Goal: Task Accomplishment & Management: Manage account settings

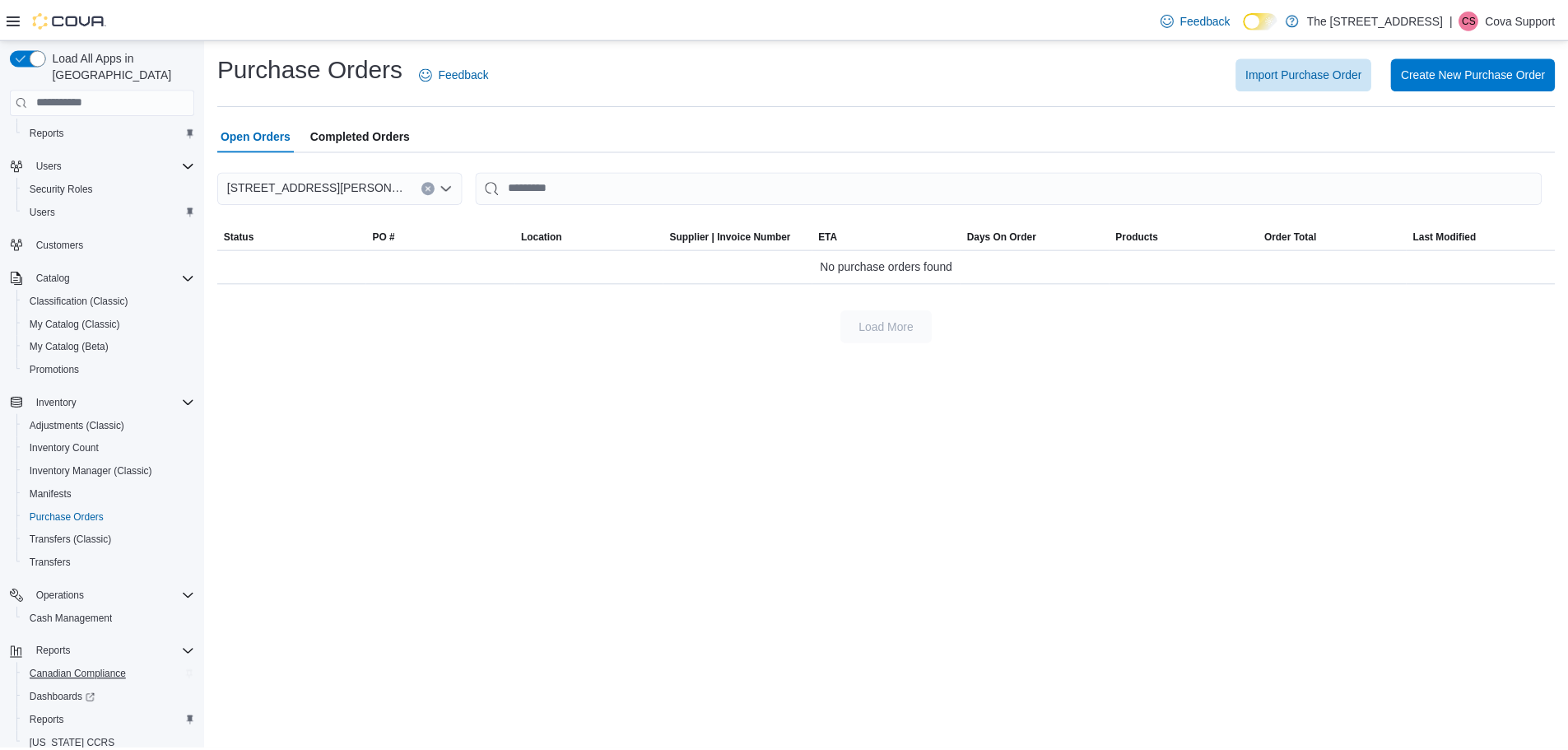
scroll to position [100, 0]
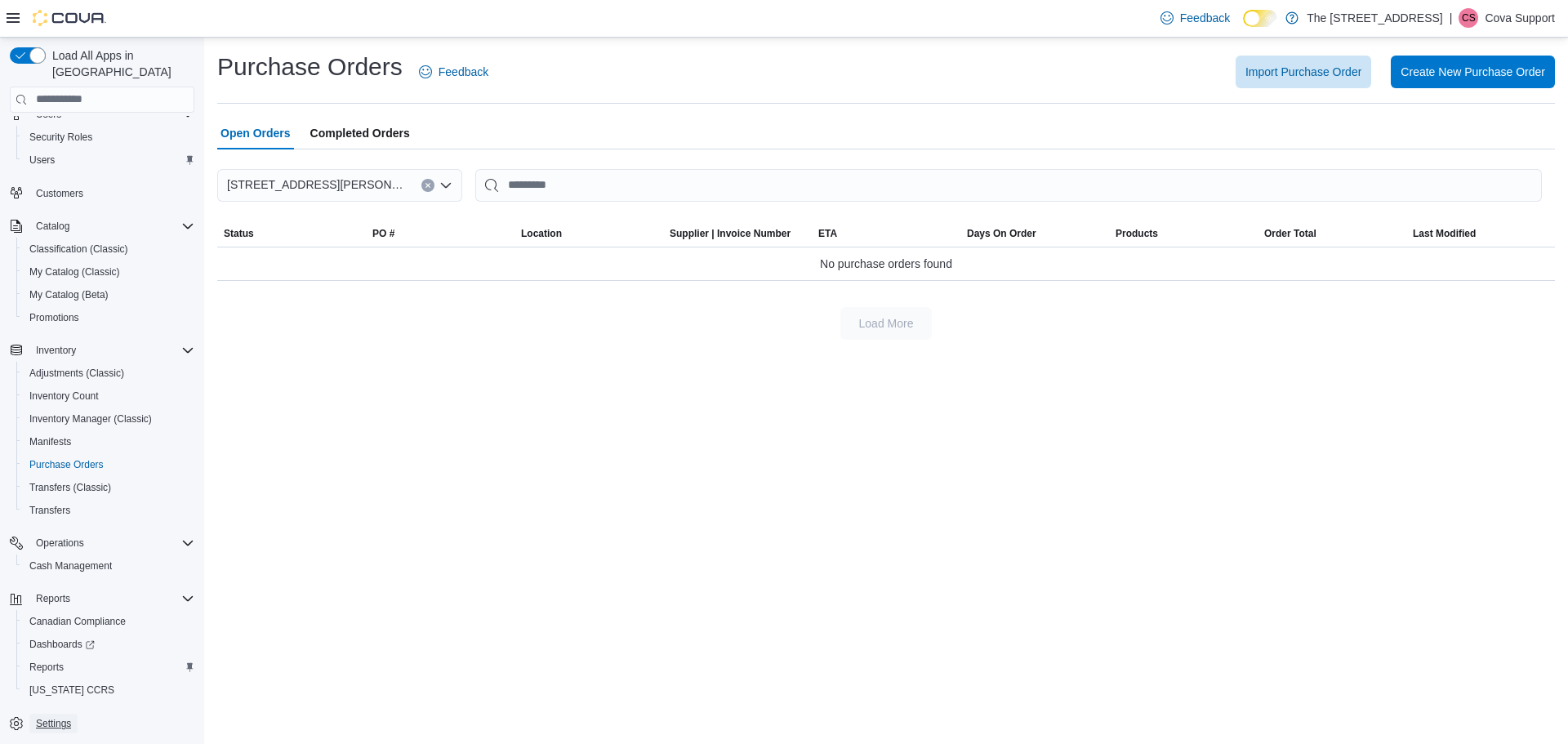
drag, startPoint x: 58, startPoint y: 701, endPoint x: 335, endPoint y: 626, distance: 287.0
click at [58, 717] on span "Settings" at bounding box center [54, 724] width 35 height 13
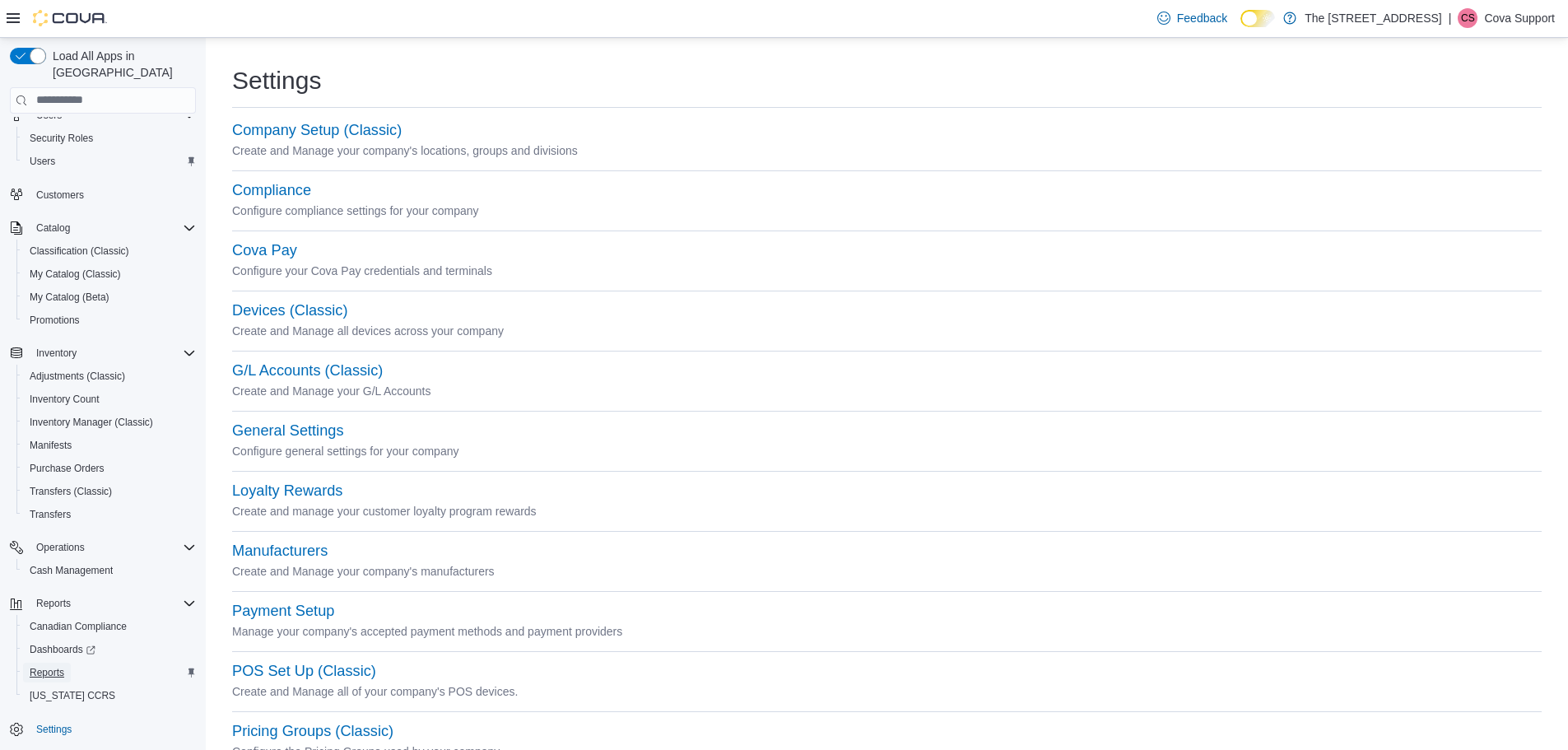
drag, startPoint x: 44, startPoint y: 649, endPoint x: 297, endPoint y: 650, distance: 253.0
click at [44, 666] on span "Reports" at bounding box center [47, 673] width 34 height 13
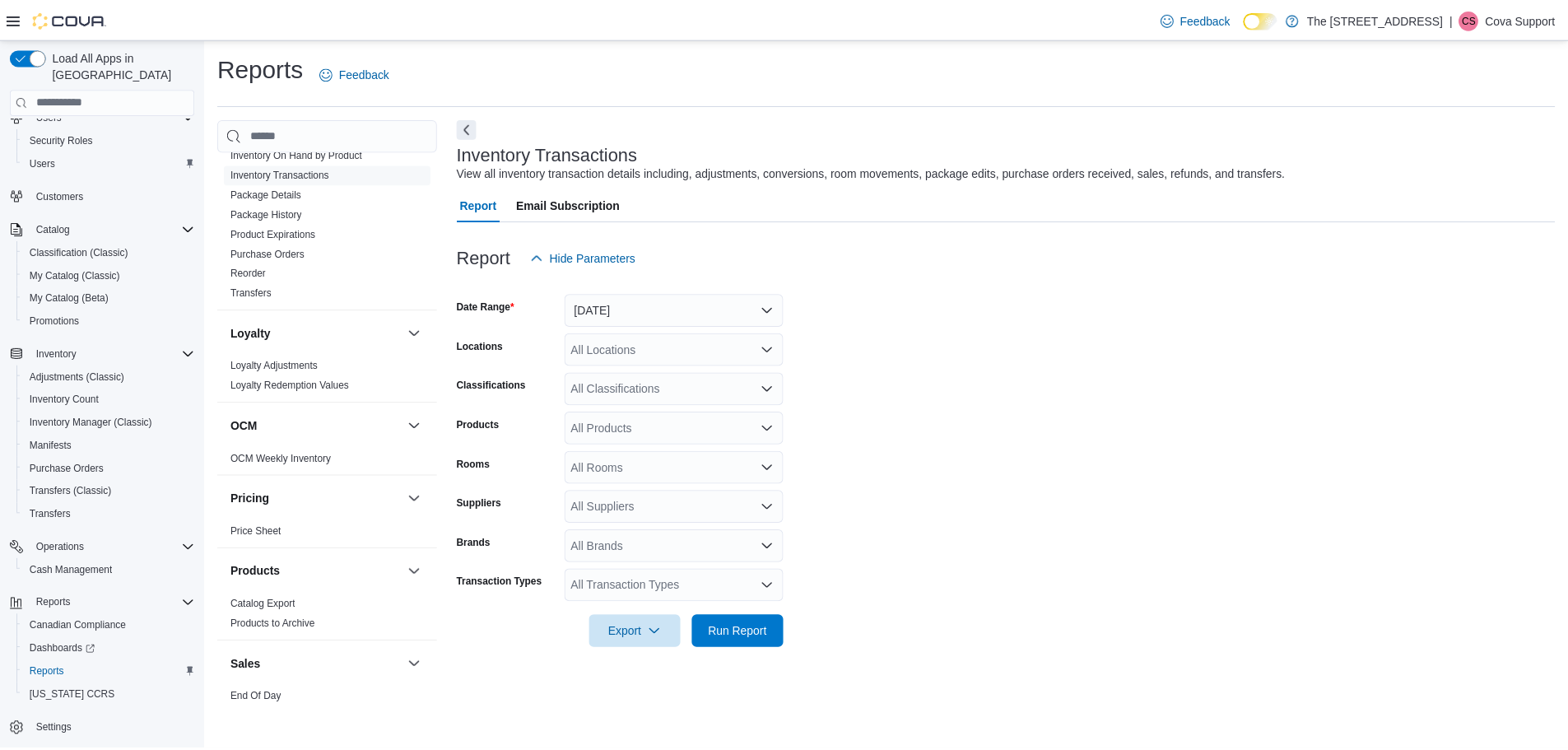
scroll to position [452, 0]
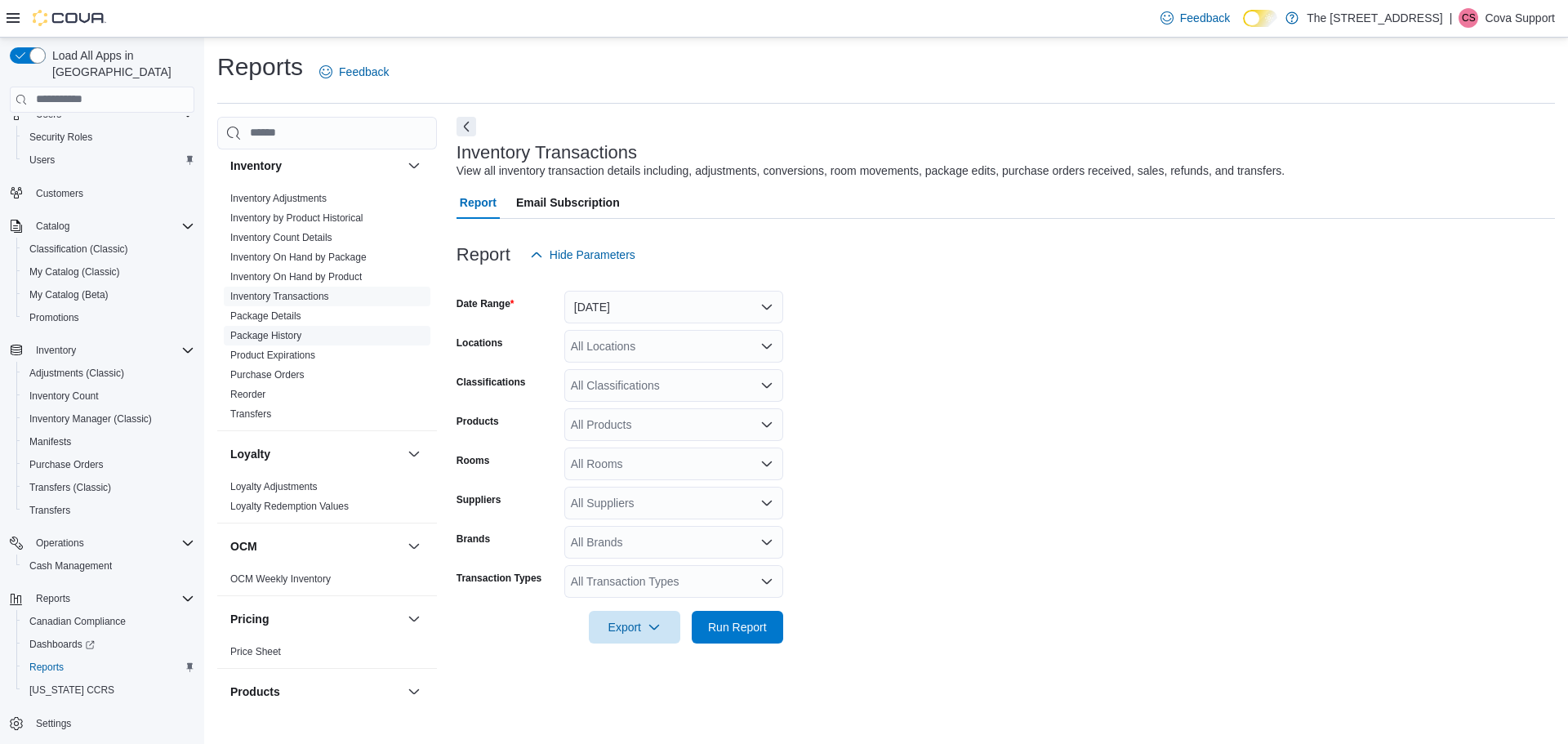
click at [289, 337] on link "Package History" at bounding box center [265, 335] width 71 height 11
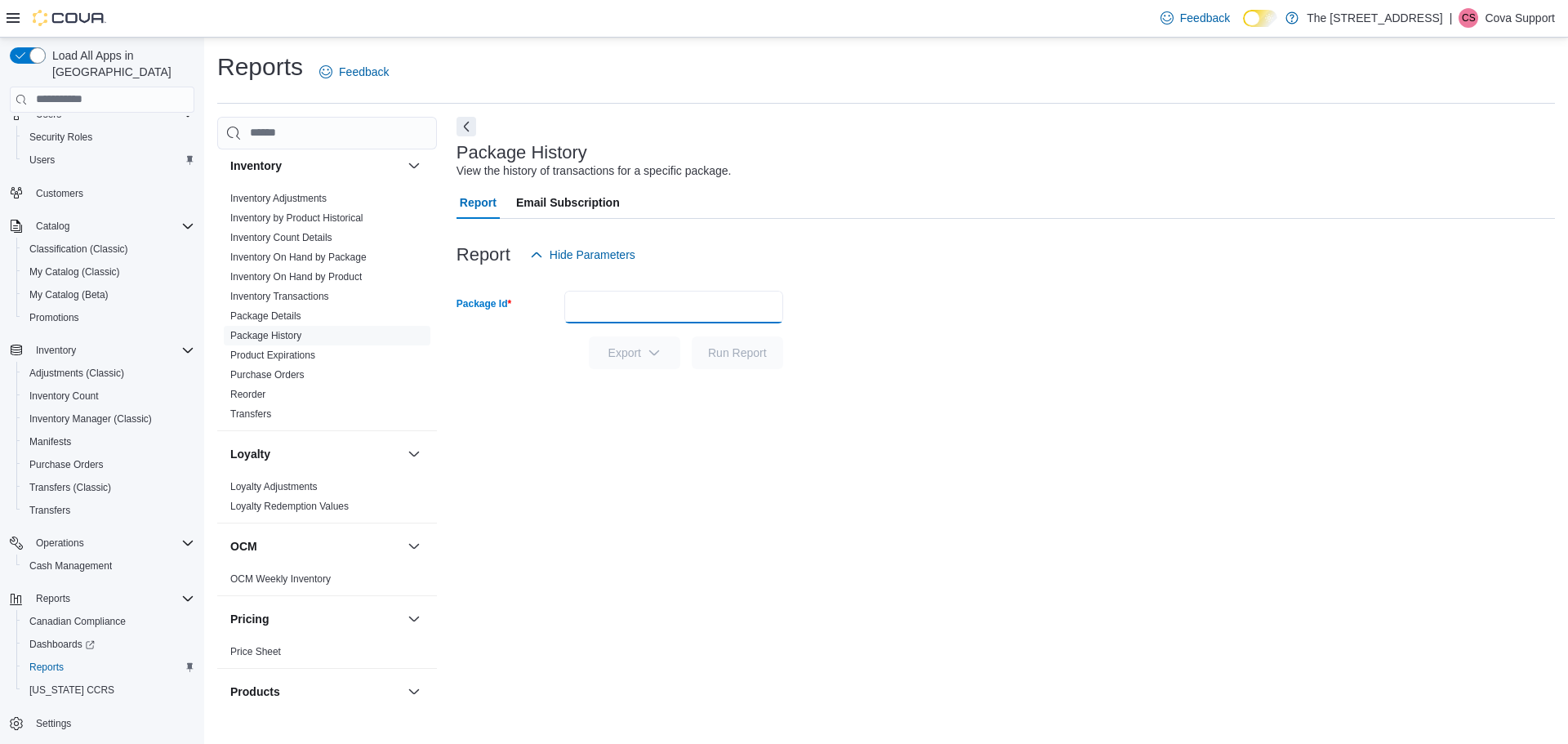
click at [666, 304] on input "Package Id" at bounding box center [674, 307] width 219 height 32
paste input "******"
type input "******"
click at [692, 336] on button "Run Report" at bounding box center [737, 352] width 91 height 32
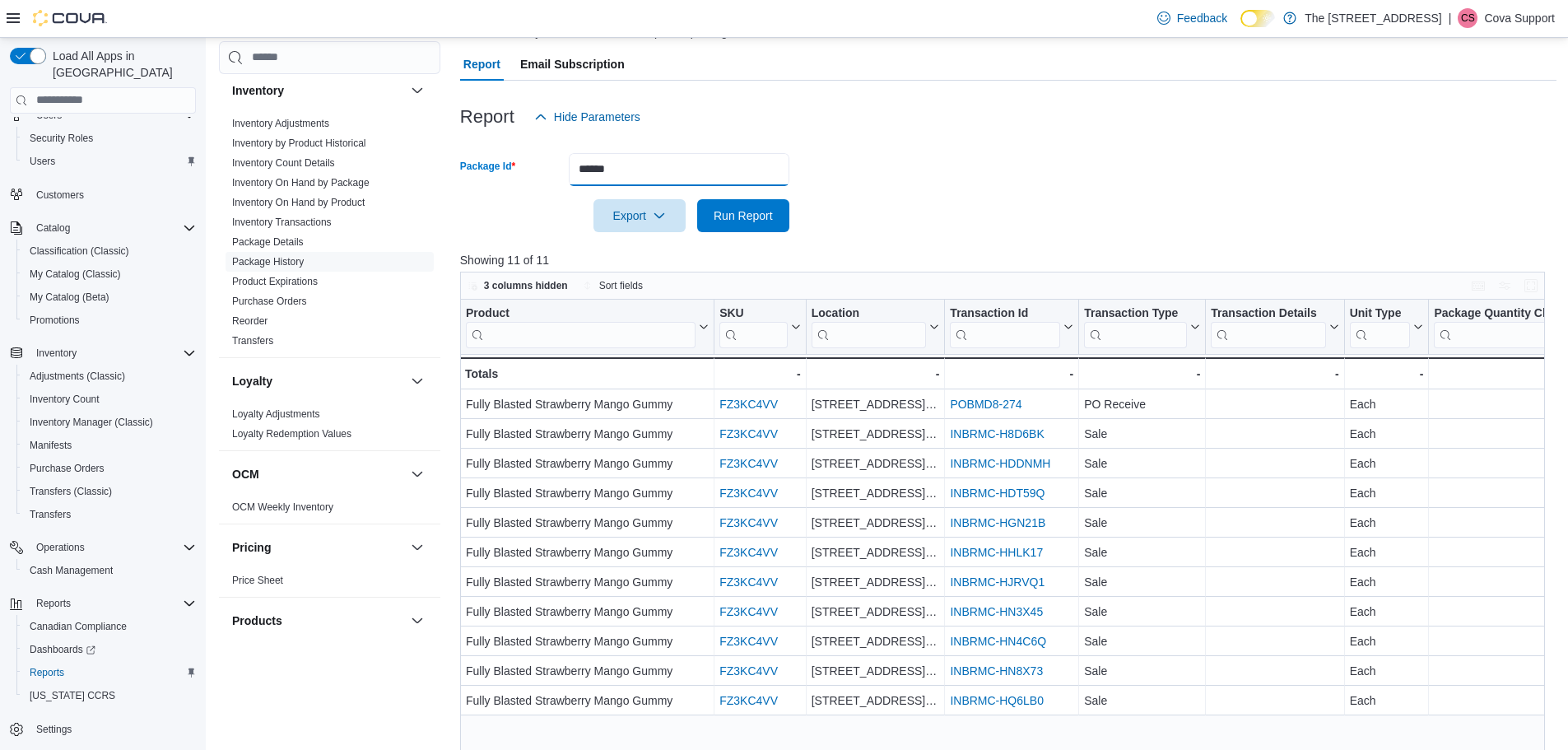
scroll to position [274, 0]
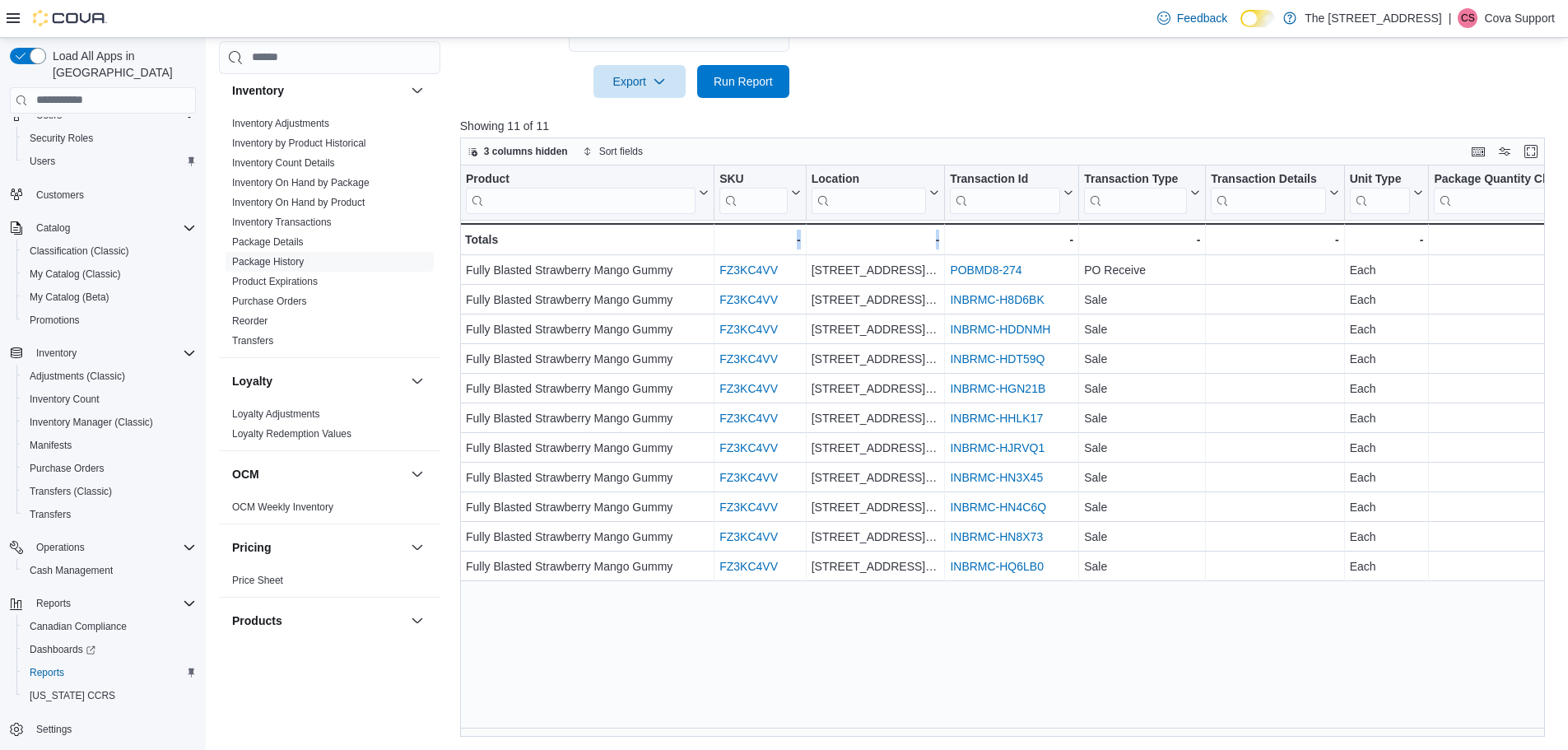
drag, startPoint x: 741, startPoint y: 729, endPoint x: 980, endPoint y: 745, distance: 239.5
click at [980, 745] on div "Reports Feedback Cash Management Cash Management Cash Out Details Compliance OC…" at bounding box center [887, 257] width 1363 height 988
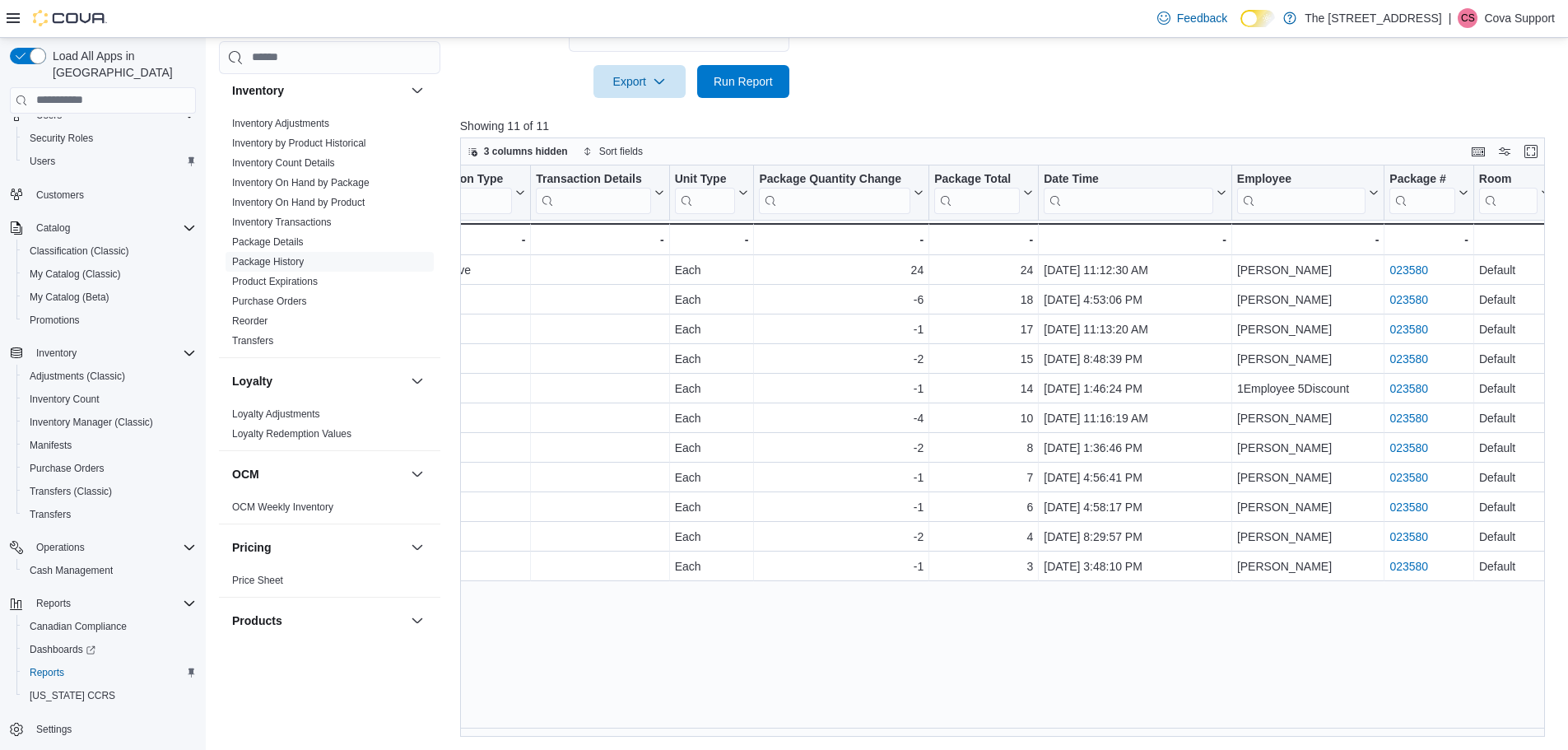
scroll to position [0, 623]
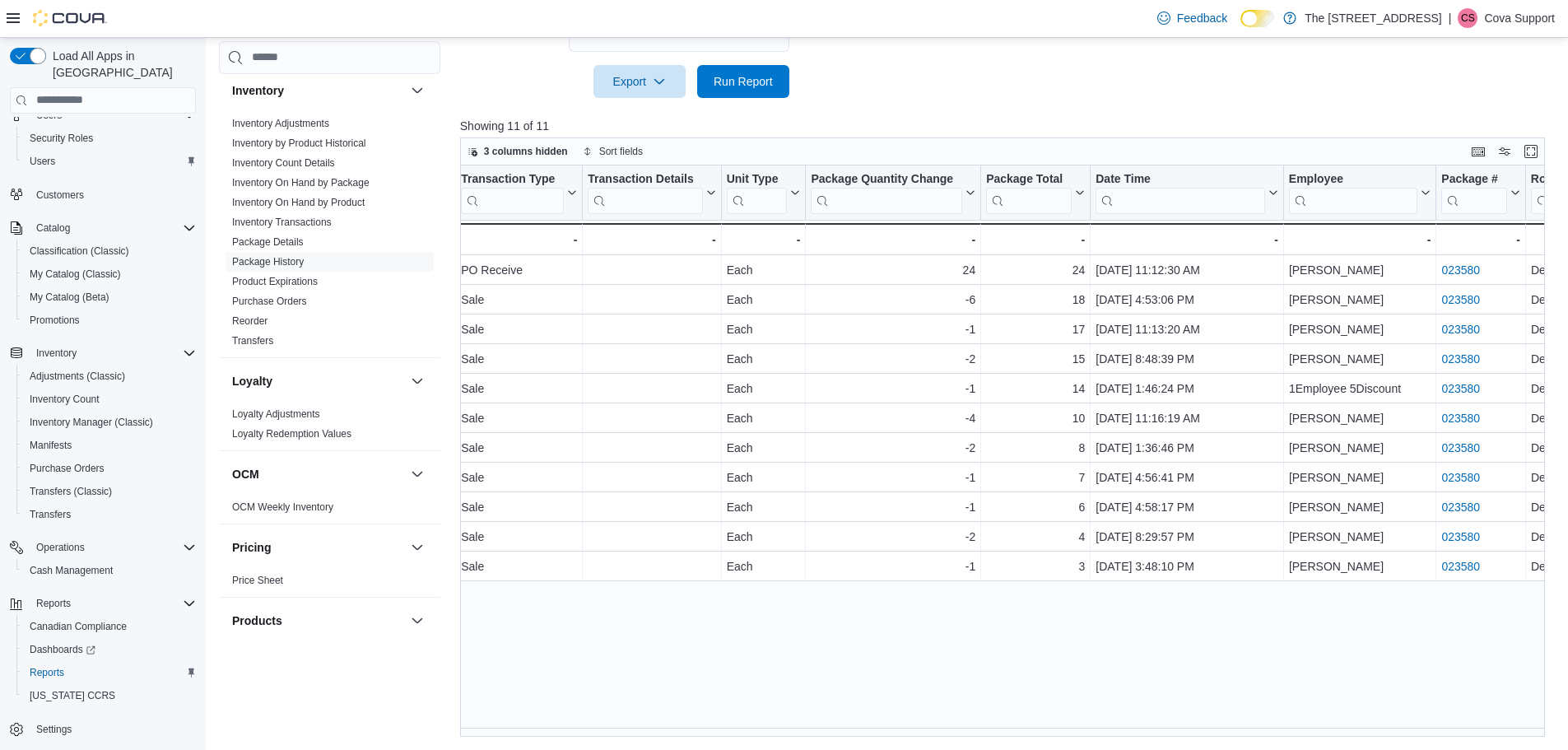
drag, startPoint x: 1051, startPoint y: 731, endPoint x: 726, endPoint y: 705, distance: 326.0
click at [705, 698] on div "Product Click to view column header actions SKU Click to view column header act…" at bounding box center [1007, 452] width 1096 height 572
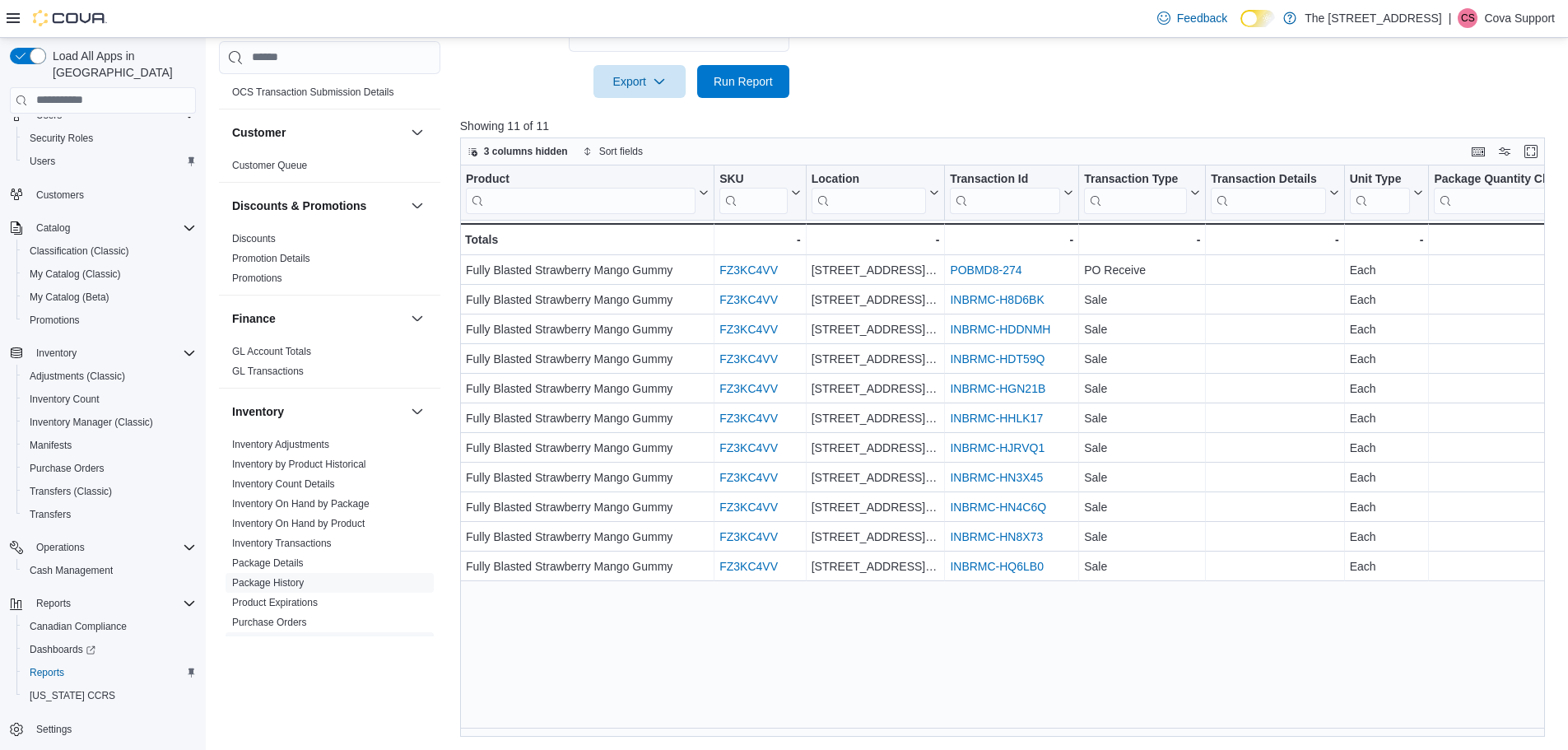
scroll to position [123, 0]
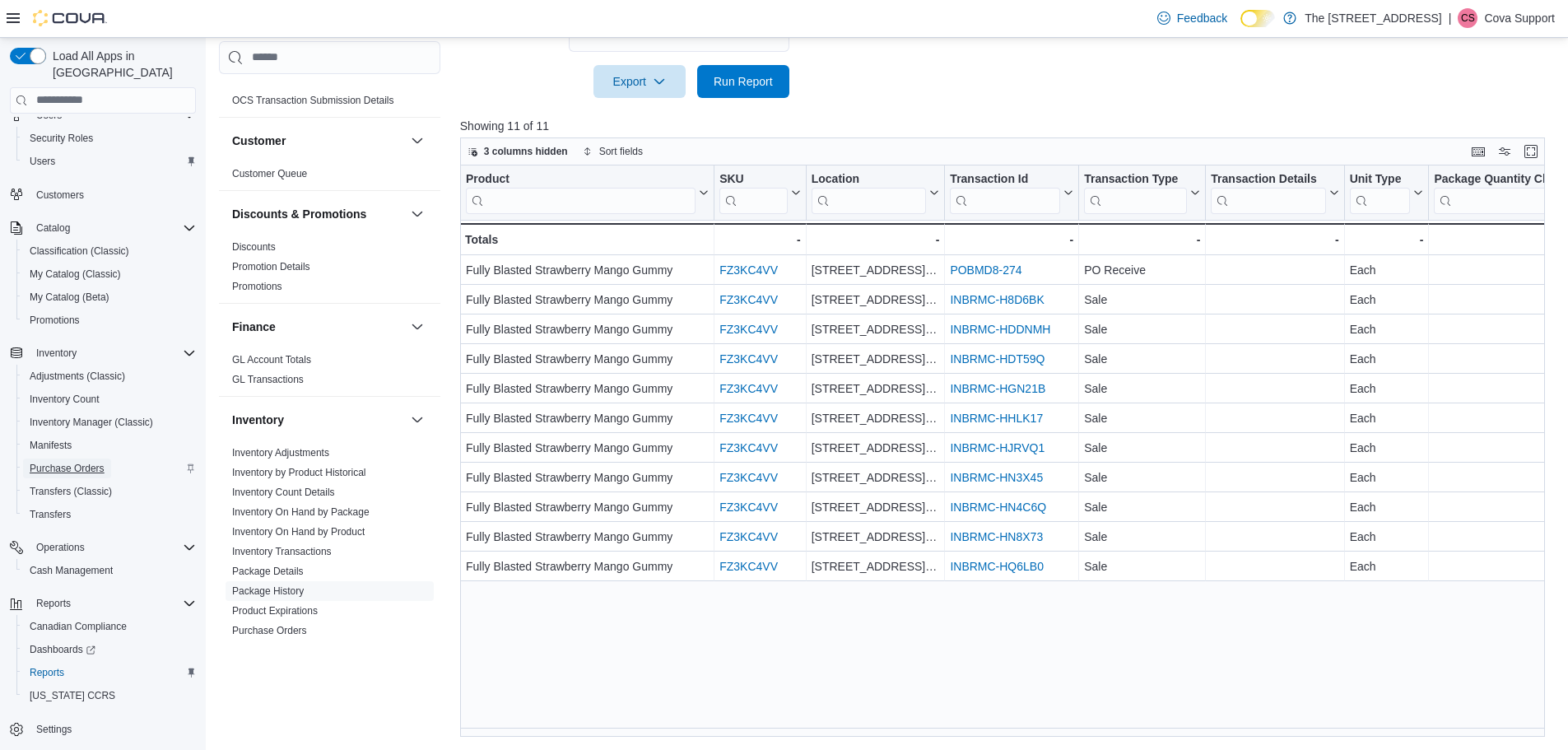
click at [89, 462] on span "Purchase Orders" at bounding box center [67, 469] width 74 height 13
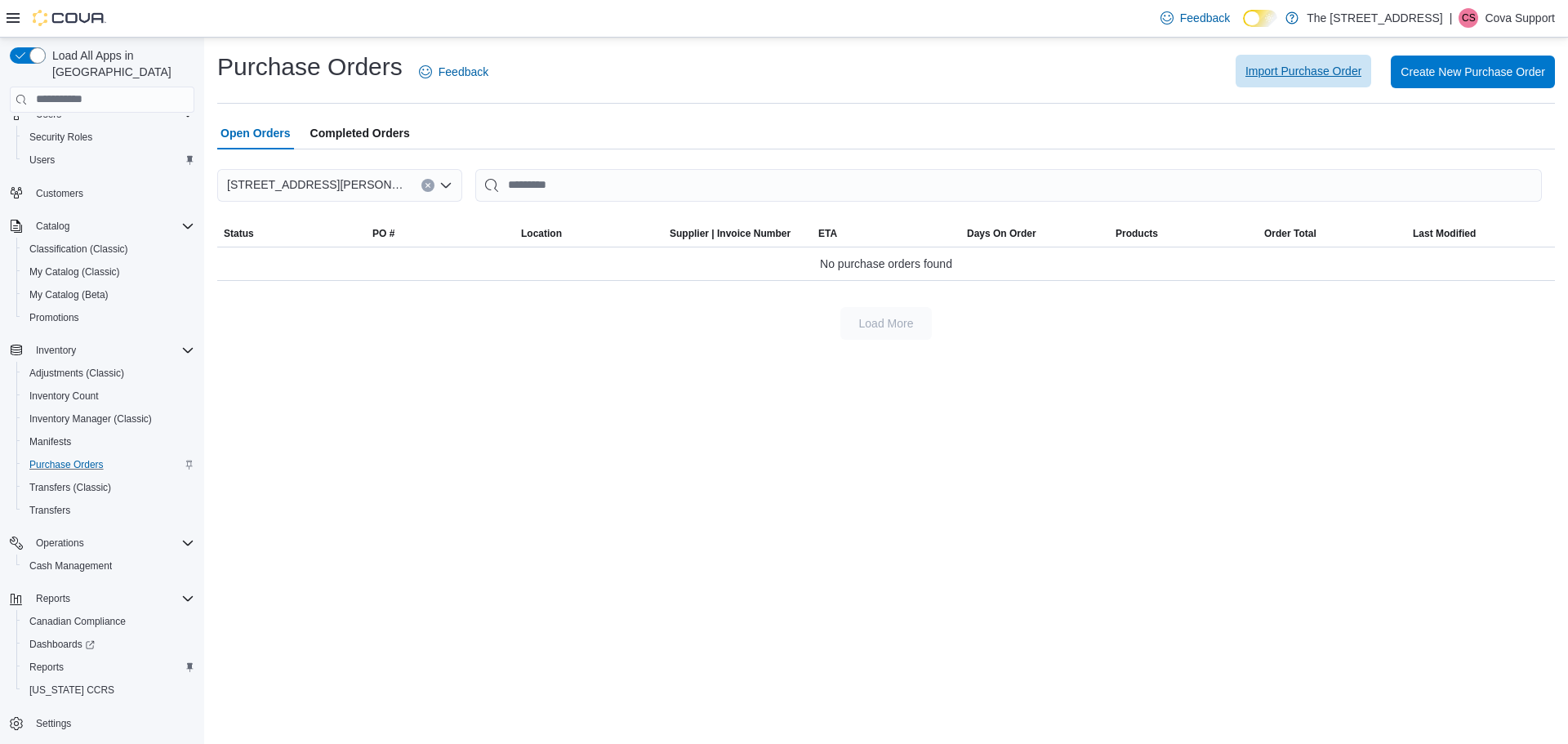
click at [1337, 59] on span "Import Purchase Order" at bounding box center [1303, 70] width 115 height 32
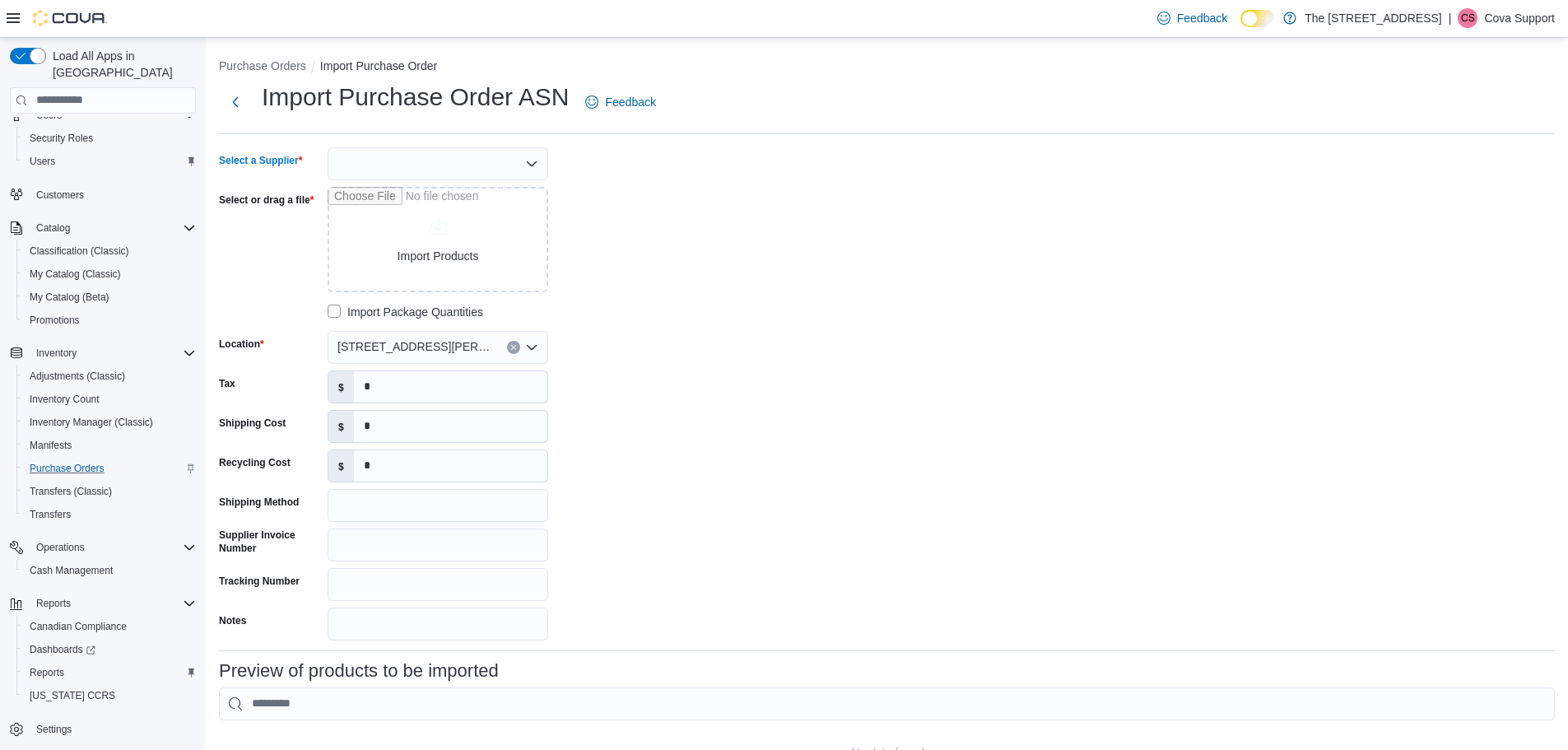
click at [453, 160] on div at bounding box center [438, 163] width 221 height 33
type input "***"
click at [376, 185] on span "OCS" at bounding box center [448, 192] width 181 height 17
click at [429, 243] on input "Select or drag a file" at bounding box center [438, 239] width 221 height 105
type input "**********"
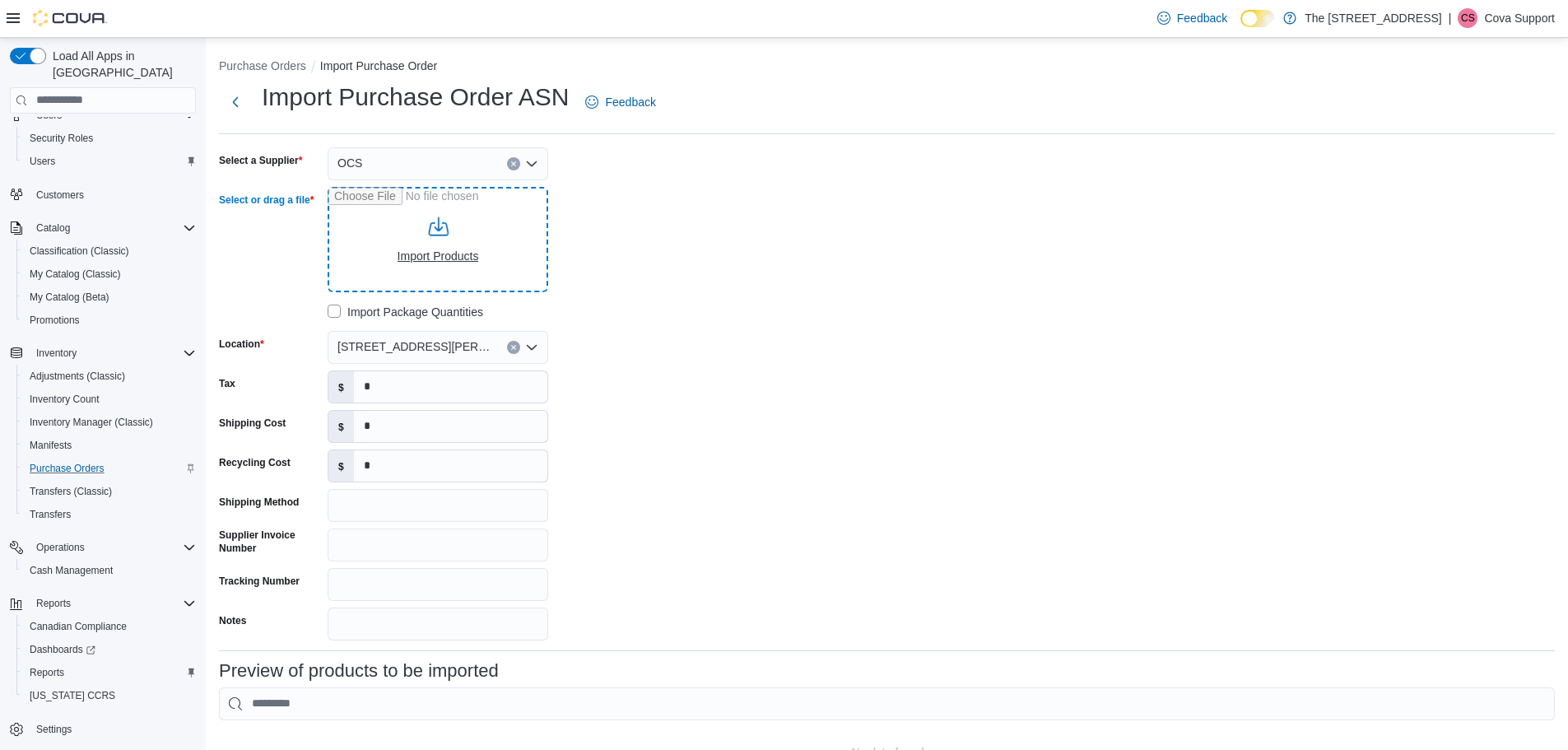
type input "**********"
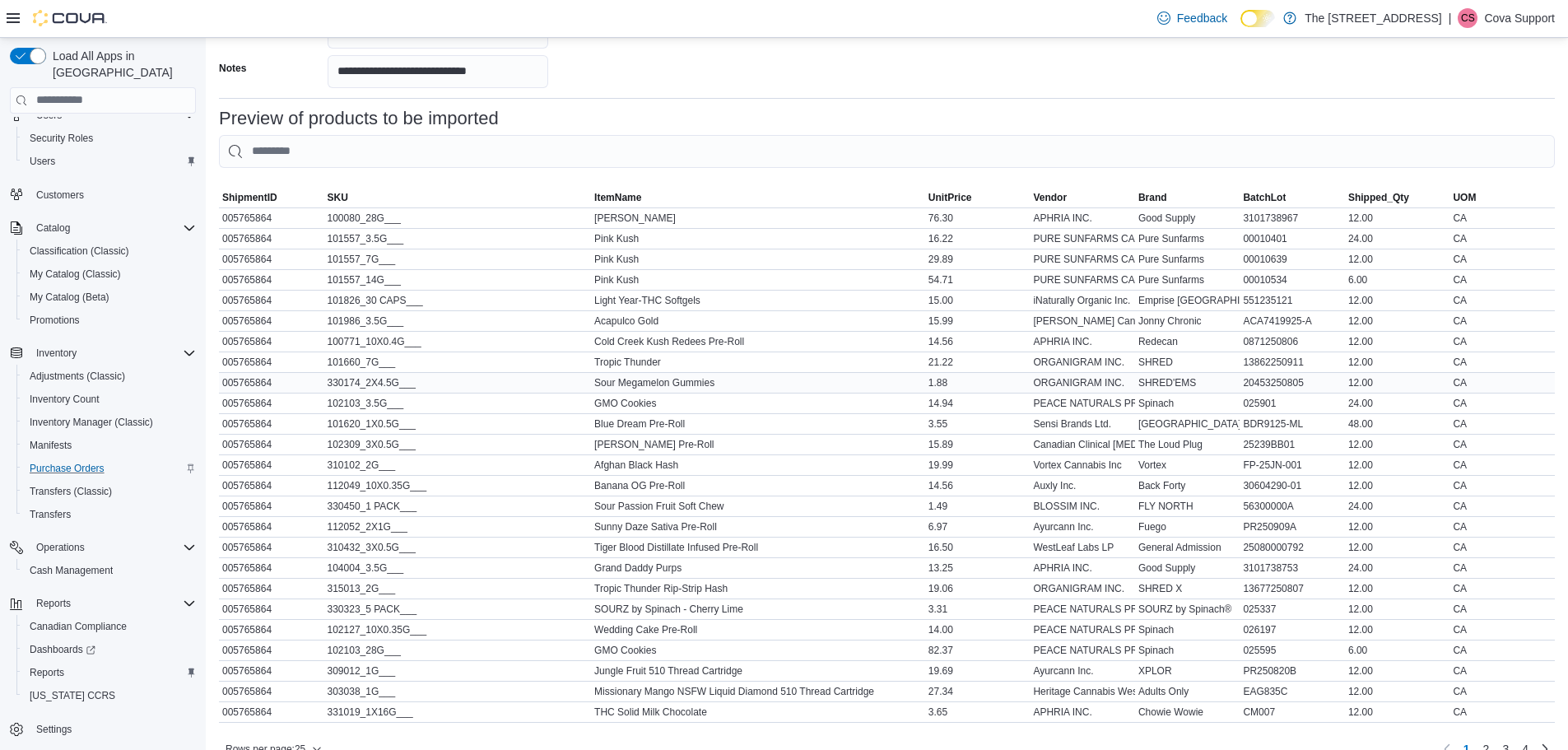
scroll to position [632, 0]
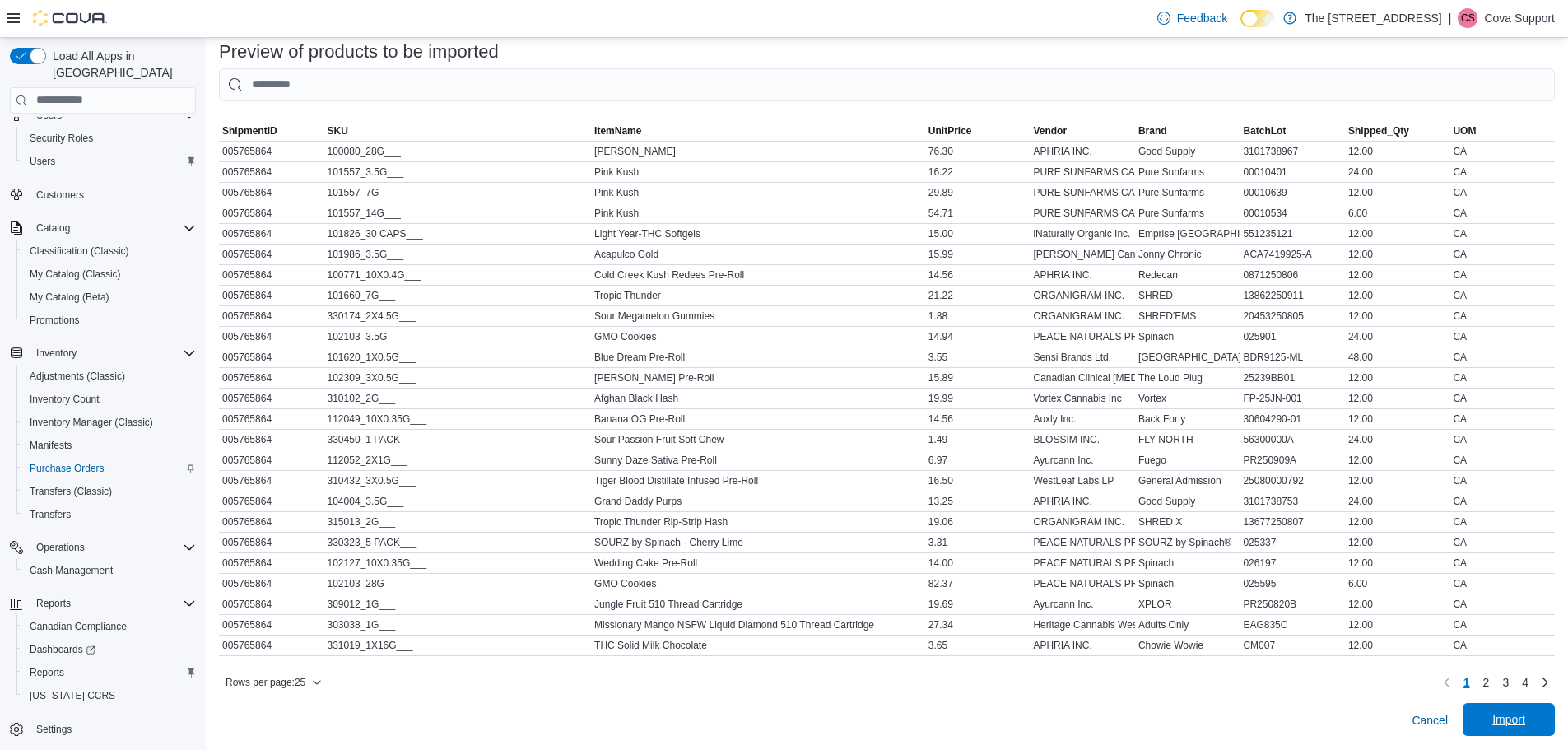
click at [1545, 722] on span "Import" at bounding box center [1508, 719] width 73 height 33
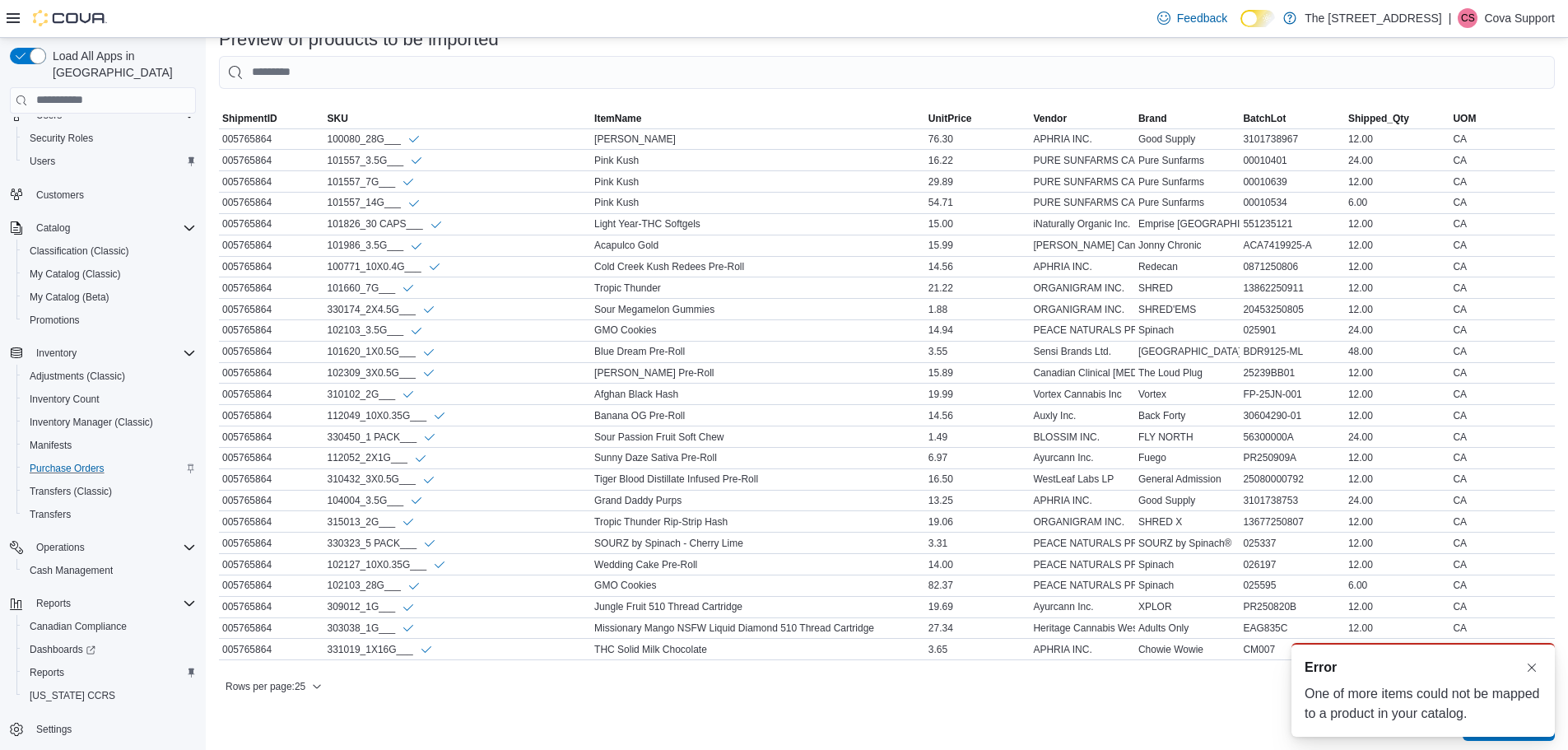
scroll to position [0, 0]
click at [1534, 665] on button "Dismiss toast" at bounding box center [1531, 666] width 20 height 20
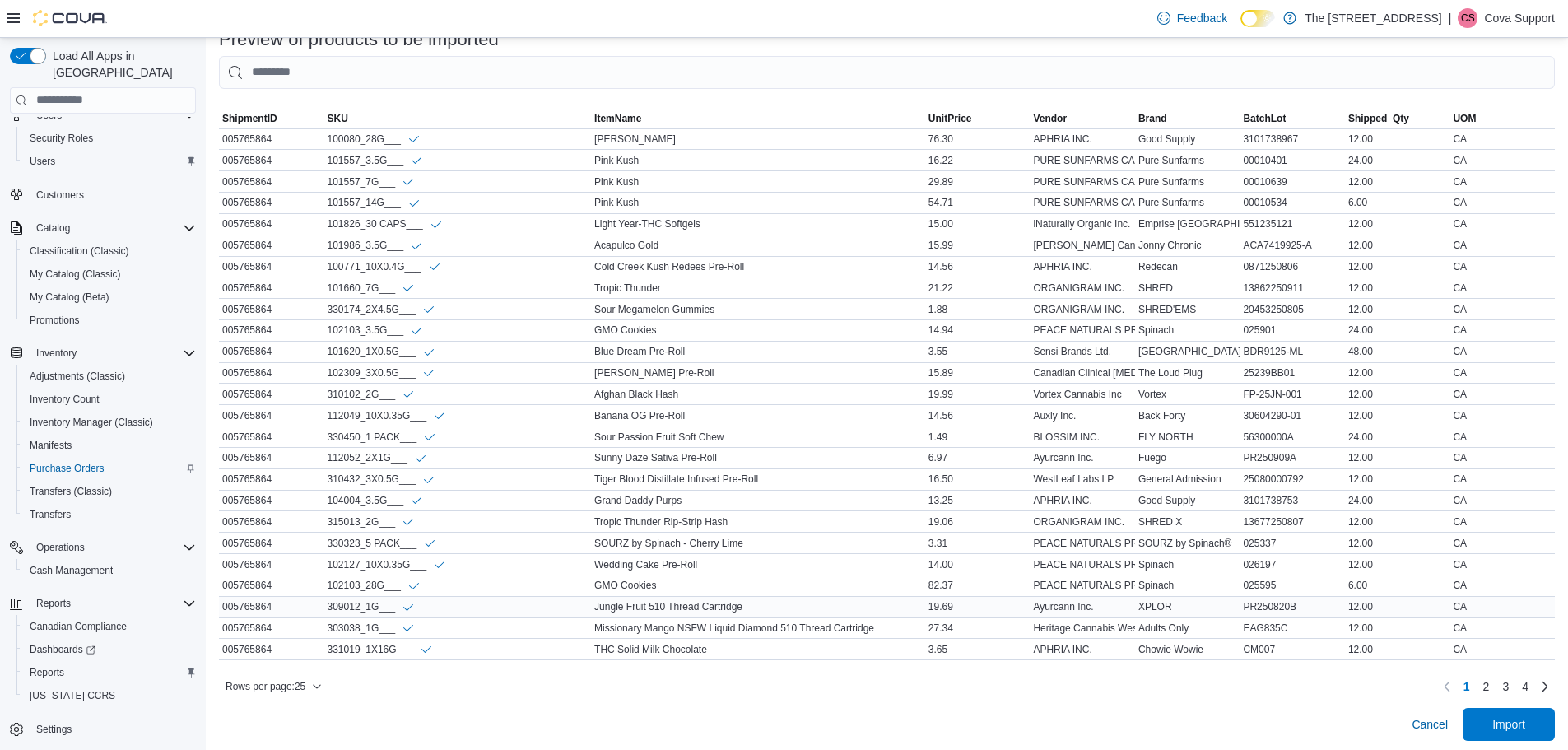
scroll to position [647, 0]
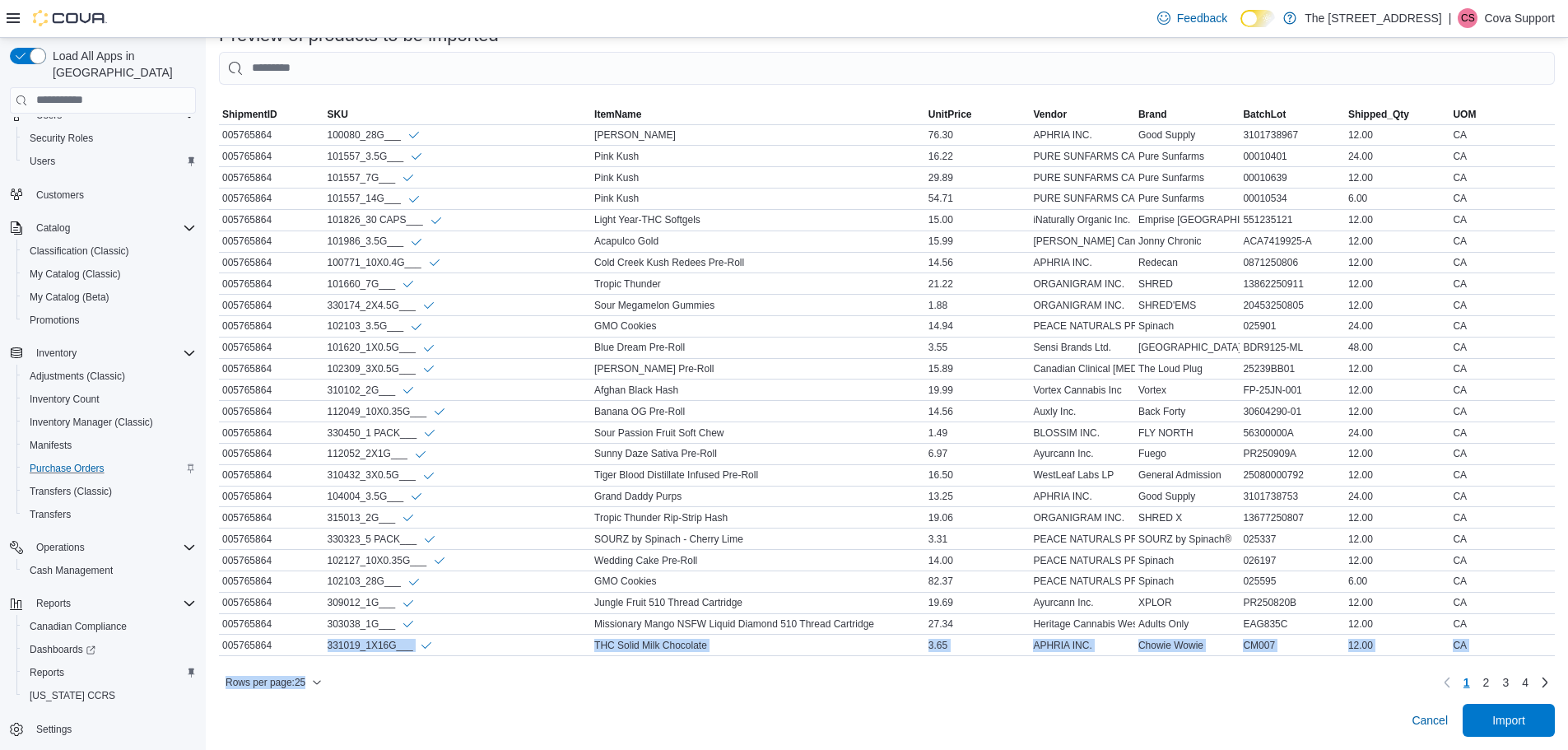
drag, startPoint x: 315, startPoint y: 643, endPoint x: 880, endPoint y: 674, distance: 565.8
click at [880, 674] on div "Sorting MemoryTable from EuiInMemoryTable; Page 1 of 4. ShipmentID SKU ItemName…" at bounding box center [886, 400] width 1335 height 592
click at [1490, 682] on span "2" at bounding box center [1486, 683] width 7 height 17
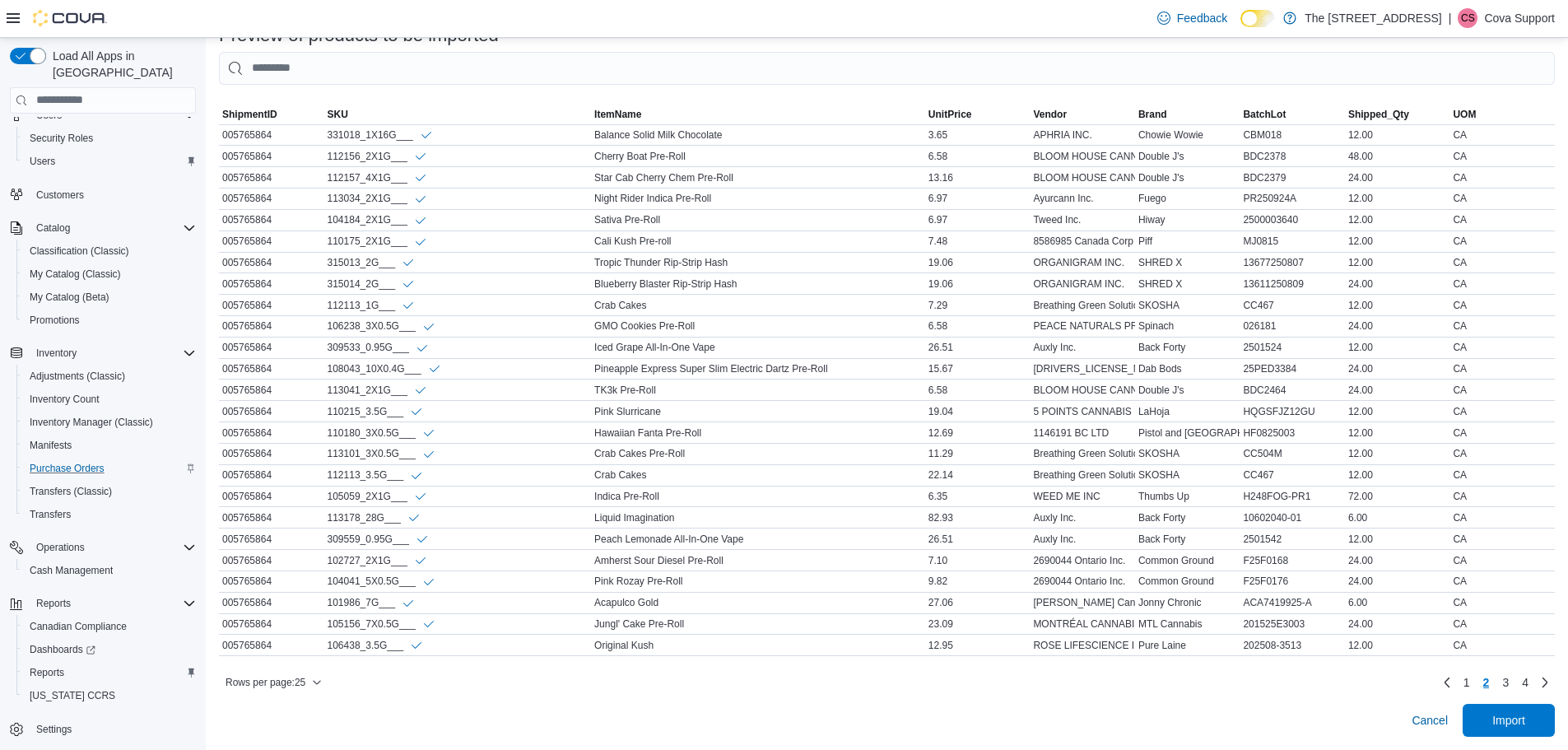
click at [811, 676] on div "Rows per page : 25 Page 2 of 4 1 2 3 4" at bounding box center [886, 682] width 1335 height 26
click at [1508, 679] on span "3" at bounding box center [1505, 683] width 7 height 17
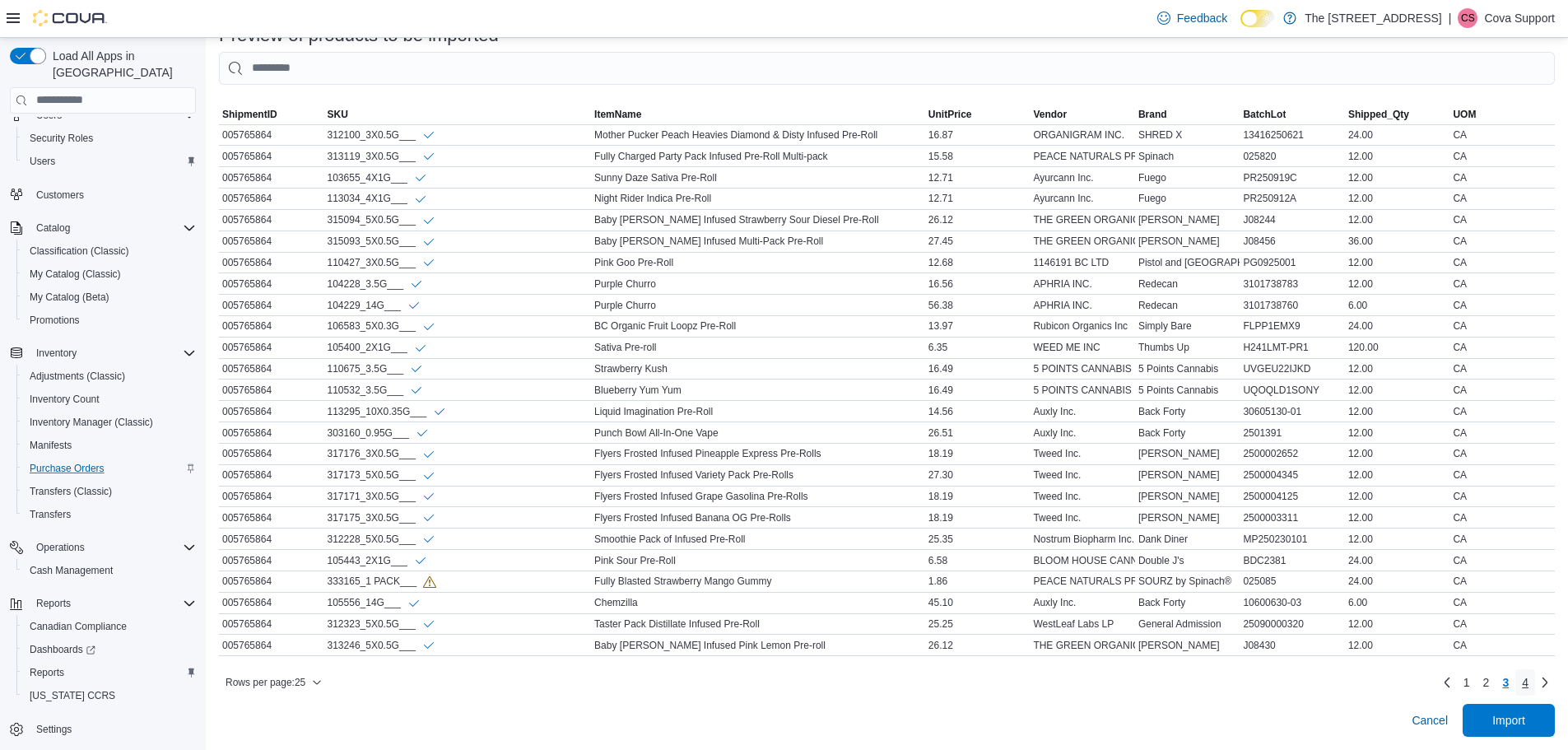
click at [1528, 680] on span "4" at bounding box center [1524, 683] width 7 height 17
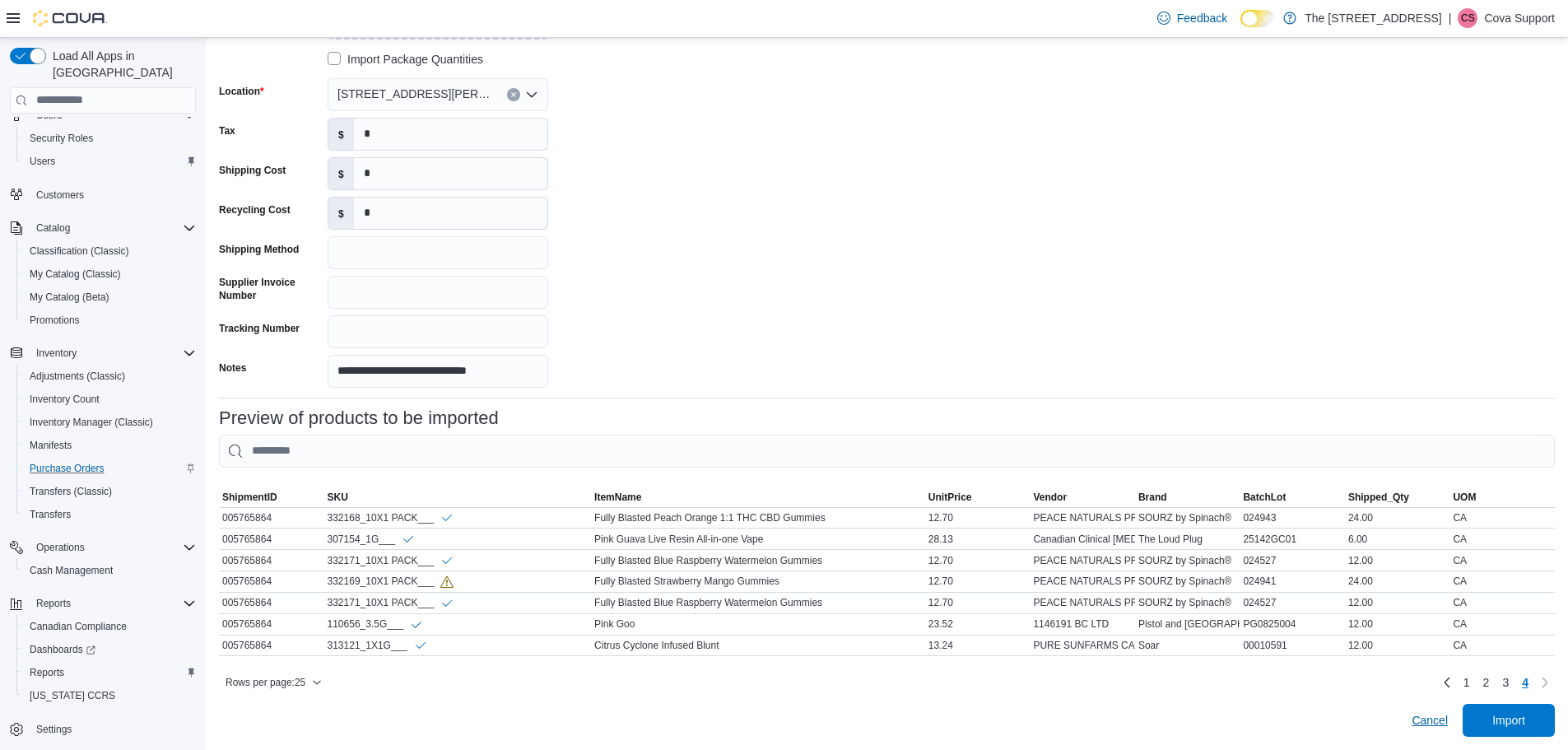
scroll to position [266, 0]
click at [1508, 684] on span "3" at bounding box center [1505, 683] width 7 height 17
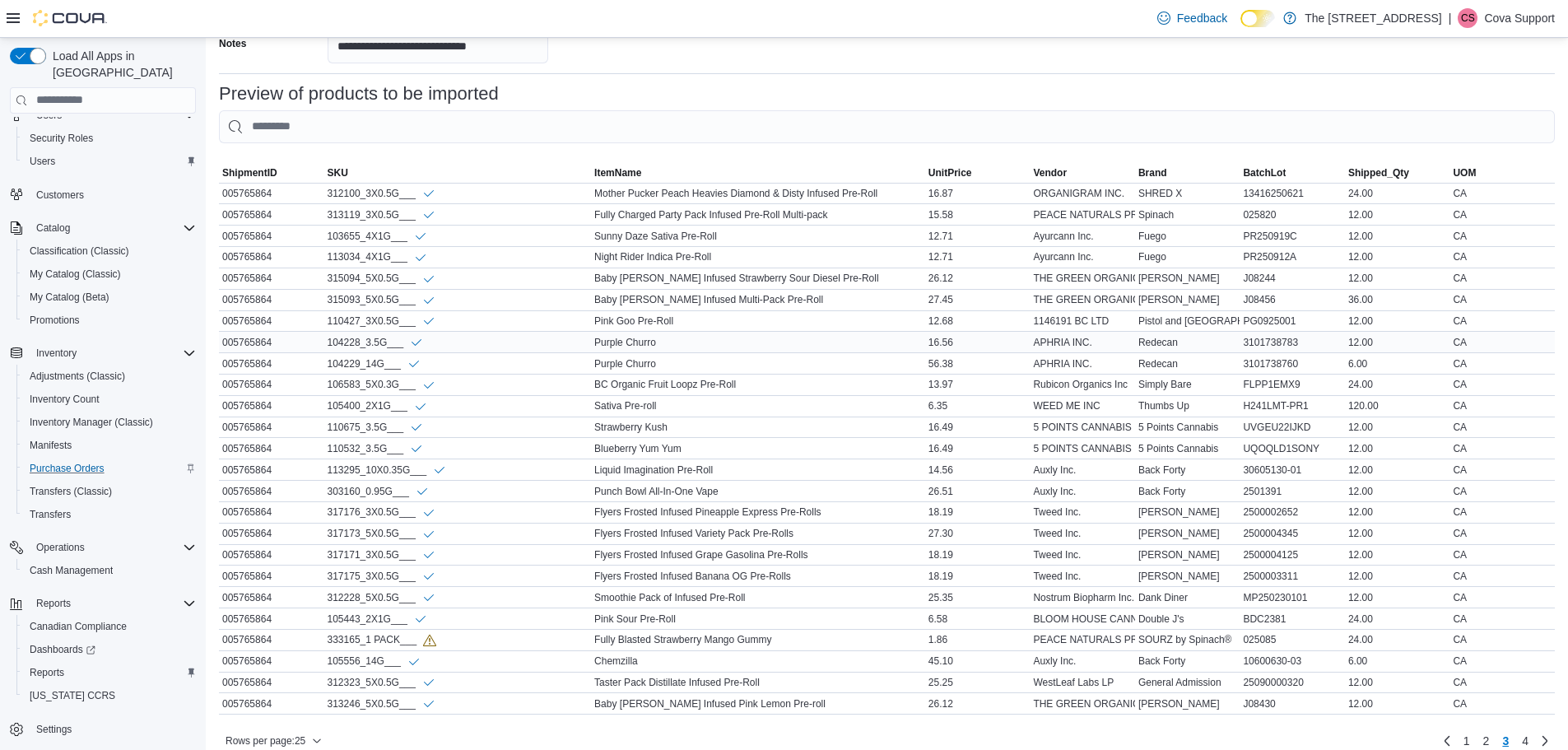
scroll to position [647, 0]
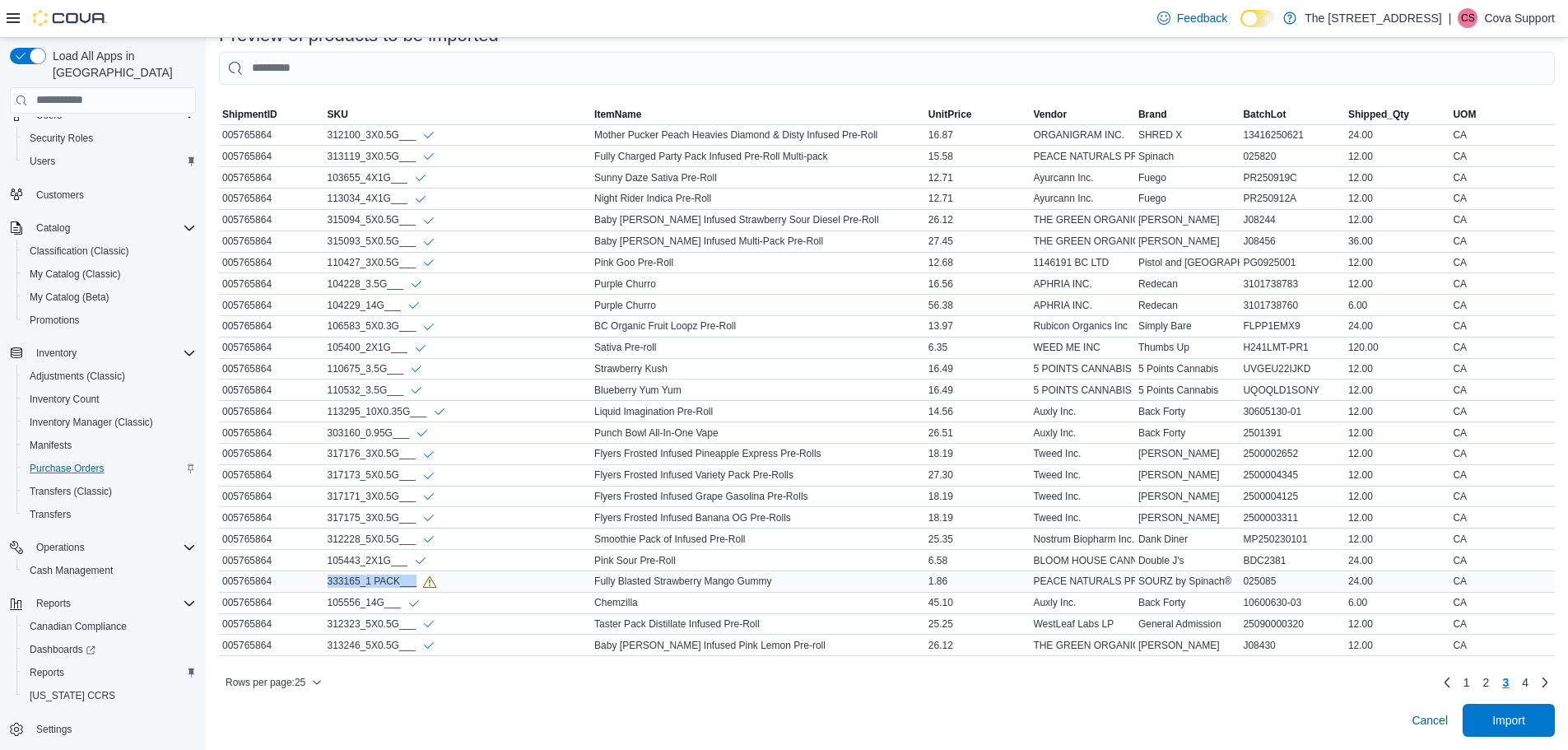
drag, startPoint x: 318, startPoint y: 569, endPoint x: 421, endPoint y: 564, distance: 103.1
click at [421, 570] on tr "ShipmentID 005765864 SKU 333165_1 PACK___ ItemName Fully Blasted Strawberry Man…" at bounding box center [886, 580] width 1335 height 21
copy tr "SKU 333165_1 PACK___"
click at [1528, 682] on span "4" at bounding box center [1524, 683] width 7 height 17
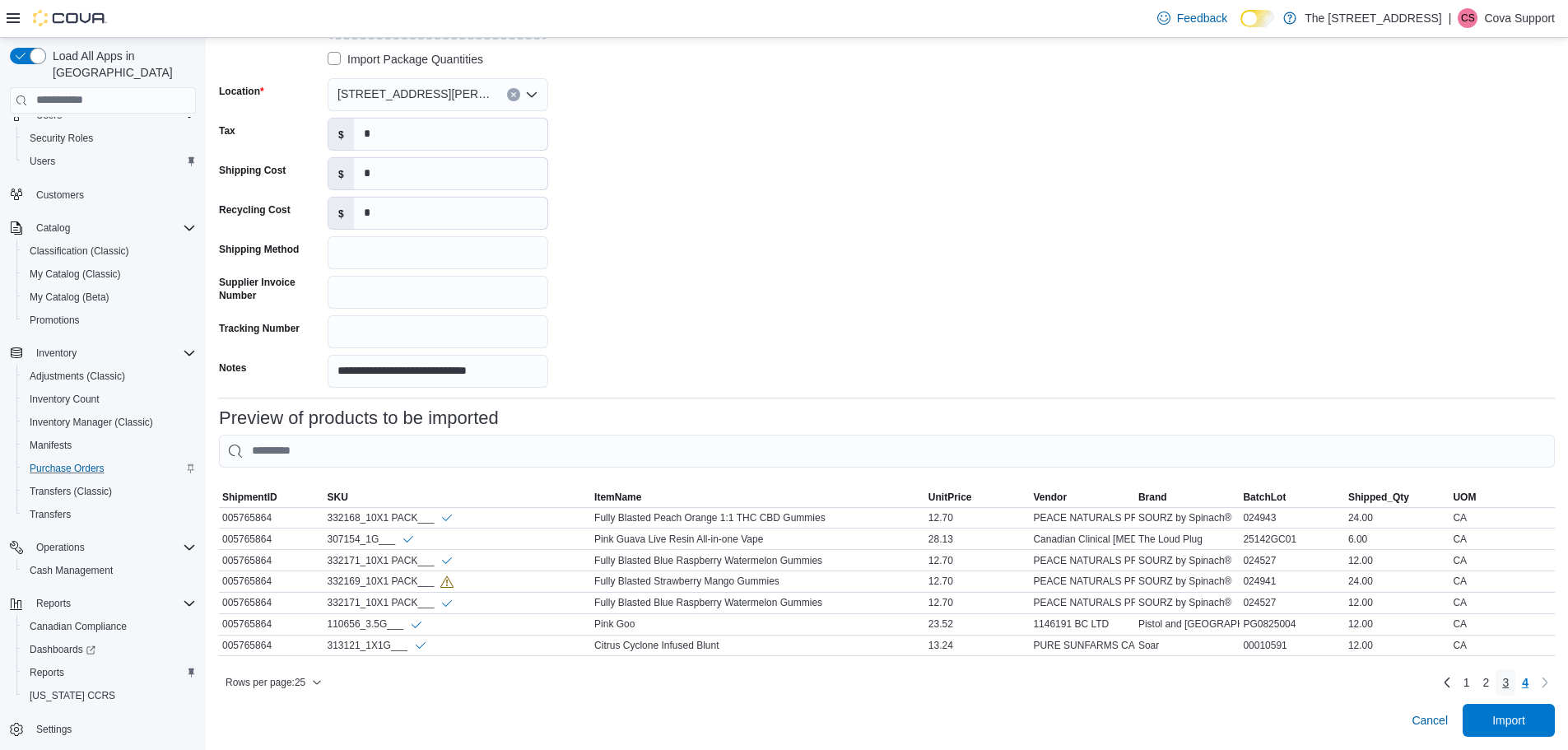
click at [1508, 684] on span "3" at bounding box center [1505, 683] width 7 height 17
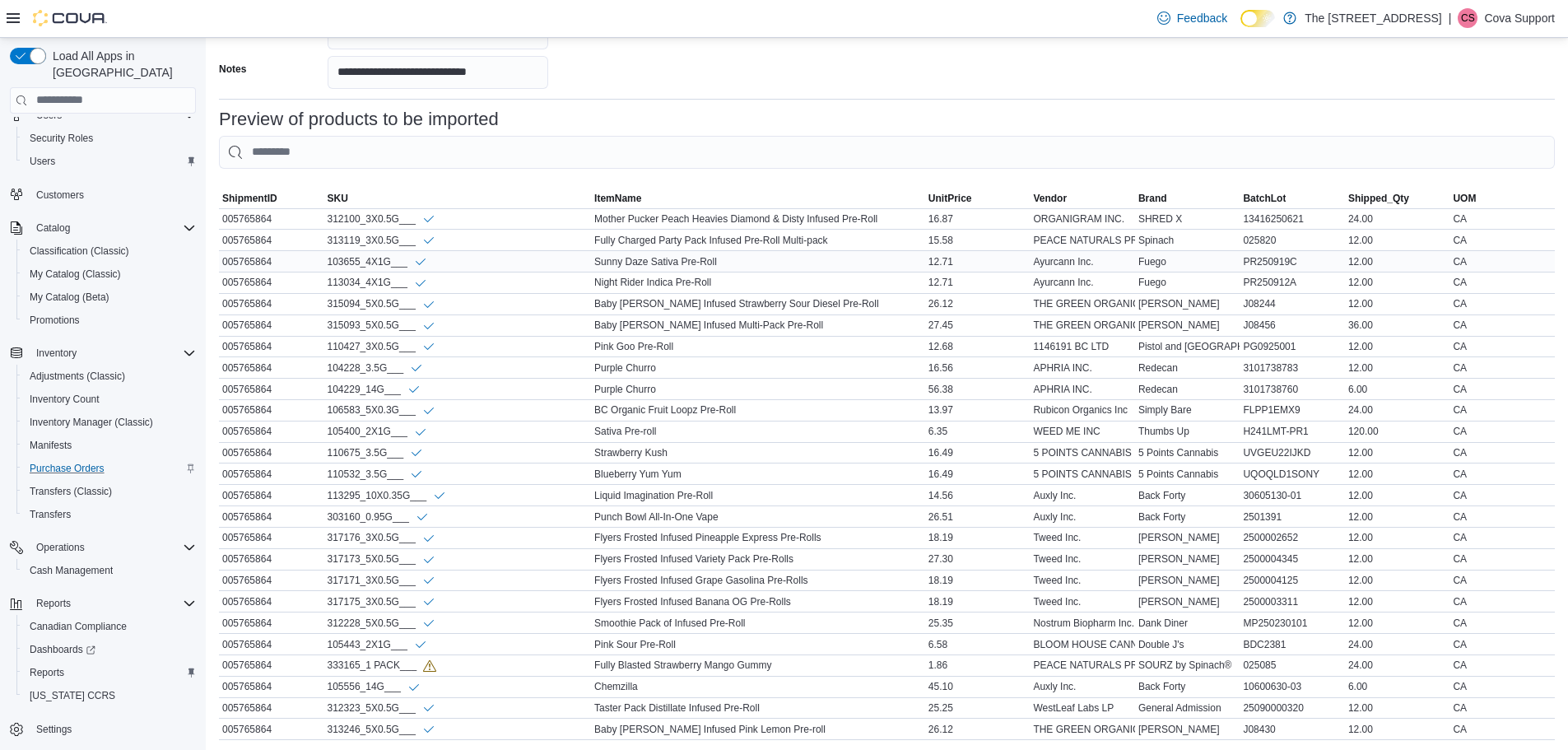
scroll to position [647, 0]
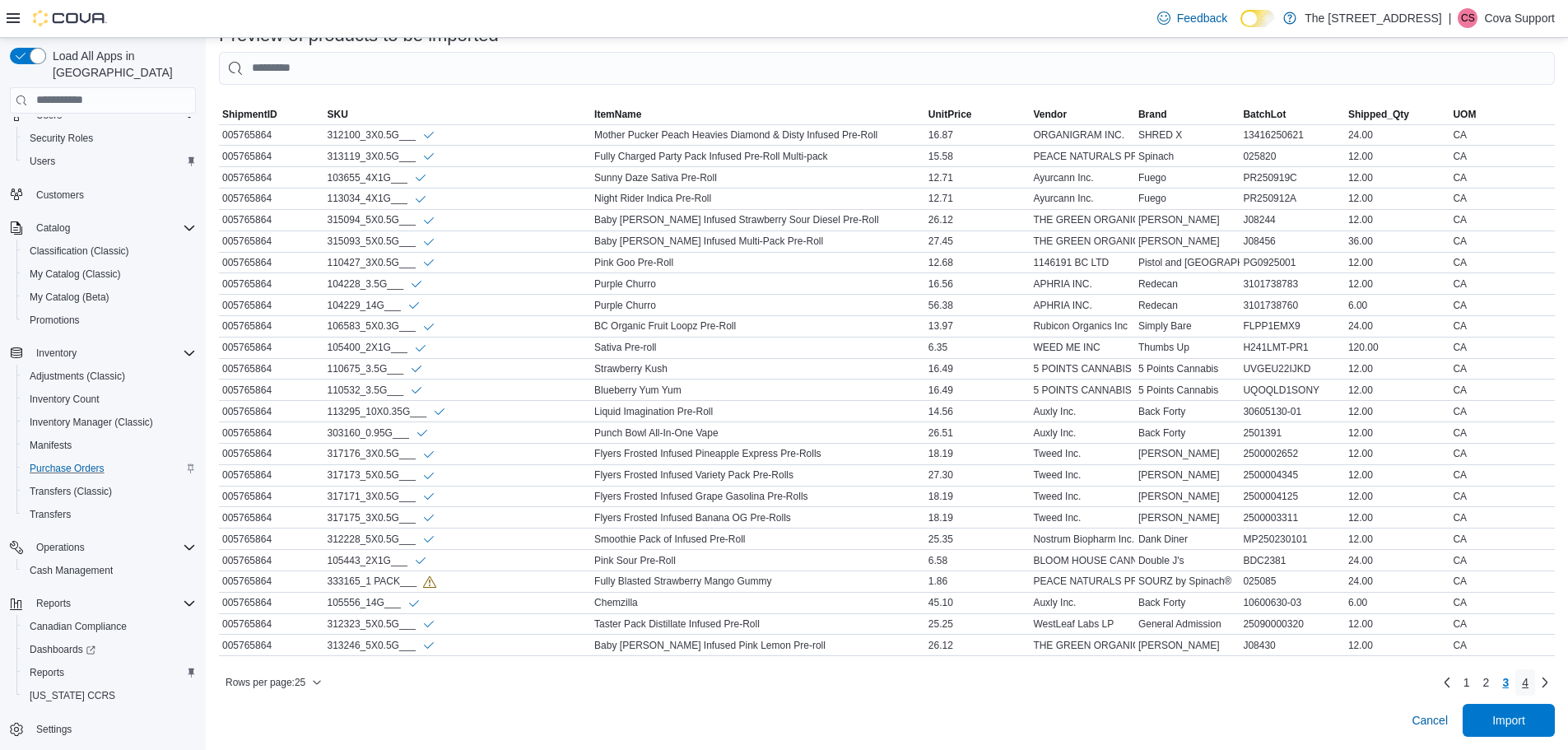
click at [1528, 684] on span "4" at bounding box center [1524, 683] width 7 height 17
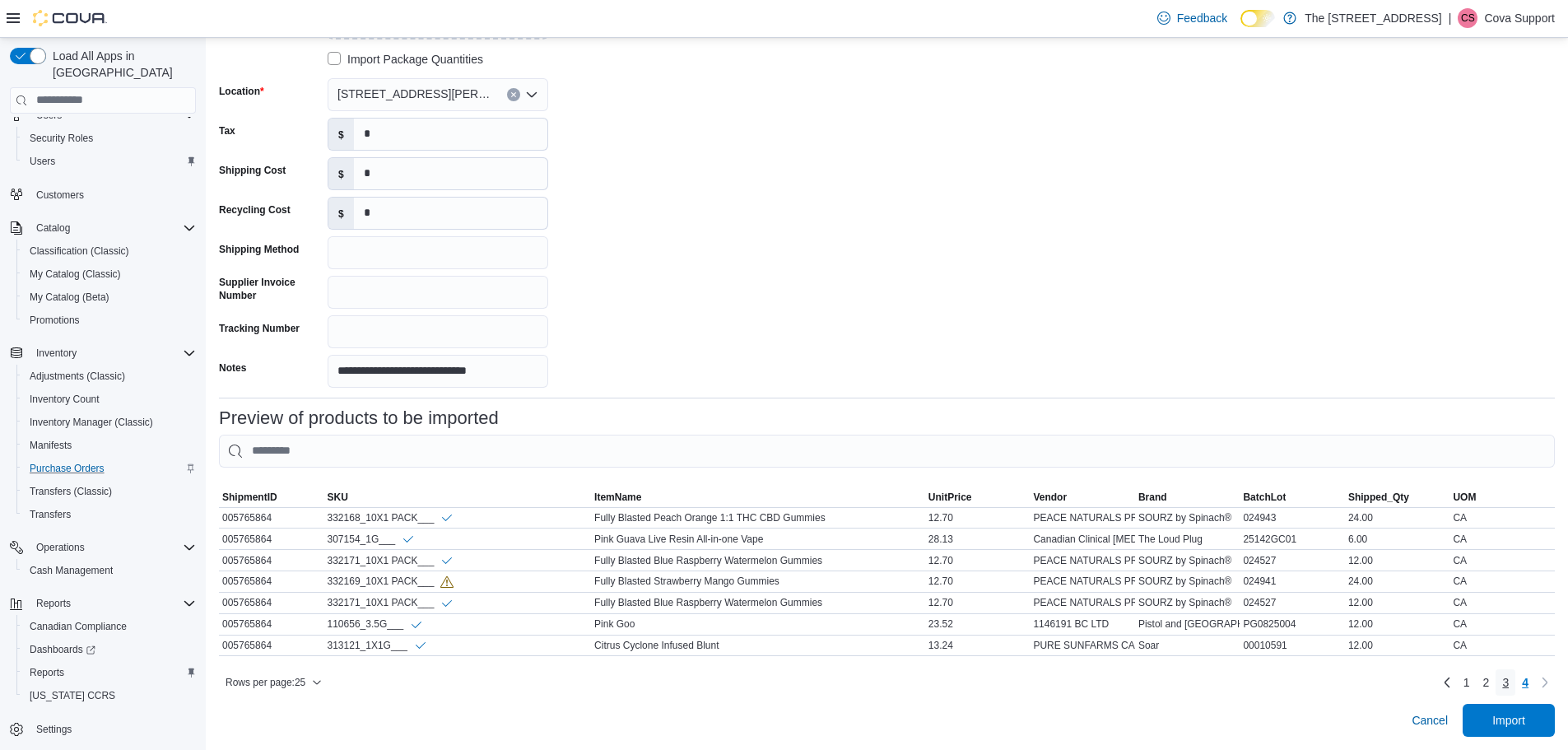
click at [1515, 679] on link "3" at bounding box center [1505, 682] width 20 height 26
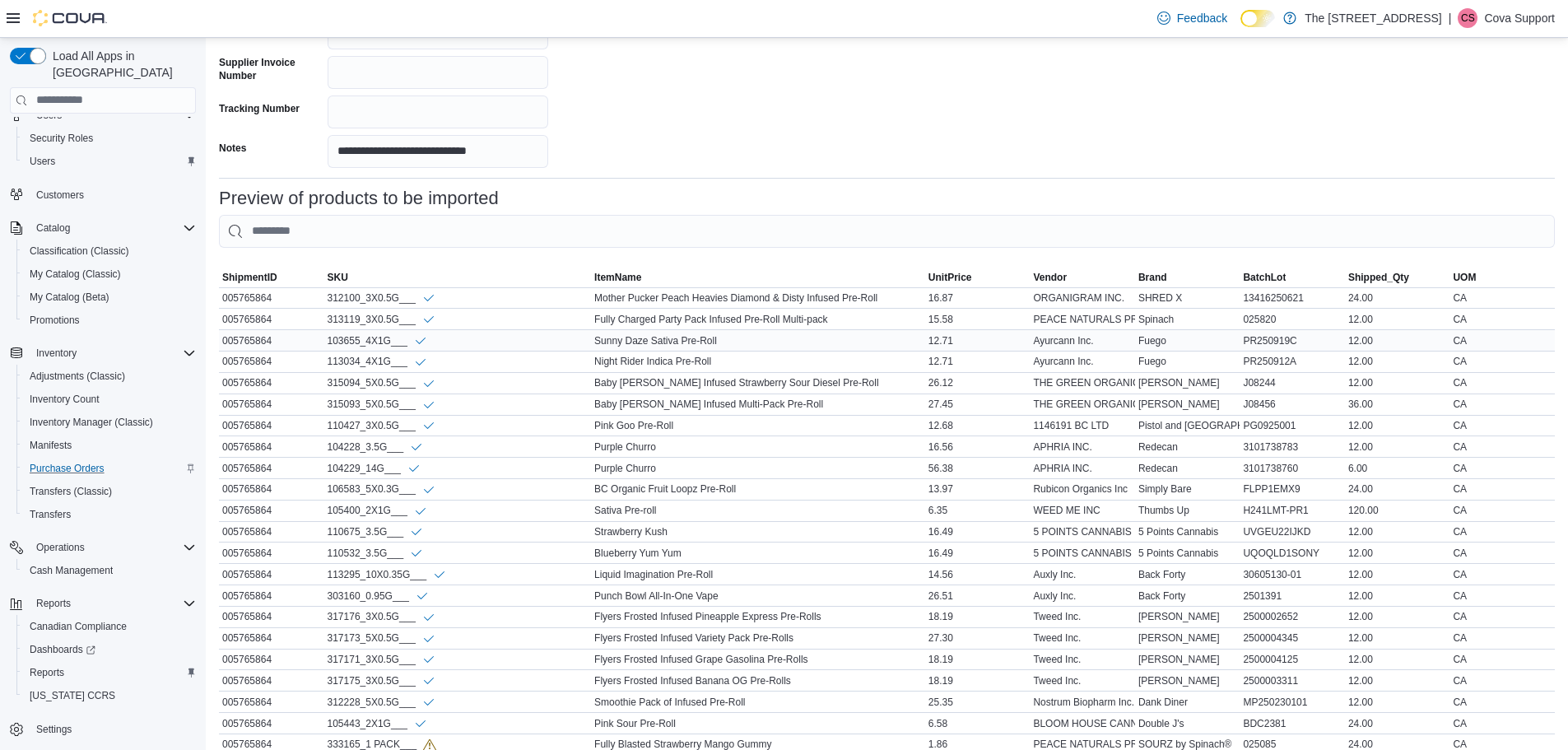
scroll to position [647, 0]
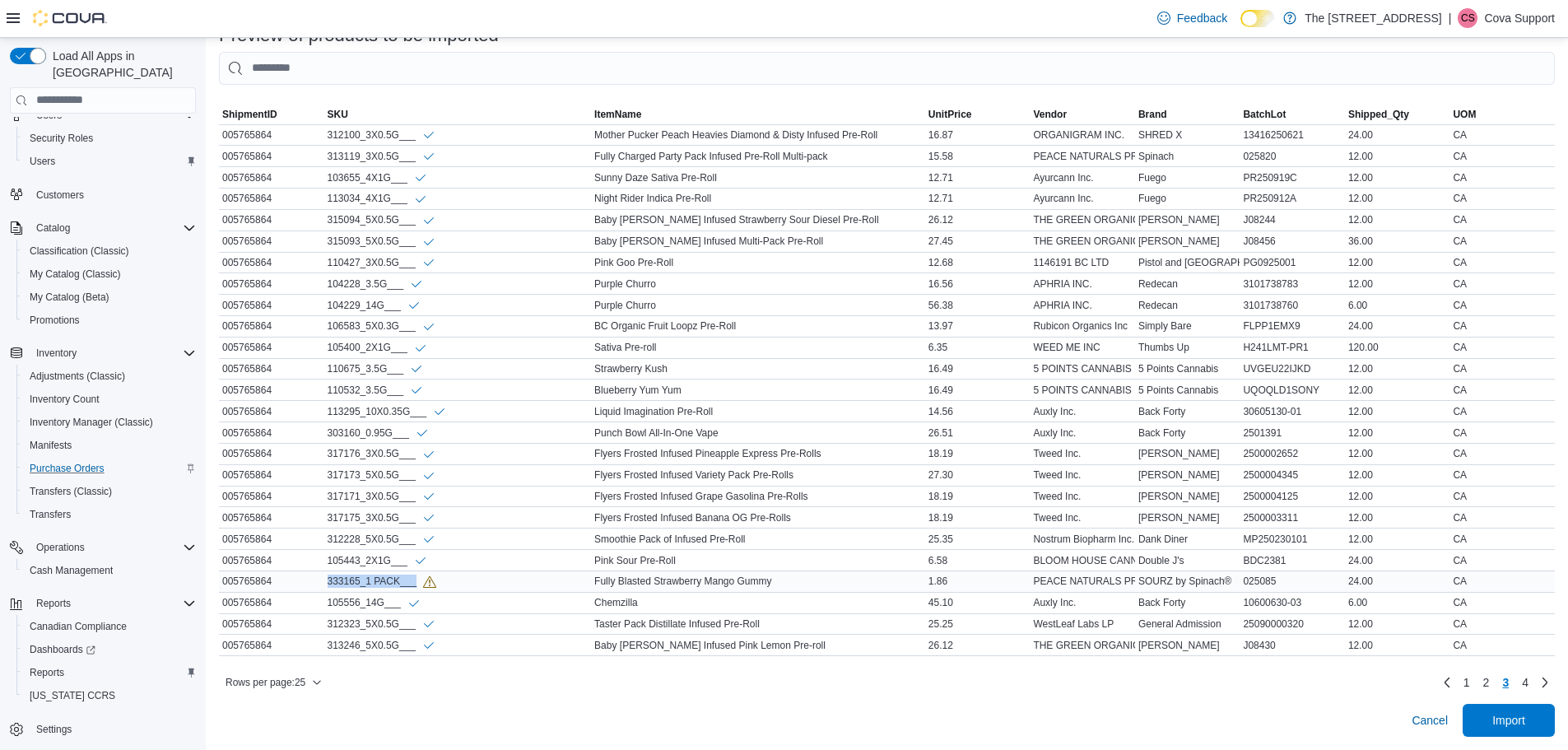
drag, startPoint x: 309, startPoint y: 566, endPoint x: 421, endPoint y: 572, distance: 112.2
click at [421, 572] on tr "ShipmentID 005765864 SKU 333165_1 PACK___ ItemName Fully Blasted Strawberry Man…" at bounding box center [886, 580] width 1335 height 21
copy tr "SKU 333165_1 PACK___"
click at [1528, 676] on span "4" at bounding box center [1524, 683] width 7 height 17
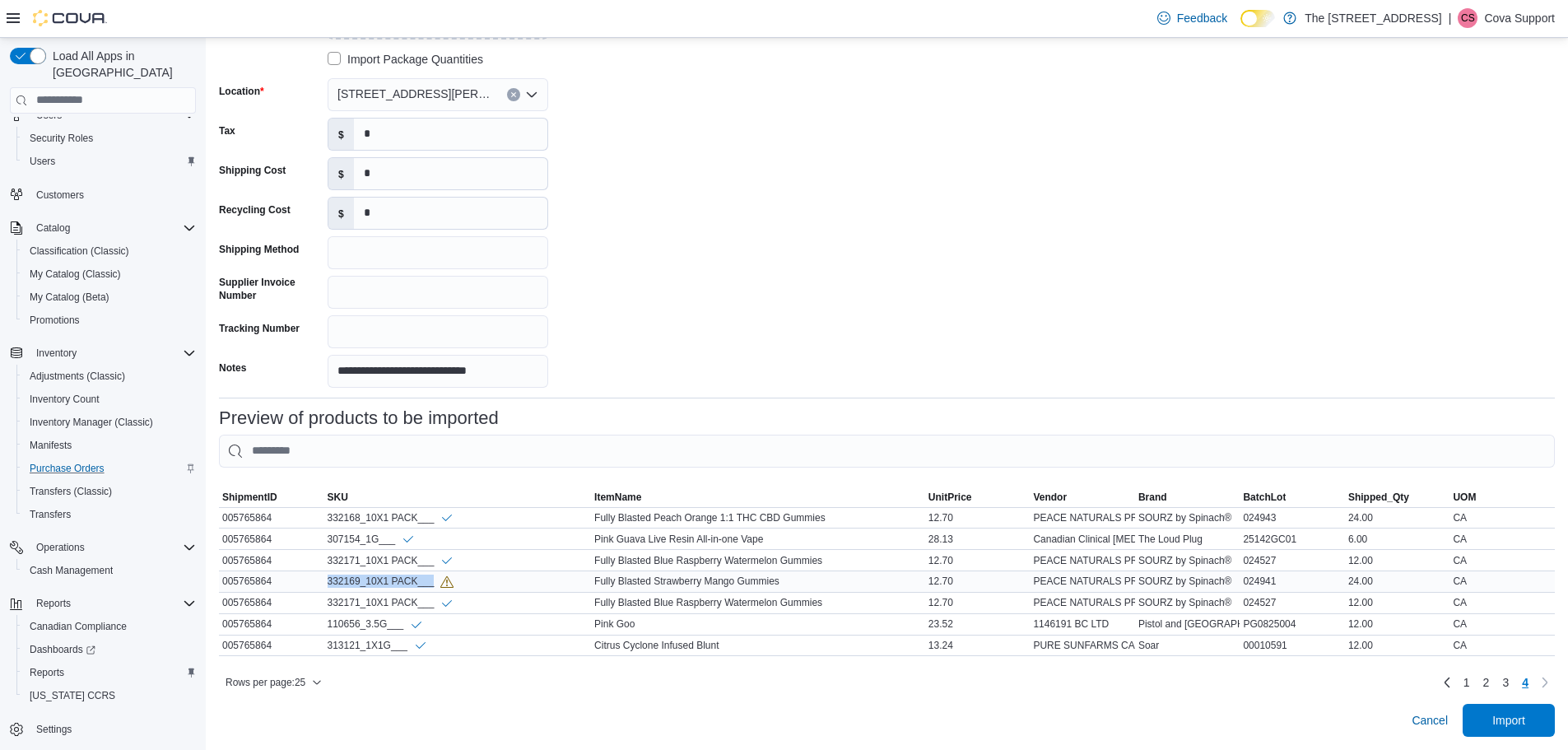
drag, startPoint x: 310, startPoint y: 569, endPoint x: 439, endPoint y: 566, distance: 129.0
click at [439, 571] on tr "ShipmentID 005765864 SKU 332169_10X1 PACK___ ItemName Fully Blasted Strawberry …" at bounding box center [886, 581] width 1335 height 21
copy tr "SKU 332169_10X1 PACK___"
click at [1508, 684] on span "3" at bounding box center [1505, 683] width 7 height 17
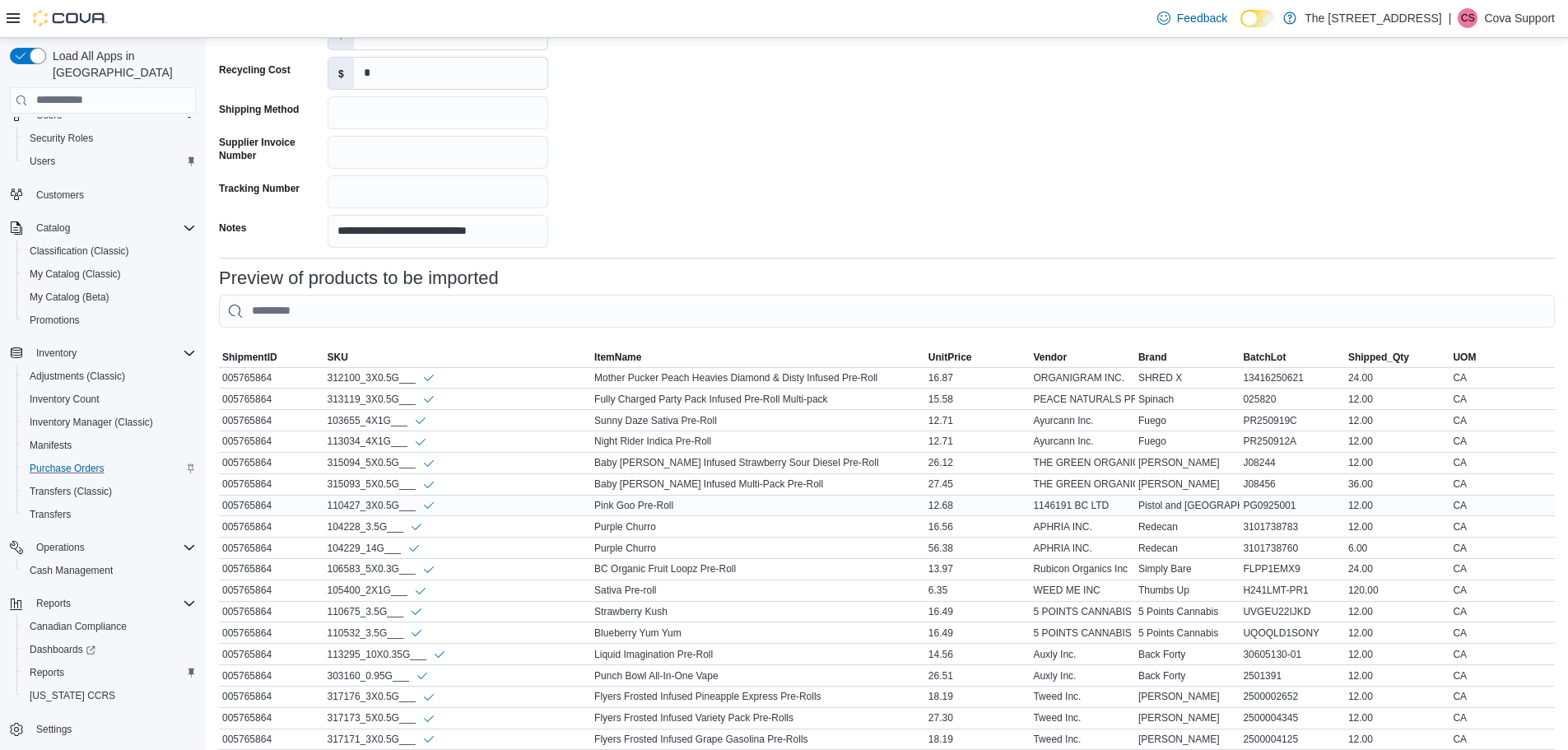
scroll to position [647, 0]
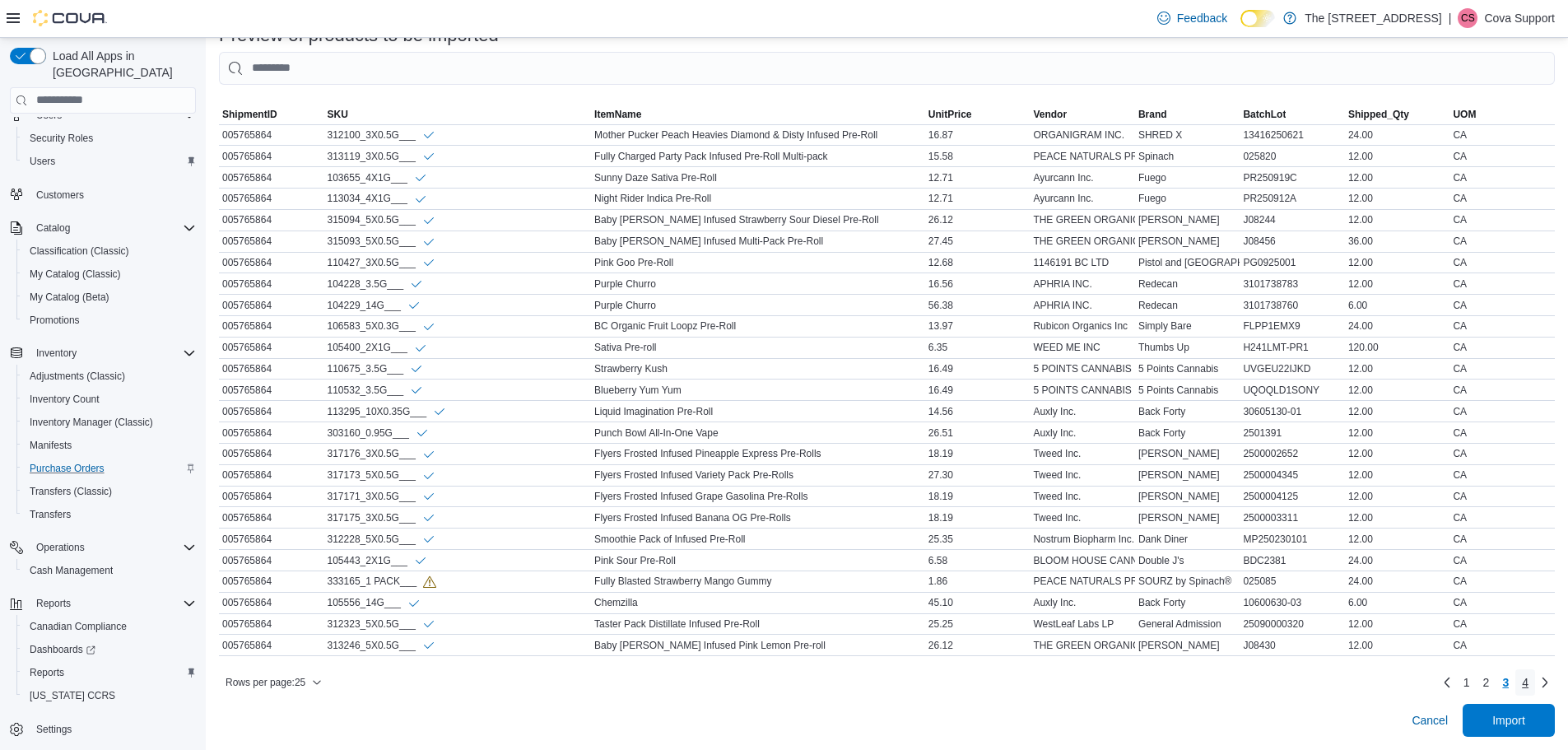
click at [1528, 684] on span "4" at bounding box center [1524, 683] width 7 height 17
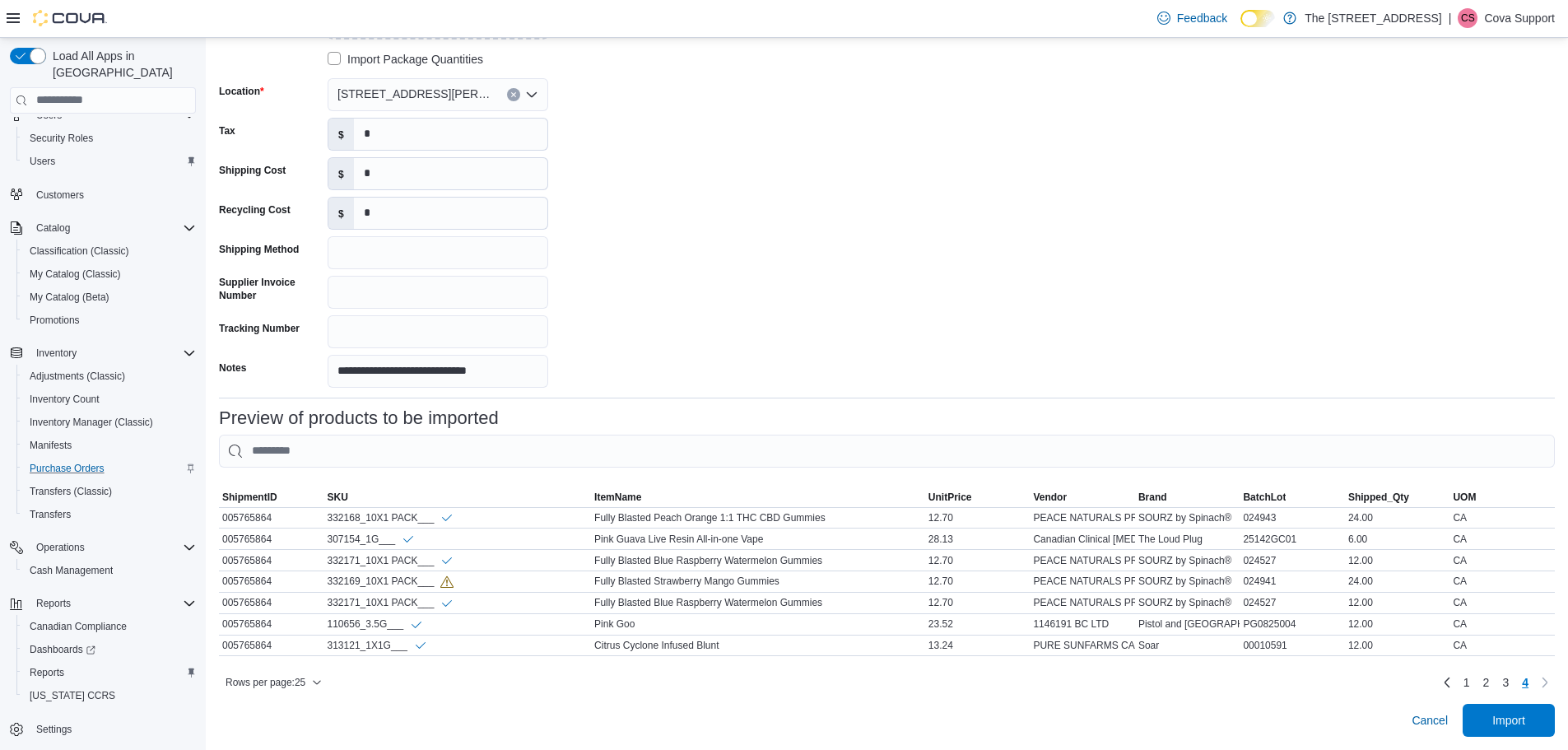
scroll to position [266, 0]
click at [1508, 684] on span "3" at bounding box center [1505, 683] width 7 height 17
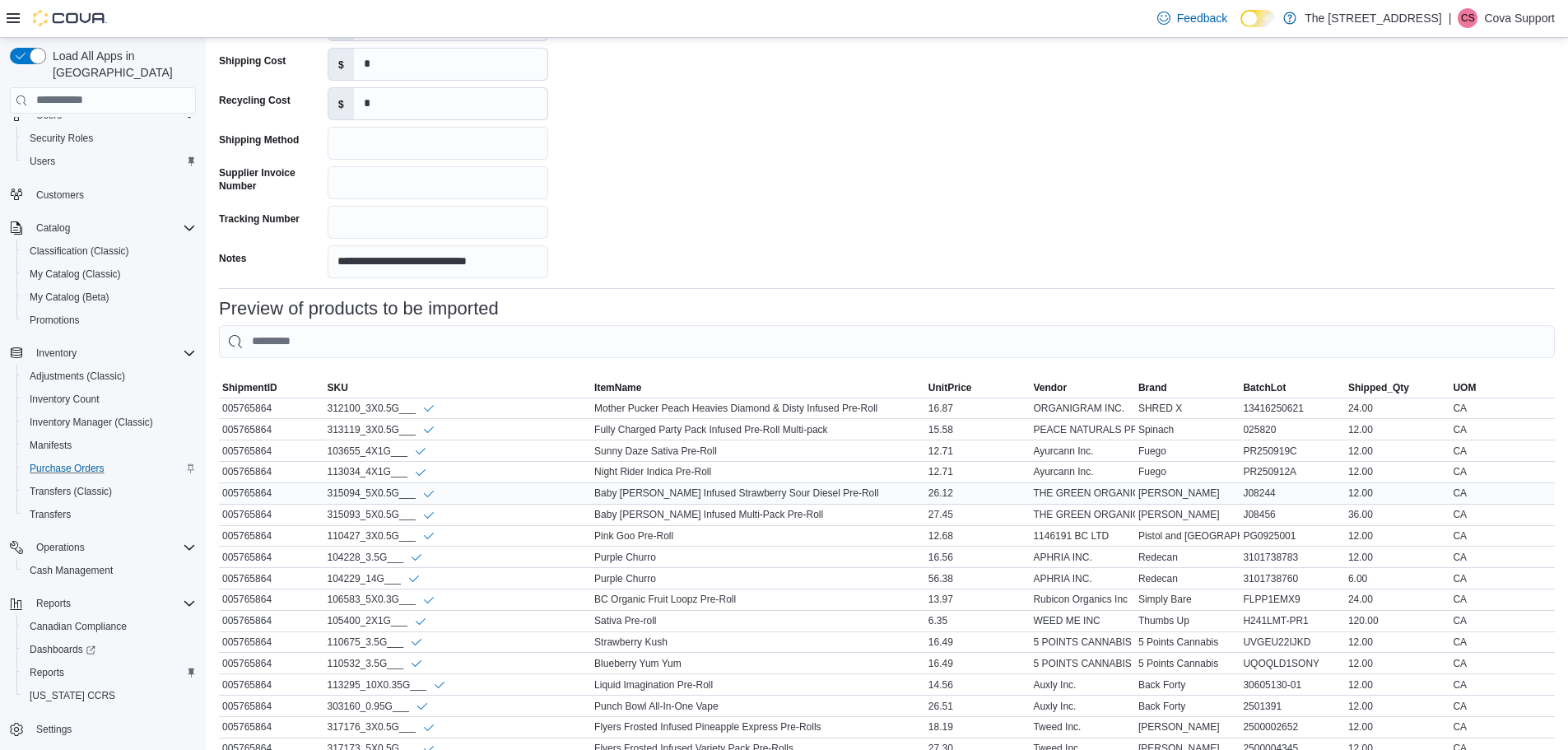
scroll to position [647, 0]
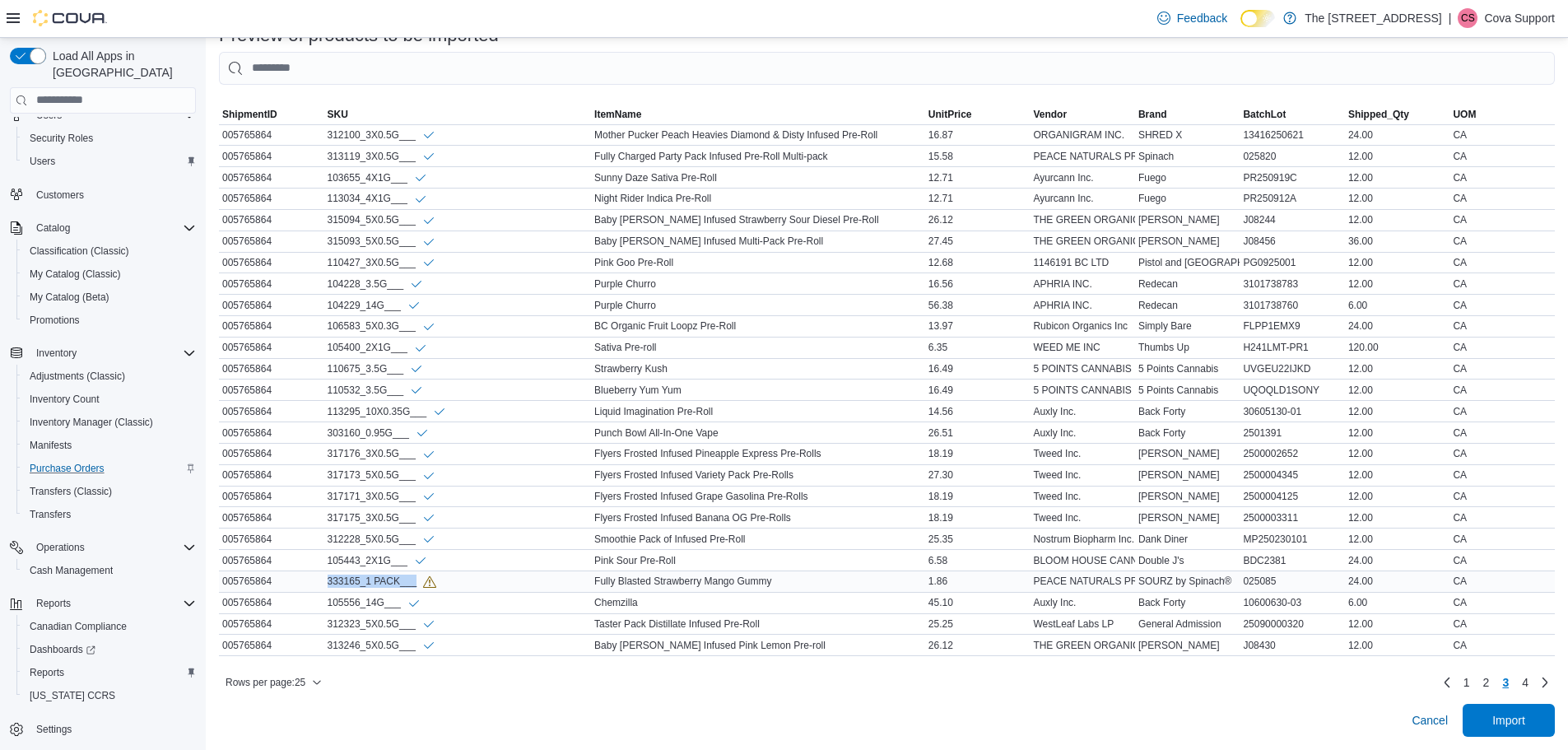
drag, startPoint x: 320, startPoint y: 572, endPoint x: 423, endPoint y: 569, distance: 103.0
click at [423, 570] on tr "ShipmentID 005765864 SKU 333165_1 PACK___ ItemName Fully Blasted Strawberry Man…" at bounding box center [886, 580] width 1335 height 21
copy tr "SKU 333165_1 PACK___"
click at [1528, 688] on span "4" at bounding box center [1524, 683] width 7 height 17
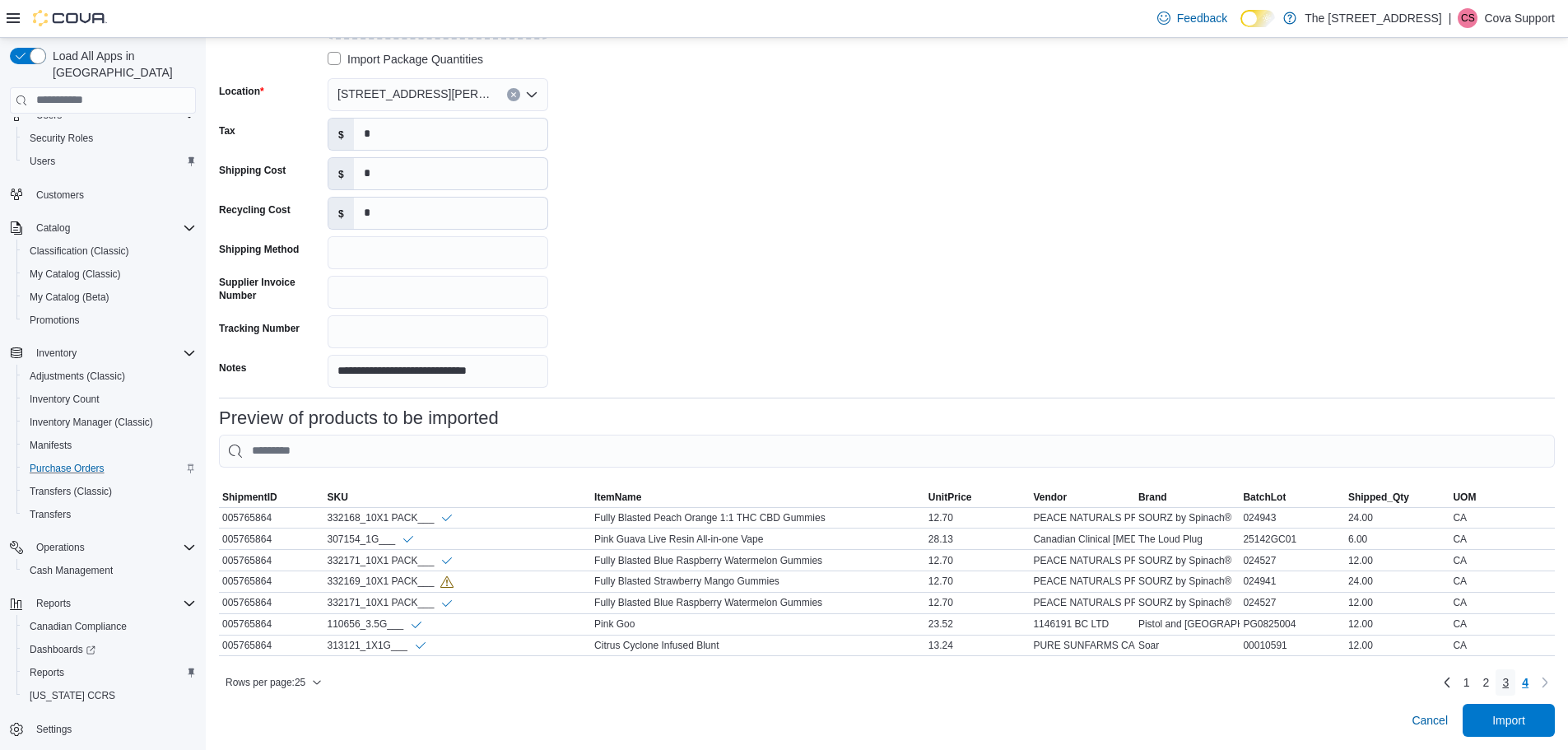
click at [1511, 682] on link "3" at bounding box center [1505, 682] width 20 height 26
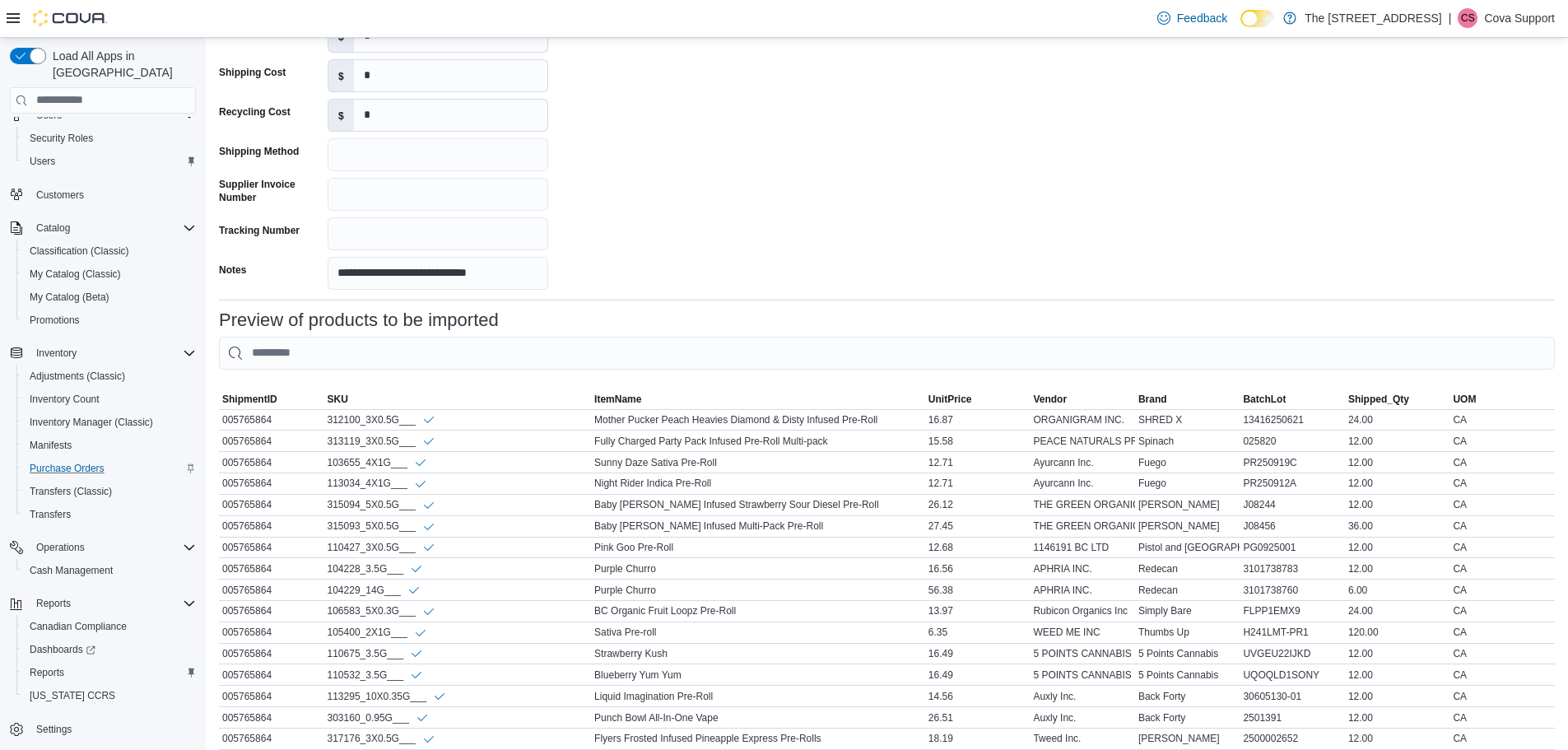
scroll to position [647, 0]
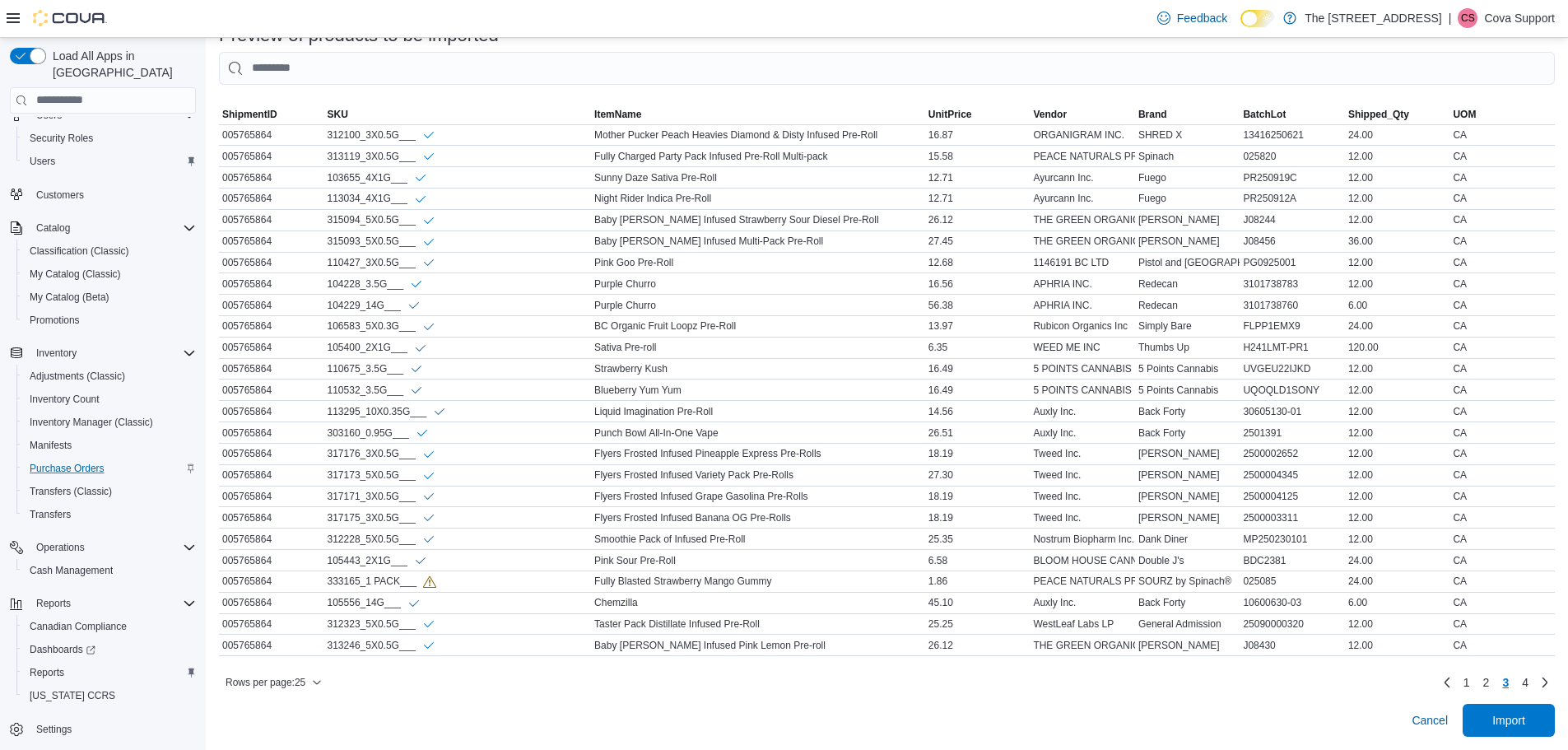
click at [63, 15] on img at bounding box center [70, 19] width 74 height 17
click at [1445, 717] on span "Cancel" at bounding box center [1429, 720] width 36 height 17
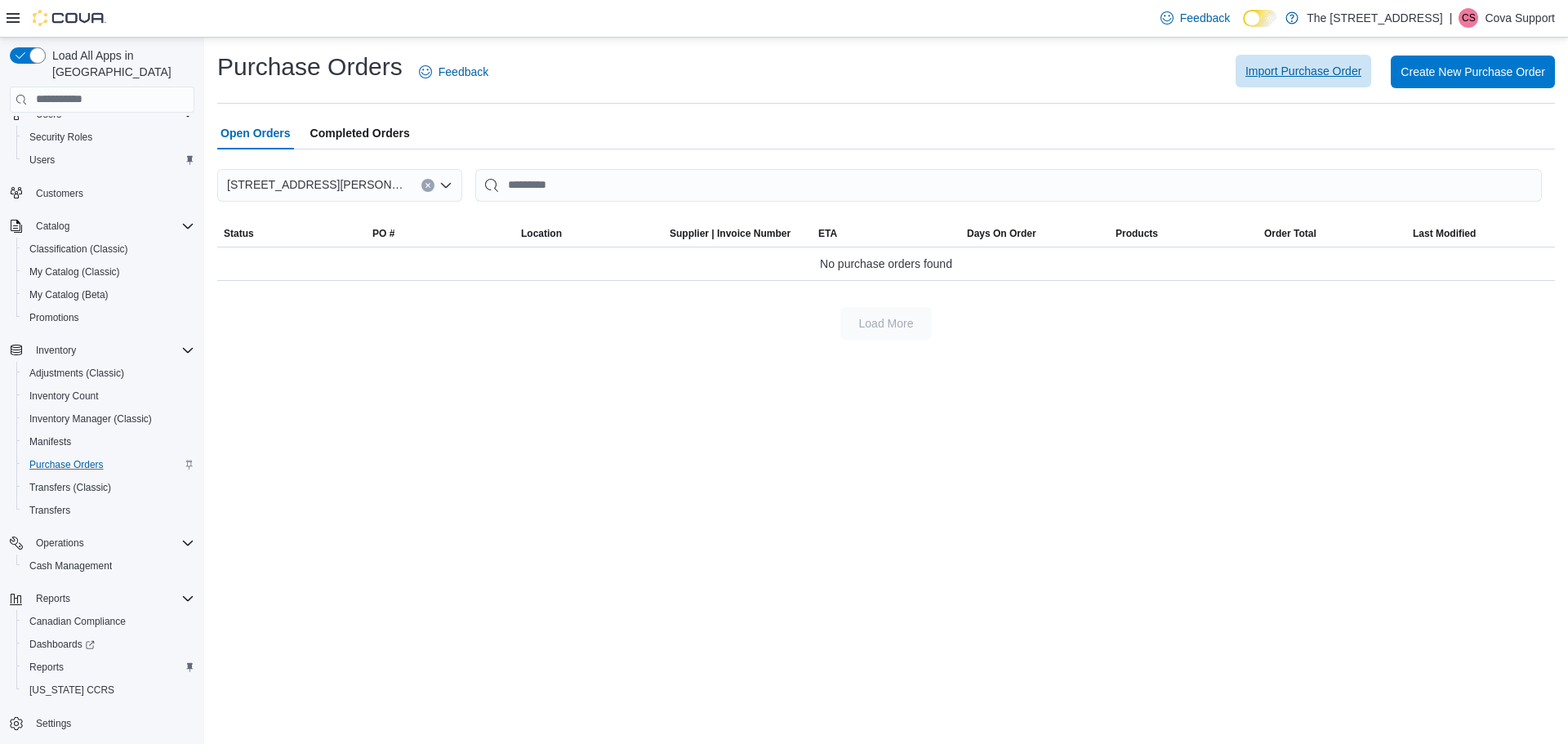
click at [1303, 75] on span "Import Purchase Order" at bounding box center [1303, 71] width 115 height 17
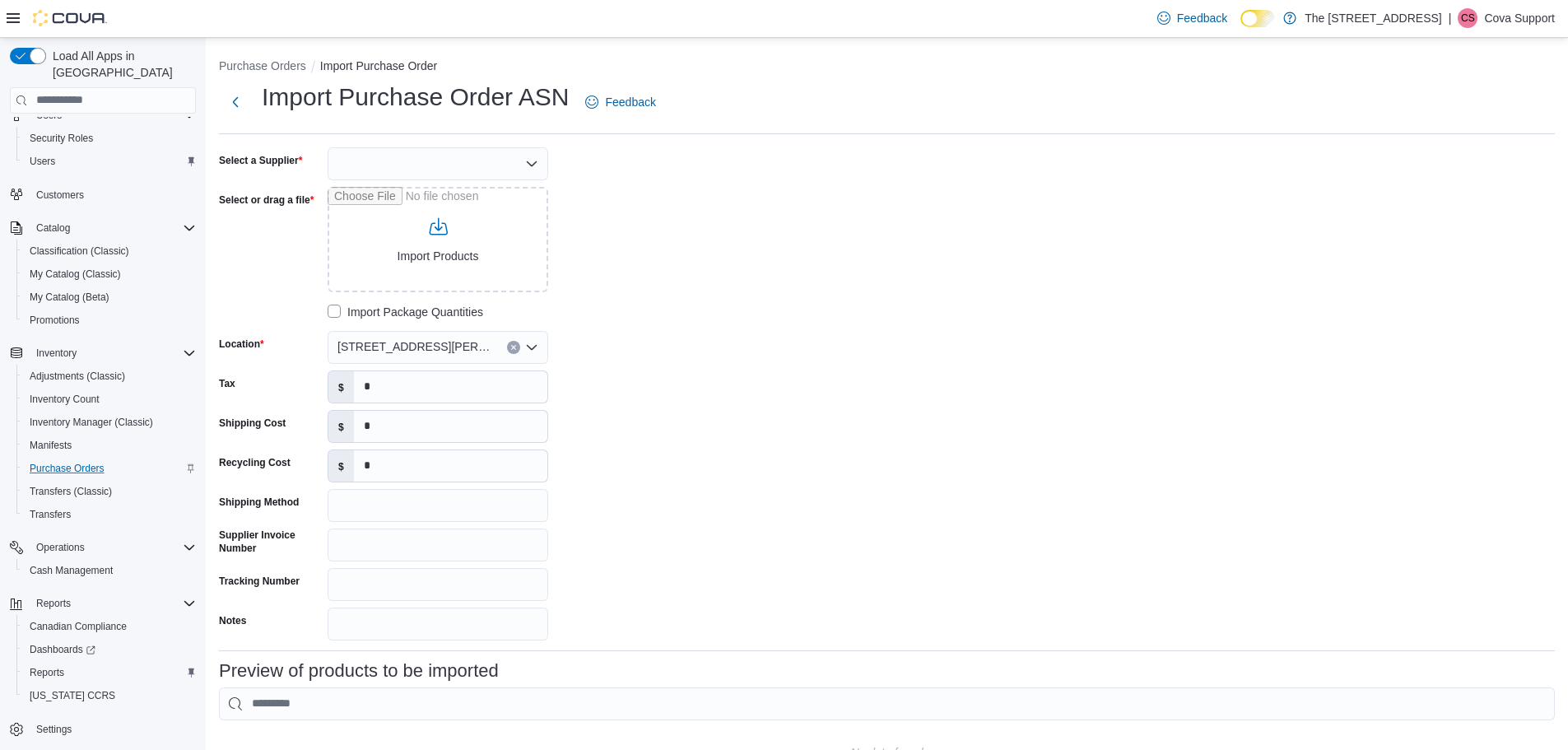
click at [395, 157] on div at bounding box center [438, 163] width 221 height 33
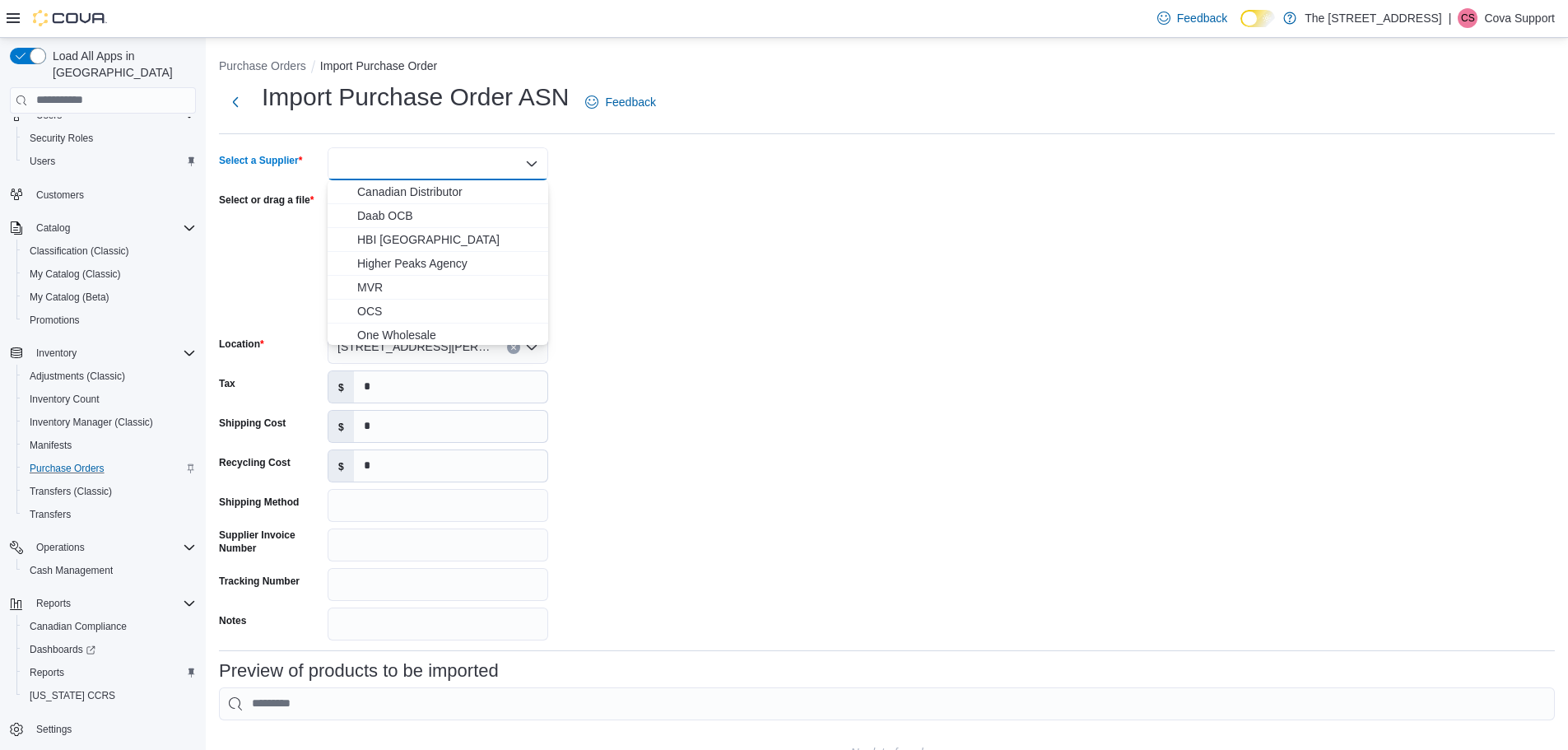
click at [377, 305] on span "OCS" at bounding box center [448, 311] width 181 height 17
click at [764, 266] on div "Select a Supplier OCS Combo box. Selected. OCS. Press Backspace to delete OCS. …" at bounding box center [886, 393] width 1335 height 493
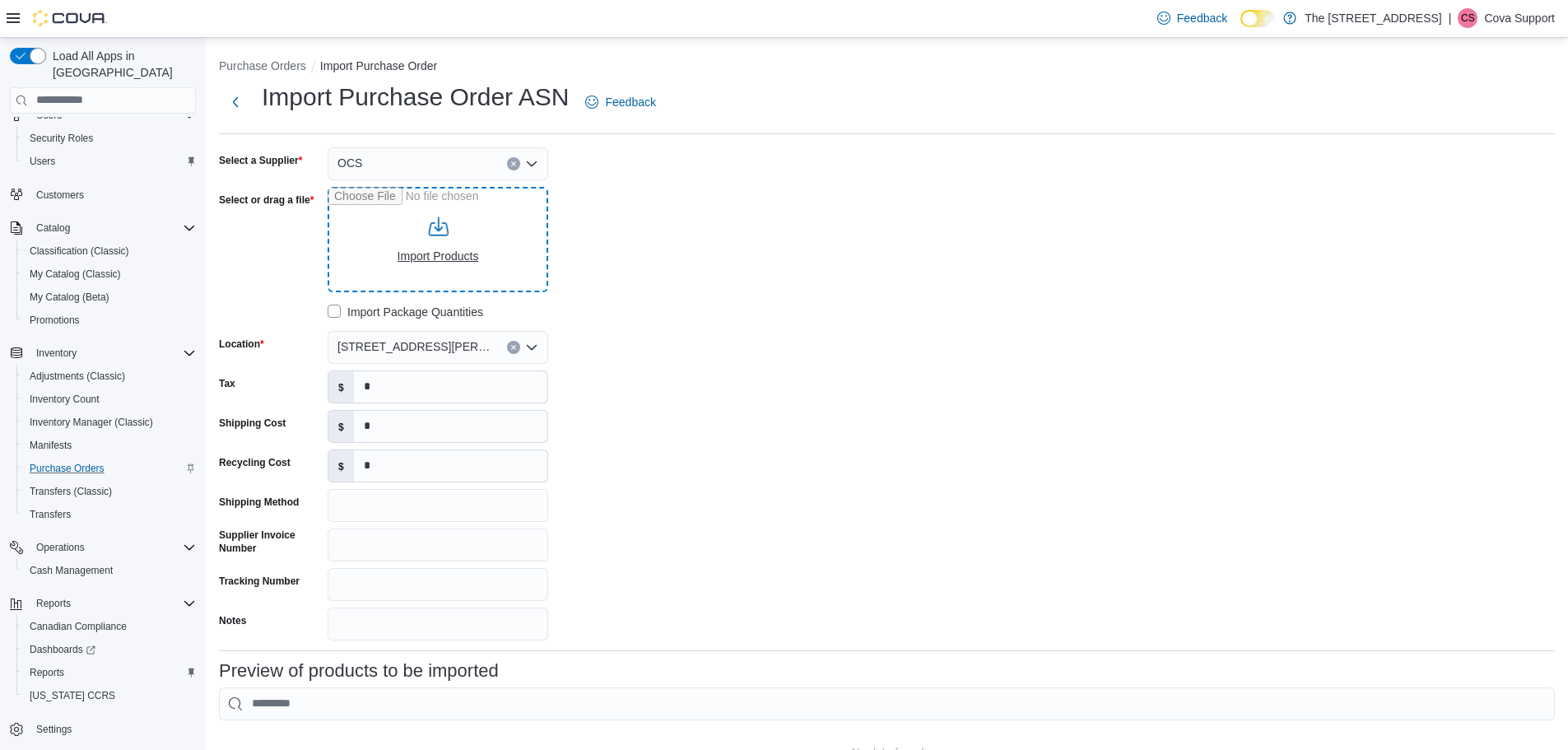
click at [492, 244] on input "Select or drag a file" at bounding box center [438, 239] width 221 height 105
type input "**********"
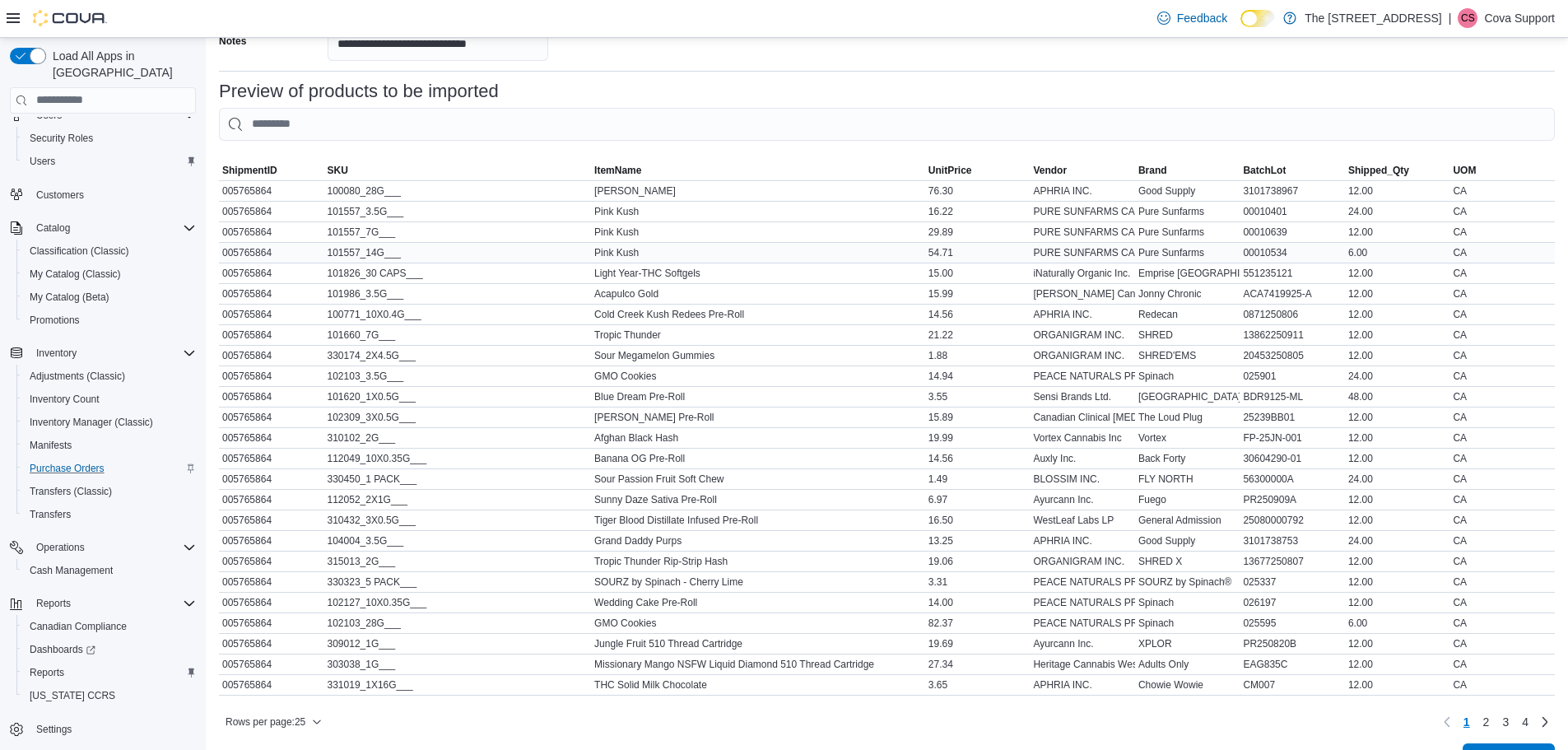
scroll to position [632, 0]
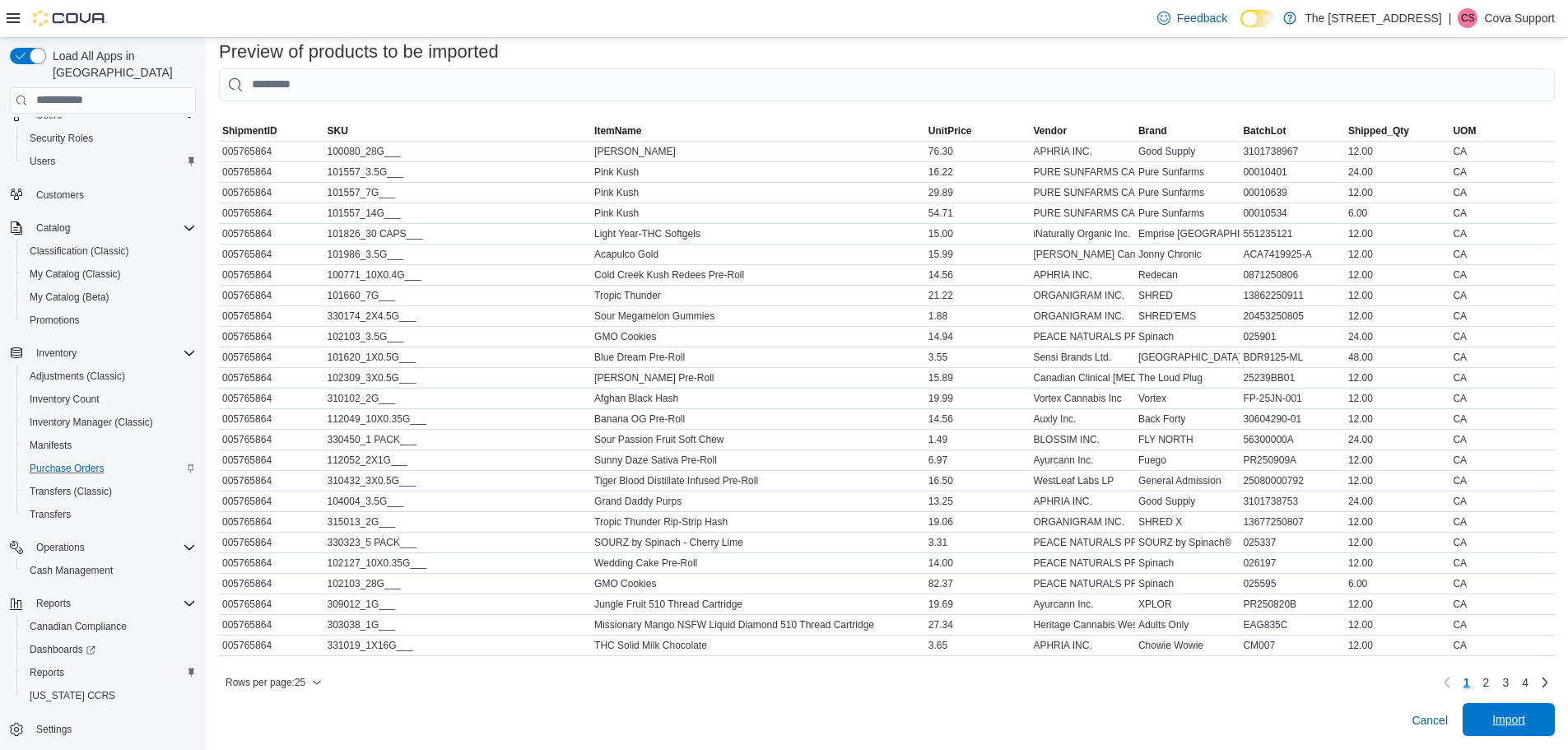
click at [1525, 721] on span "Import" at bounding box center [1507, 720] width 33 height 17
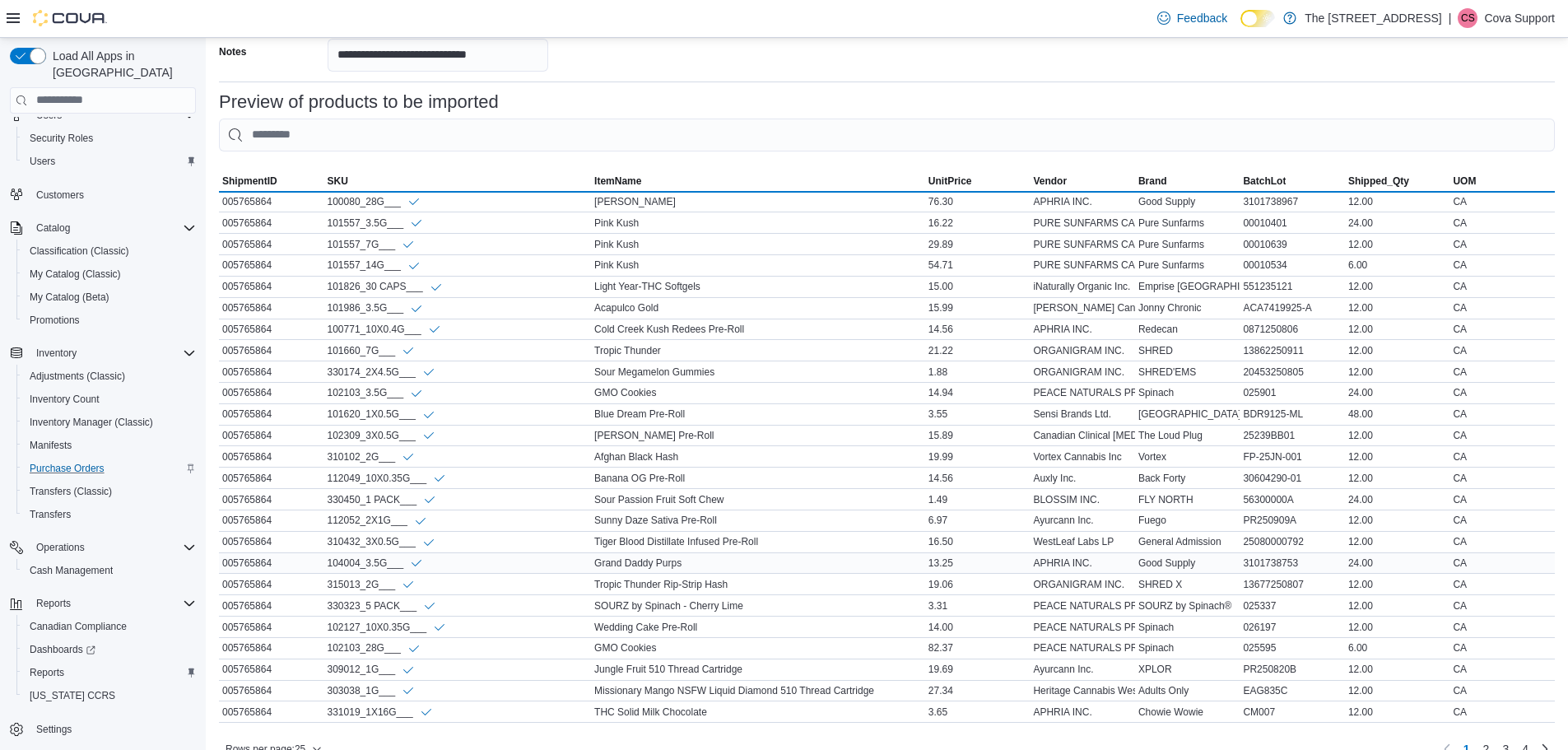
scroll to position [647, 0]
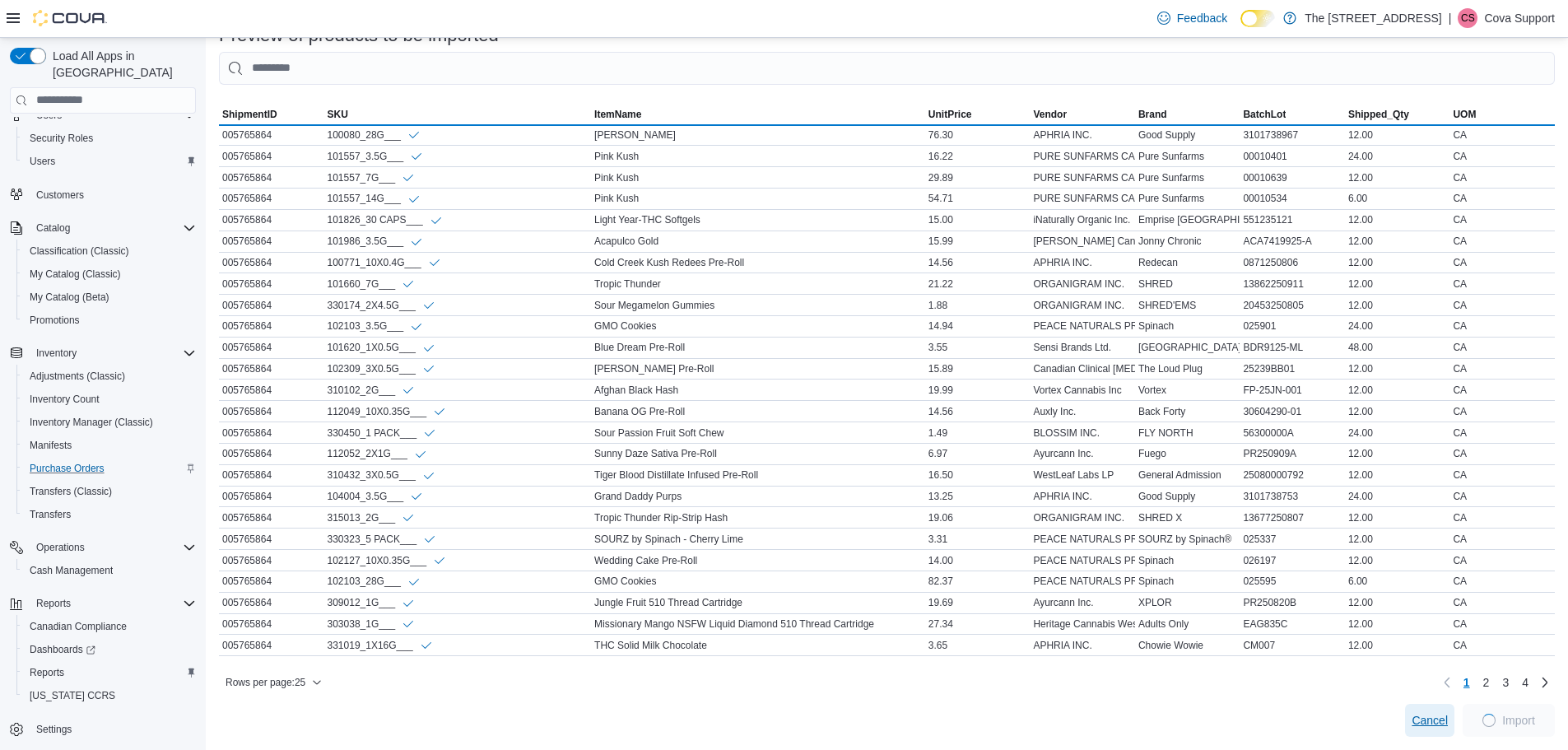
click at [1431, 716] on span "Cancel" at bounding box center [1429, 720] width 36 height 17
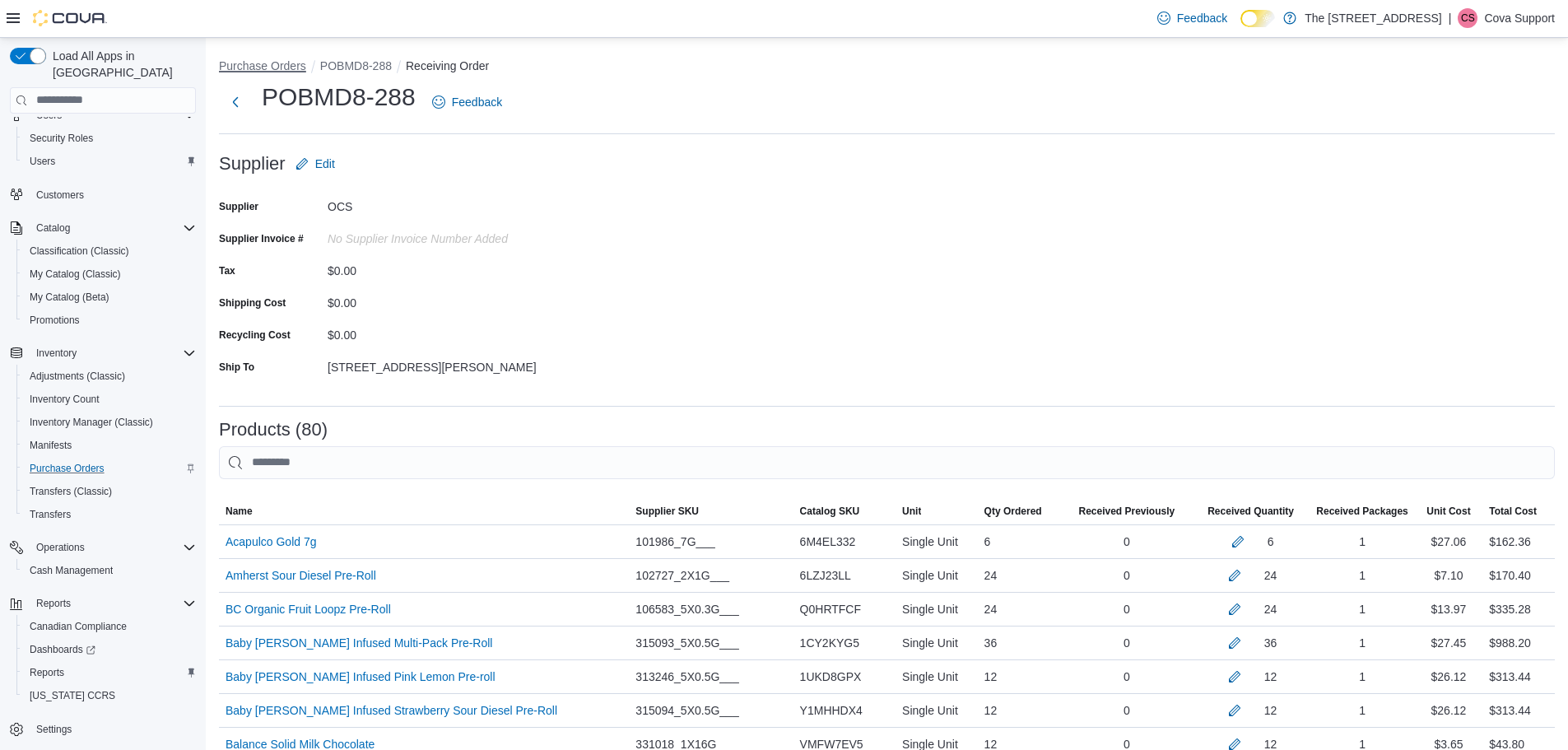
click at [249, 69] on button "Purchase Orders" at bounding box center [263, 66] width 88 height 13
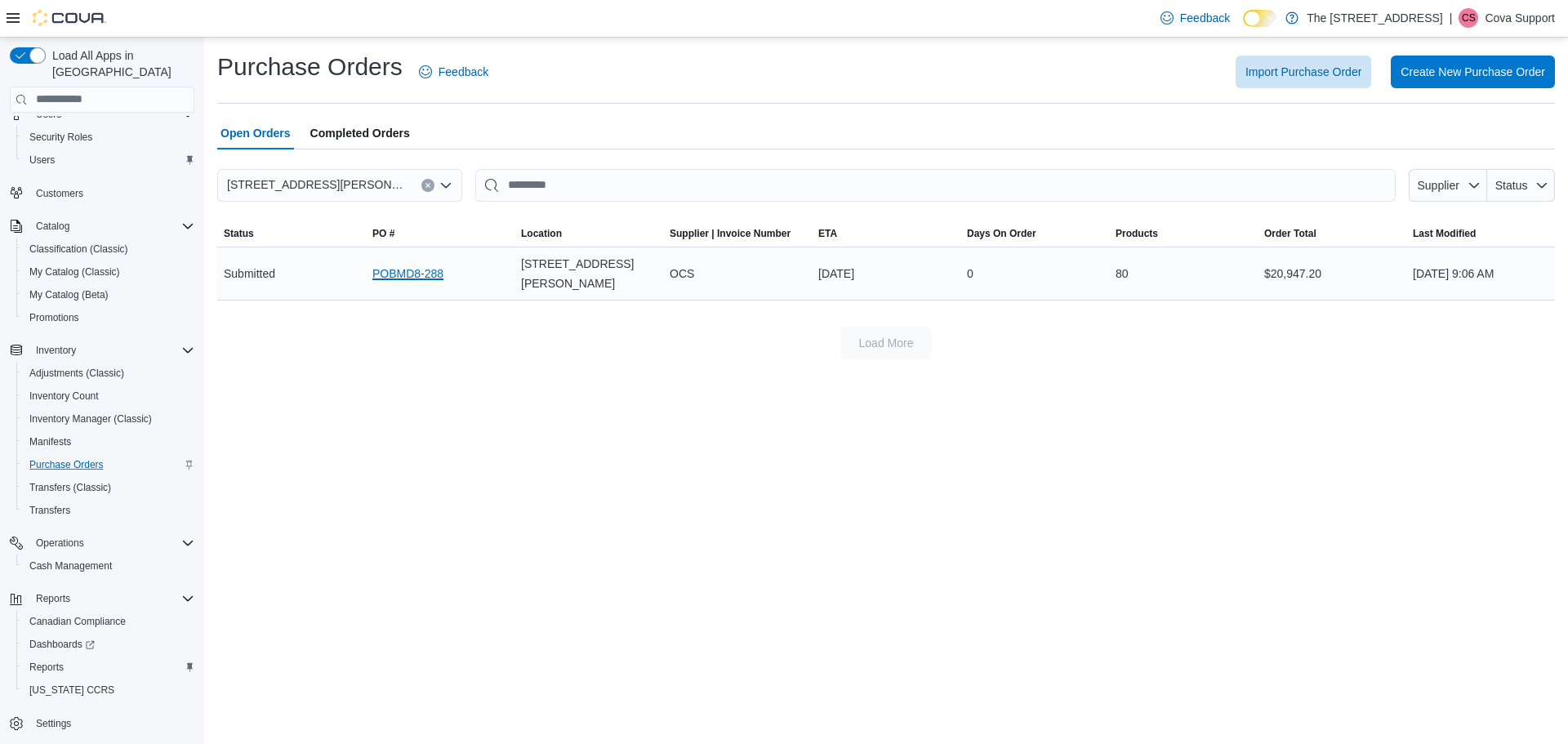
click at [422, 268] on link "POBMD8-288" at bounding box center [407, 273] width 71 height 19
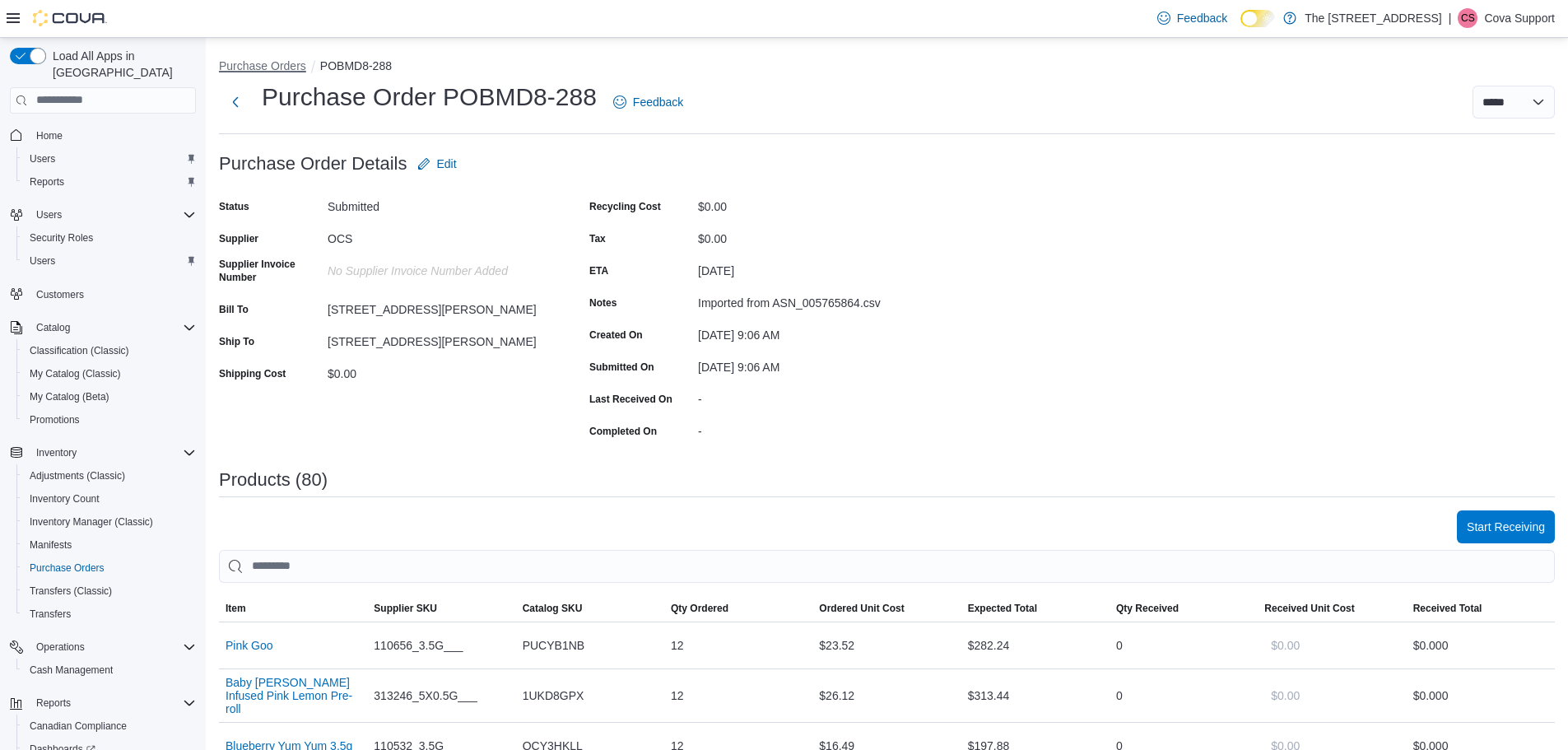
click at [259, 62] on button "Purchase Orders" at bounding box center [263, 66] width 88 height 13
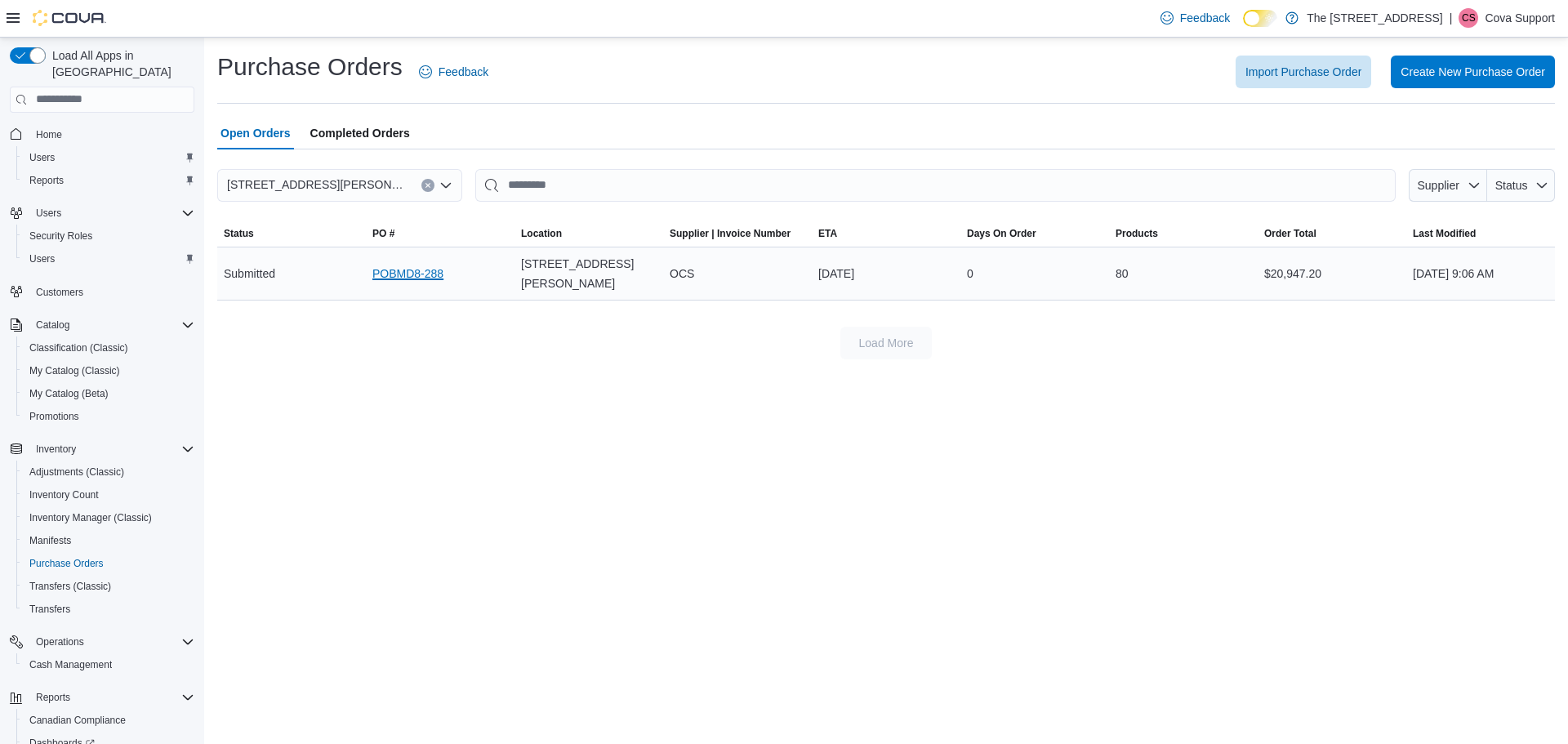
click at [420, 270] on link "POBMD8-288" at bounding box center [407, 273] width 71 height 19
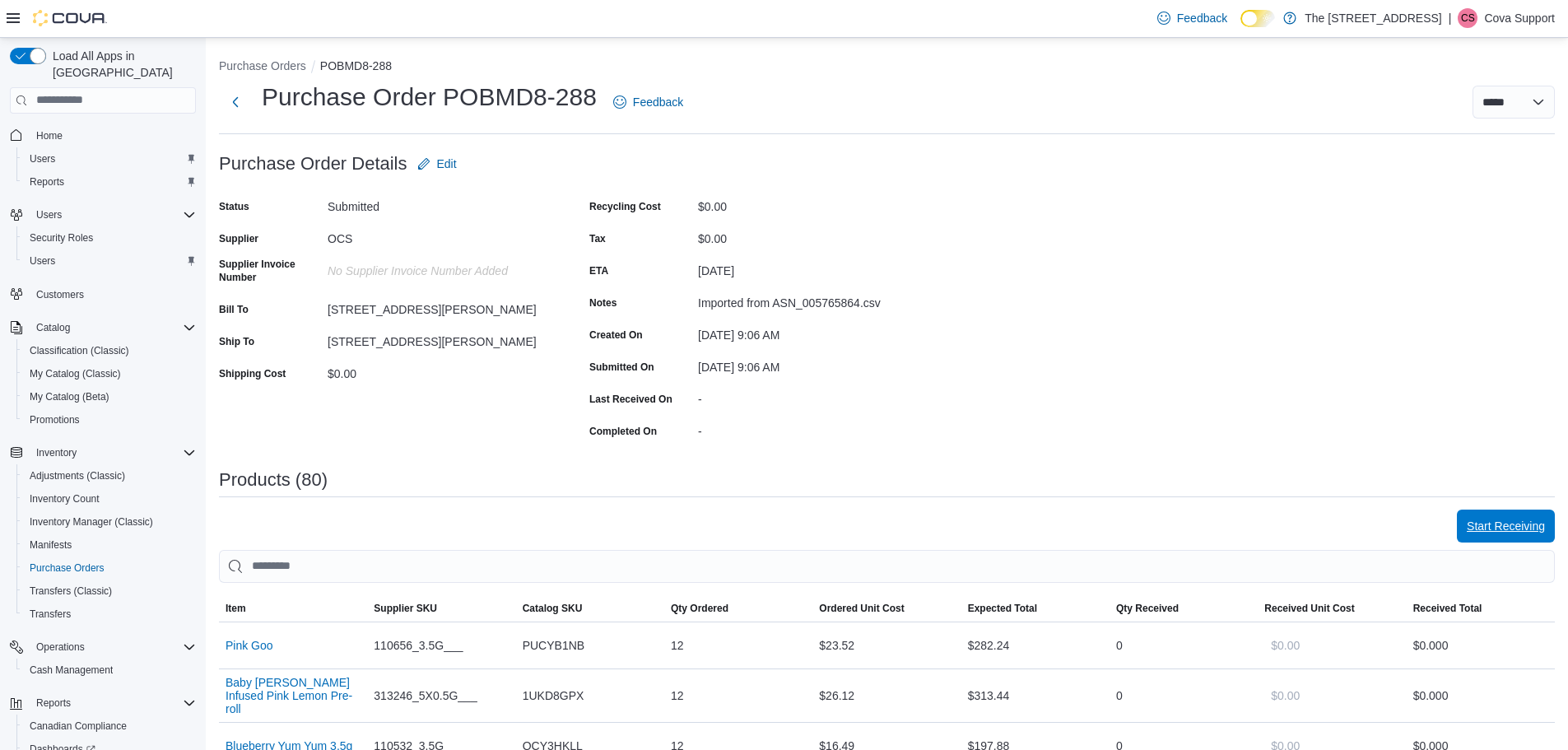
click at [1536, 530] on span "Start Receiving" at bounding box center [1506, 526] width 78 height 17
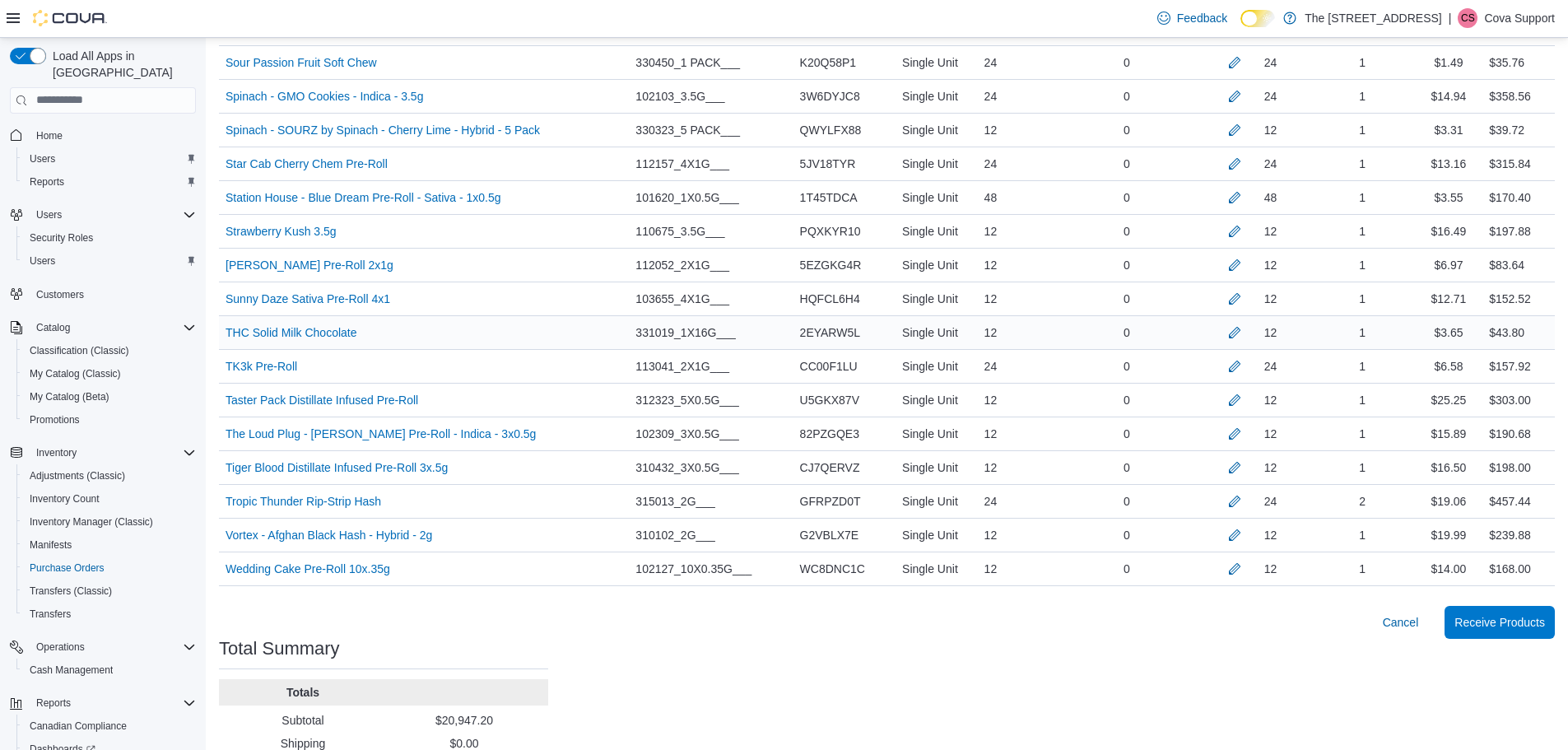
scroll to position [2737, 0]
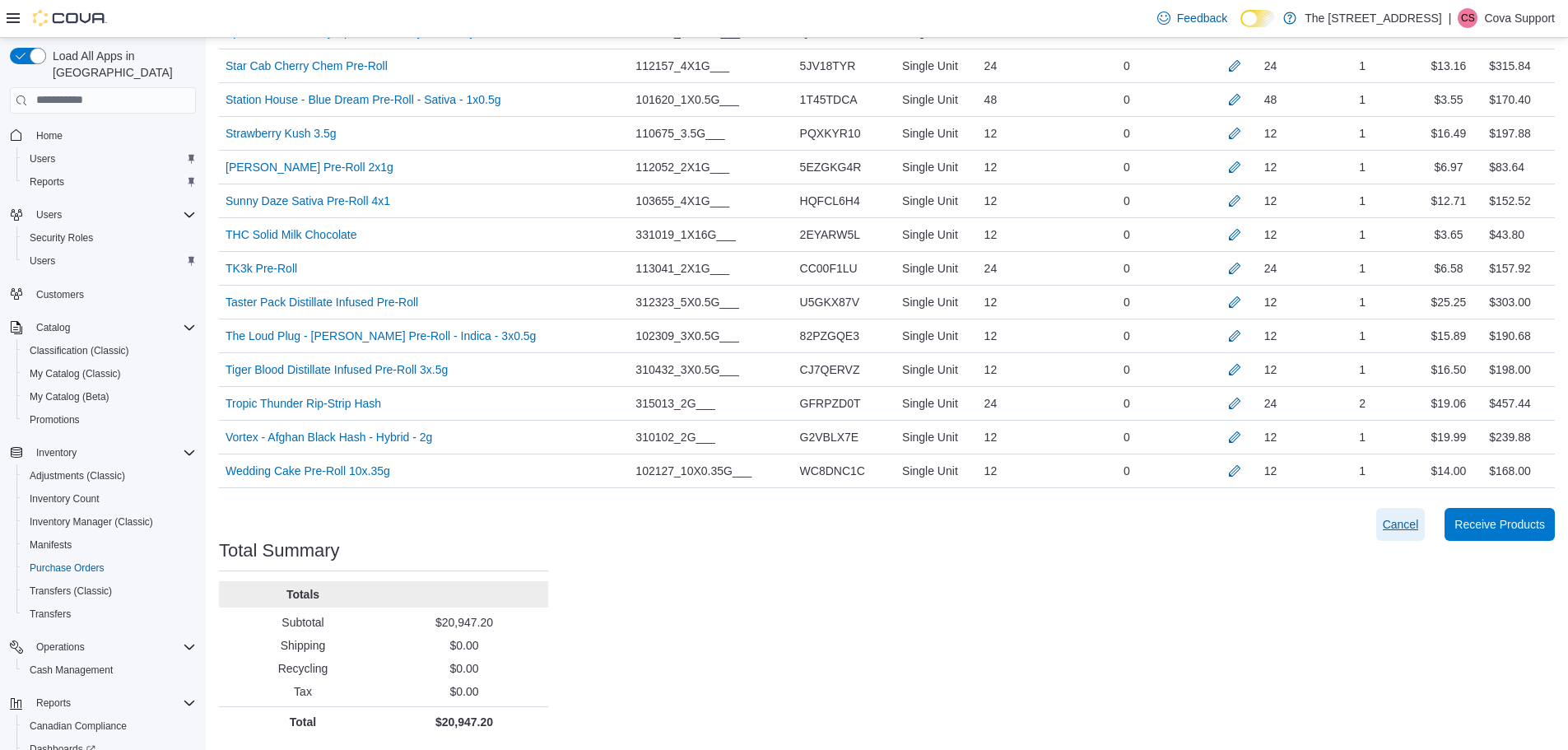
click at [1409, 522] on span "Cancel" at bounding box center [1400, 525] width 36 height 17
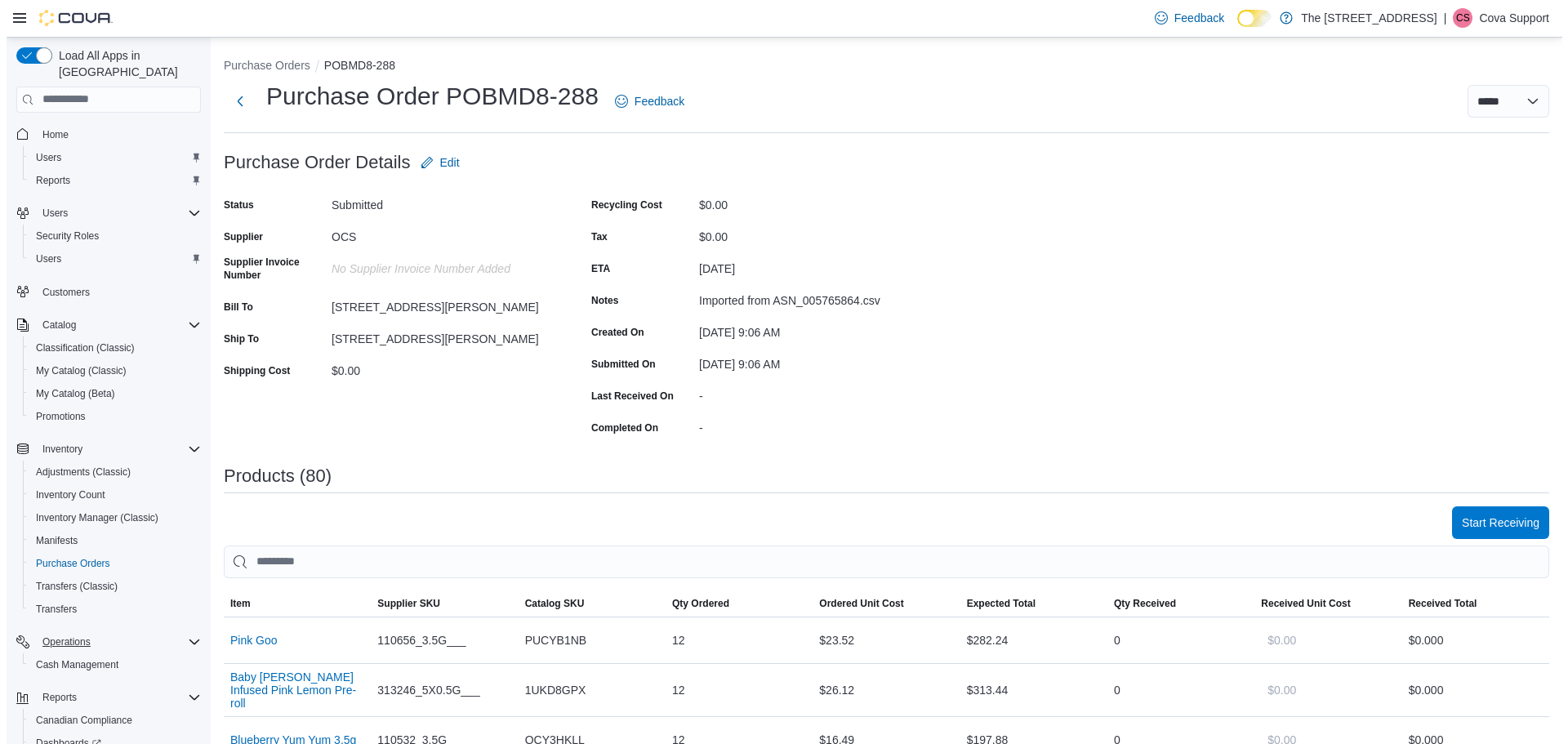
scroll to position [99, 0]
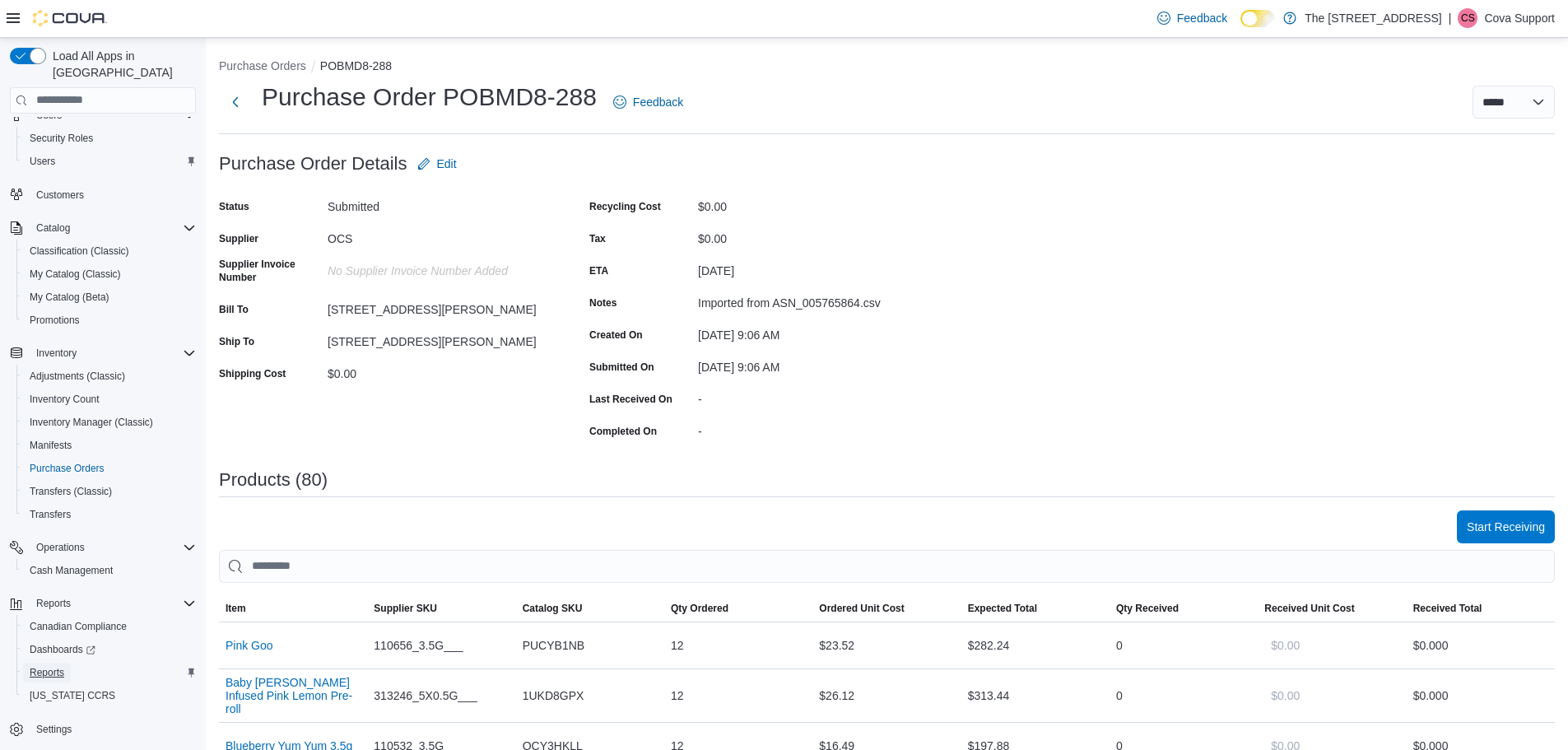
drag, startPoint x: 61, startPoint y: 647, endPoint x: 1100, endPoint y: 580, distance: 1041.2
click at [61, 662] on span "Reports" at bounding box center [47, 672] width 34 height 20
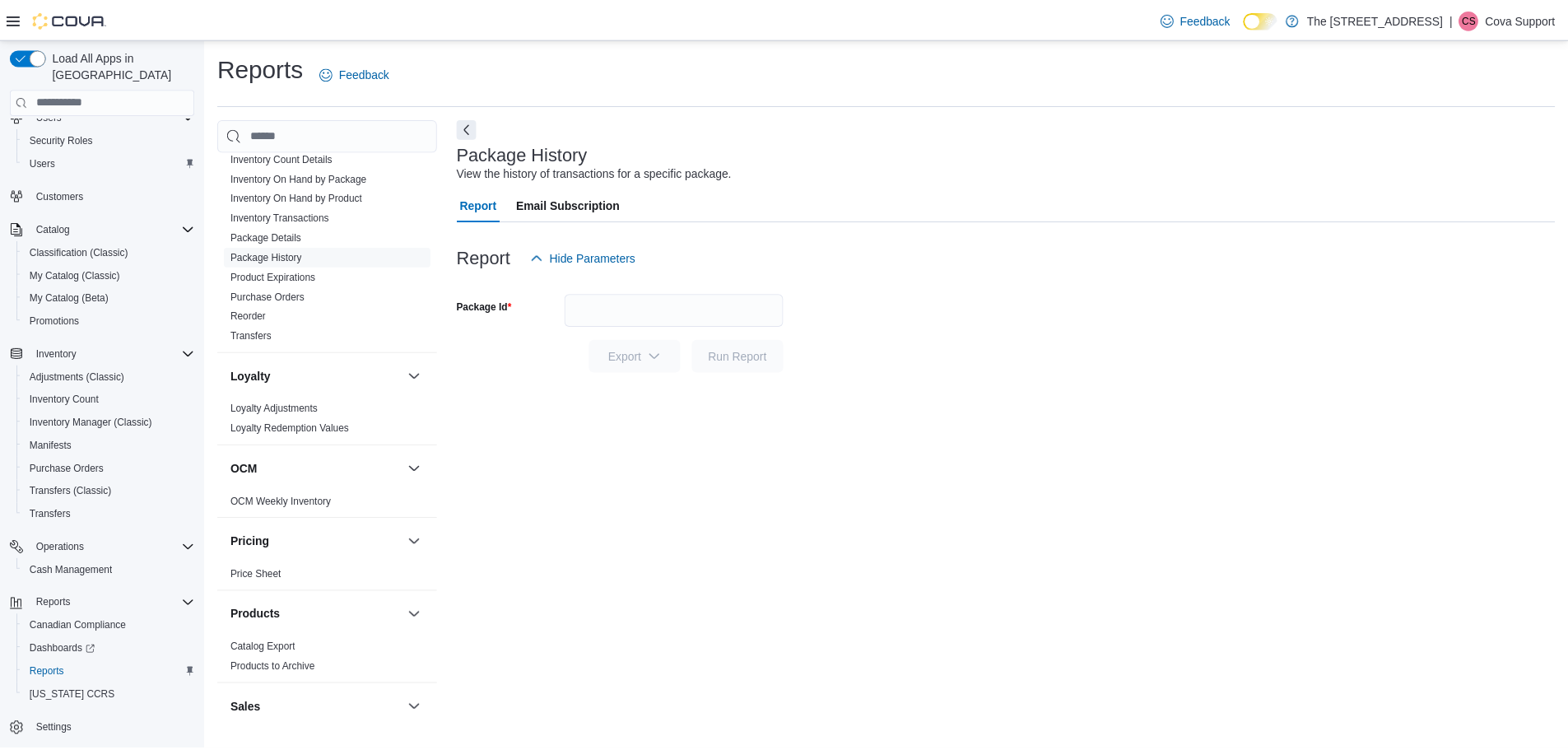
scroll to position [452, 0]
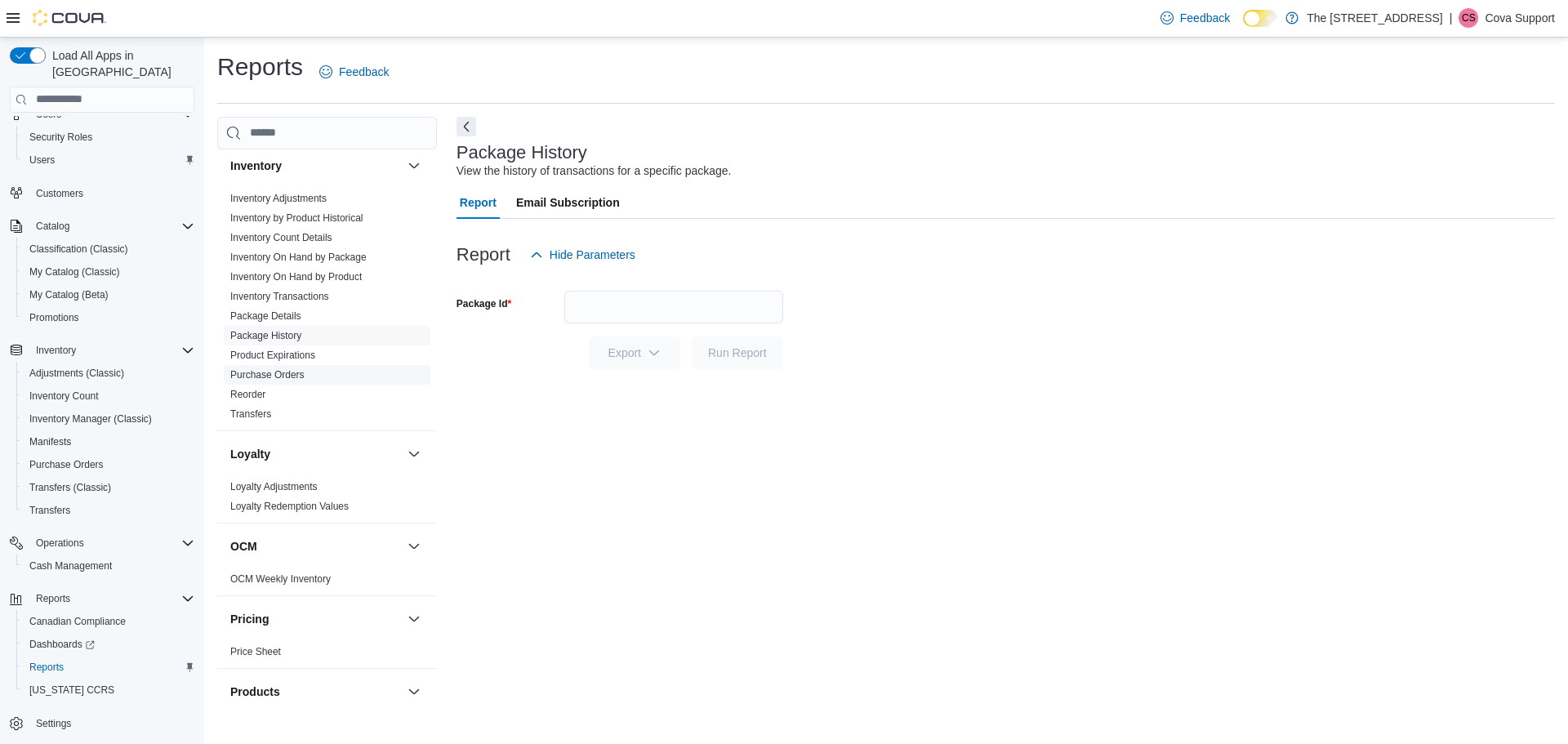
click at [279, 376] on link "Purchase Orders" at bounding box center [267, 374] width 74 height 11
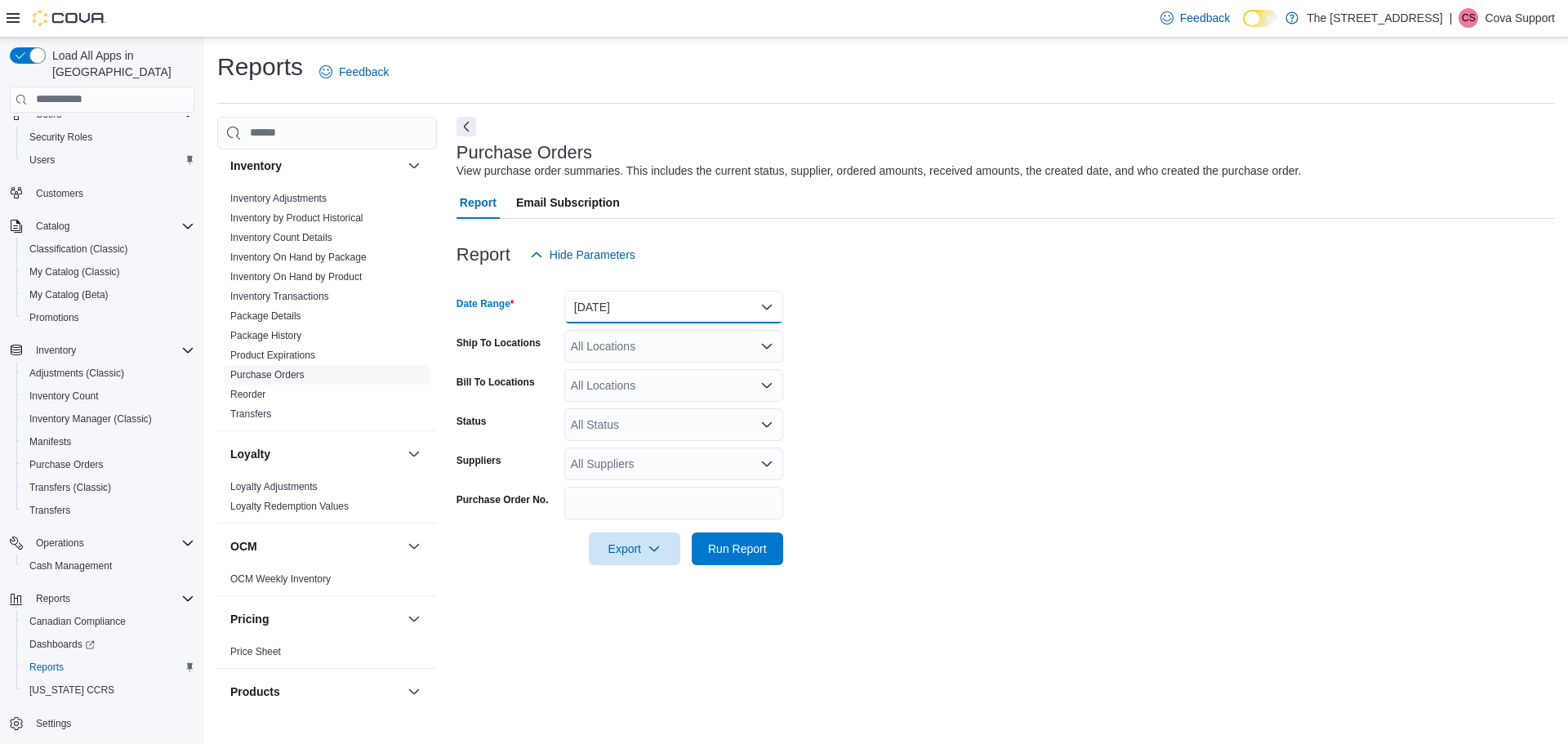
click at [587, 300] on button "Yesterday" at bounding box center [674, 307] width 219 height 32
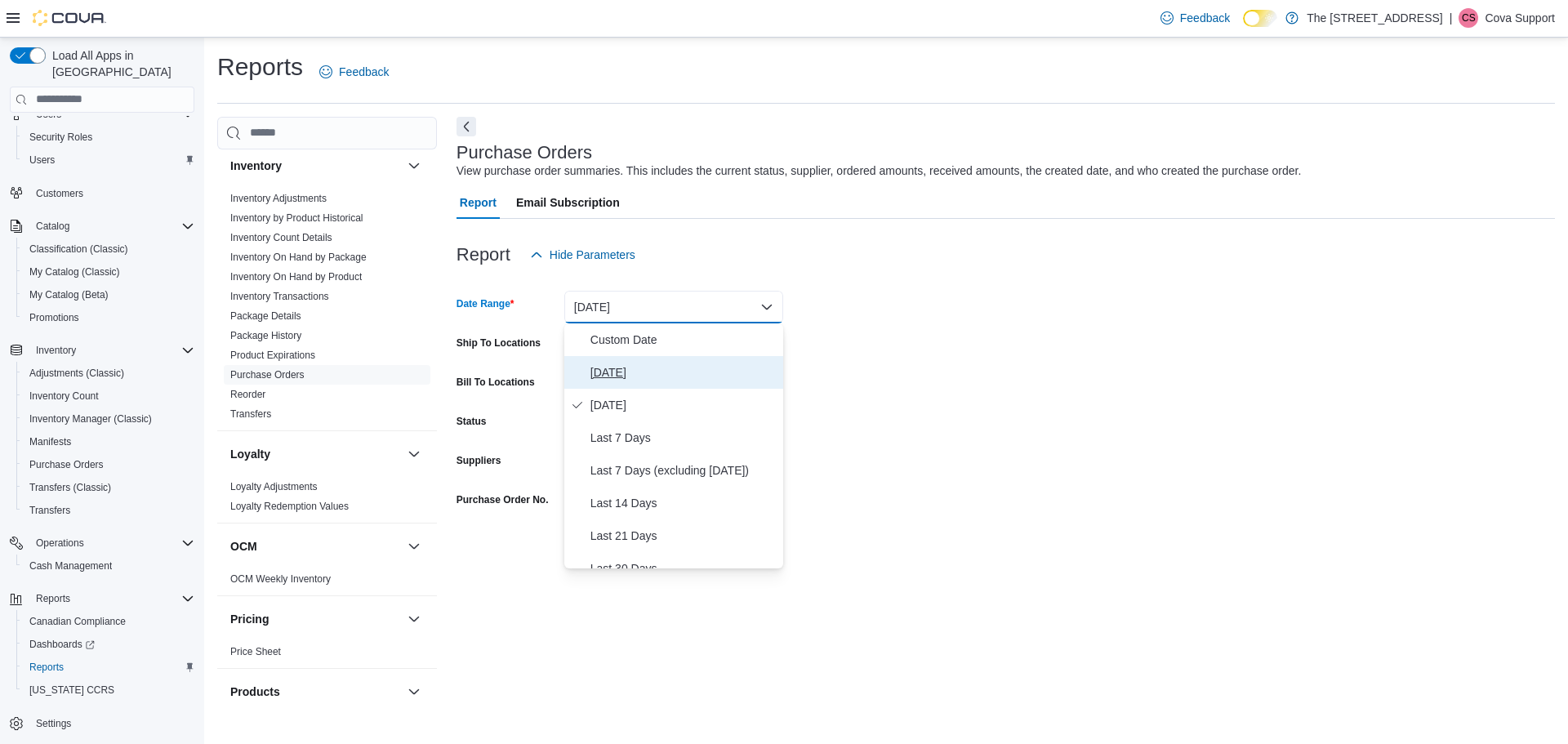
click at [632, 365] on span "Today" at bounding box center [683, 372] width 186 height 19
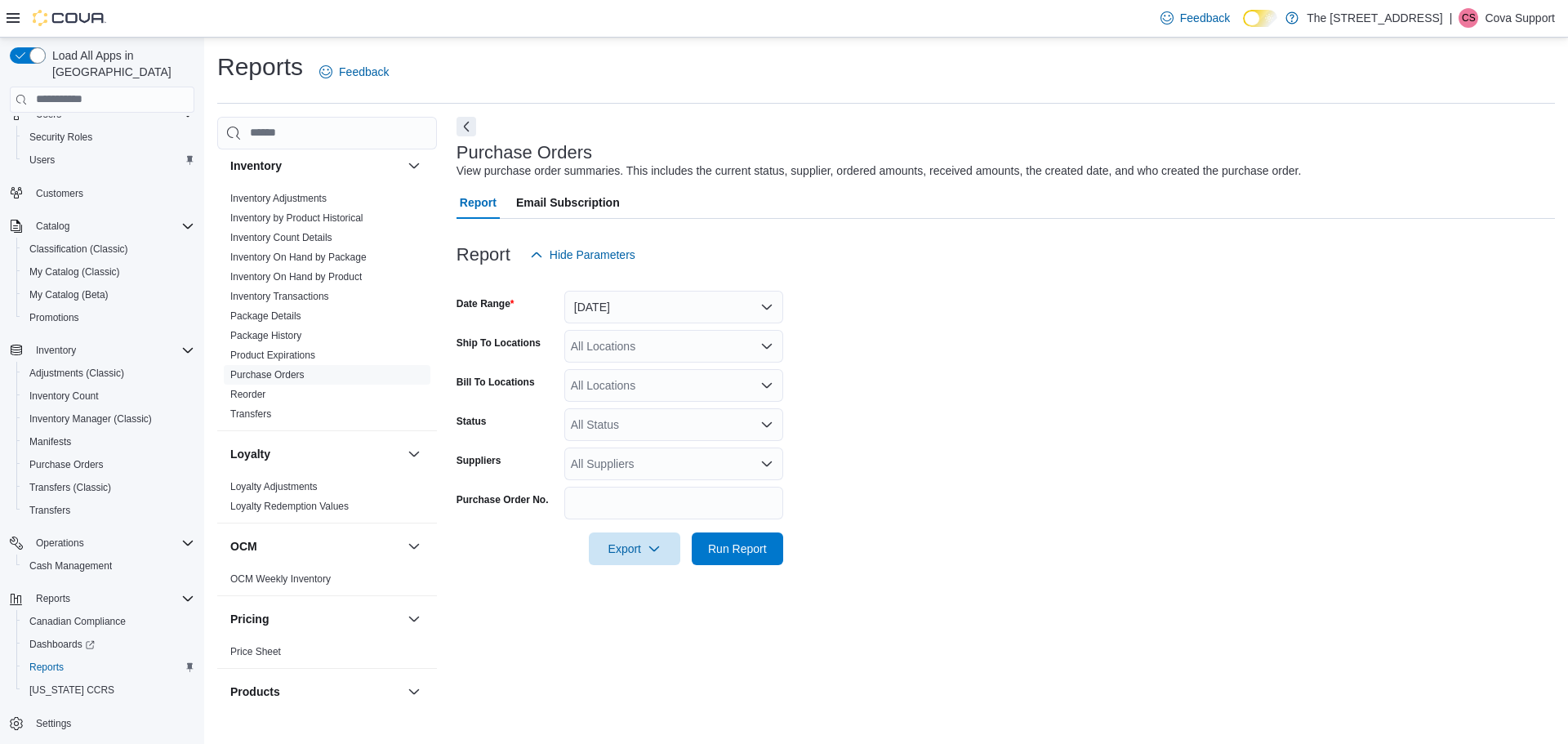
click at [1015, 471] on form "Date Range Today Ship To Locations All Locations Bill To Locations All Location…" at bounding box center [1005, 418] width 1099 height 294
click at [734, 538] on span "Run Report" at bounding box center [737, 547] width 72 height 32
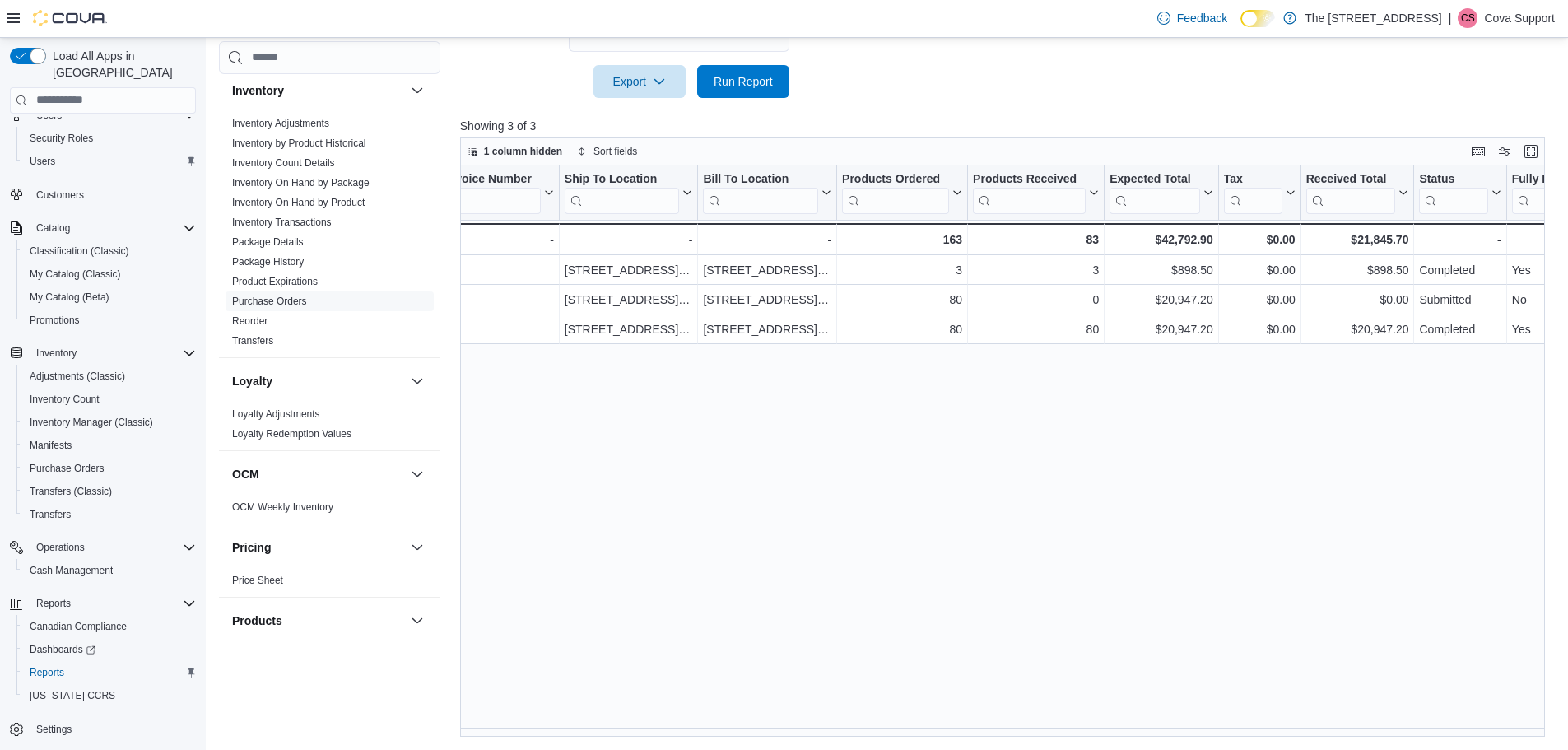
scroll to position [0, 451]
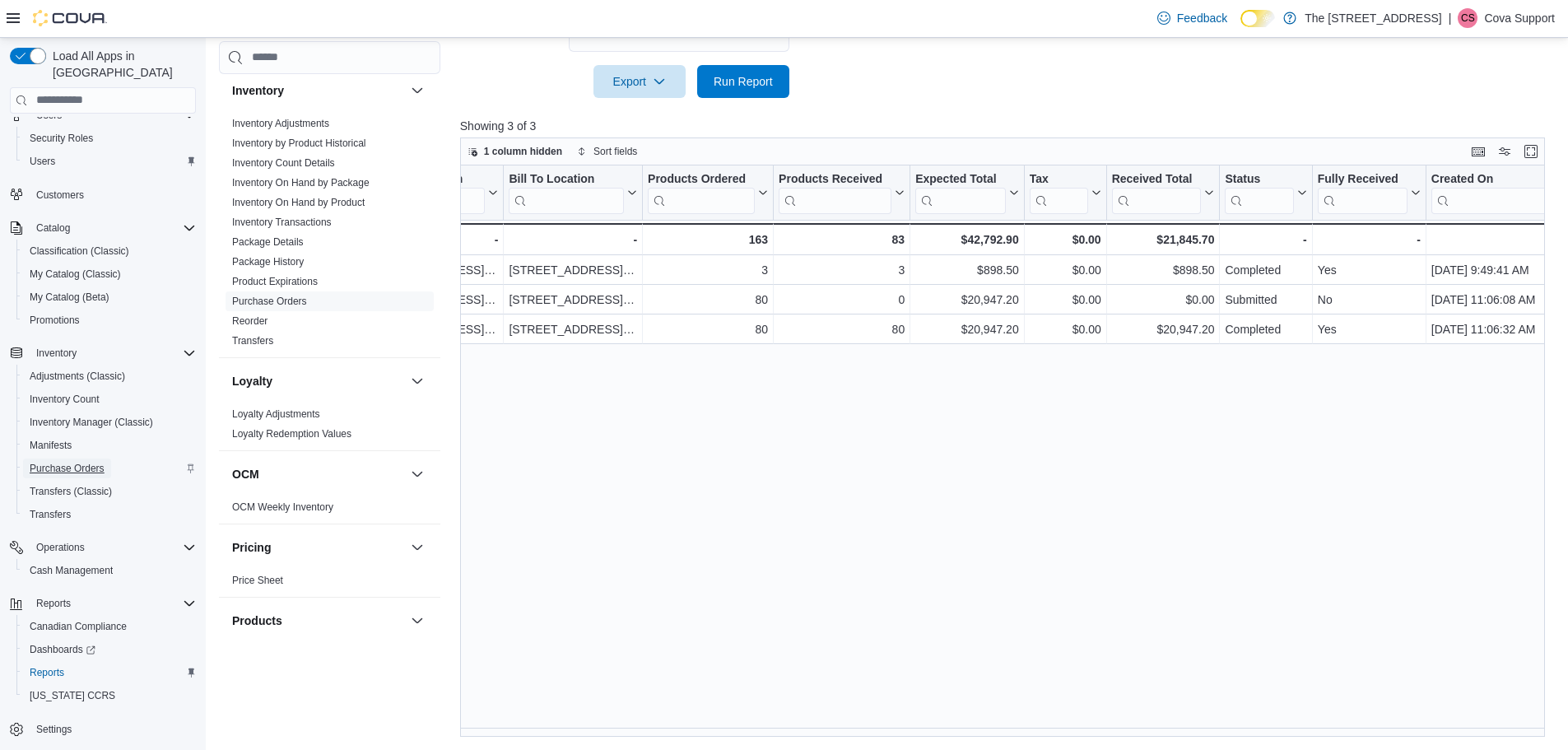
click at [86, 462] on span "Purchase Orders" at bounding box center [67, 469] width 74 height 13
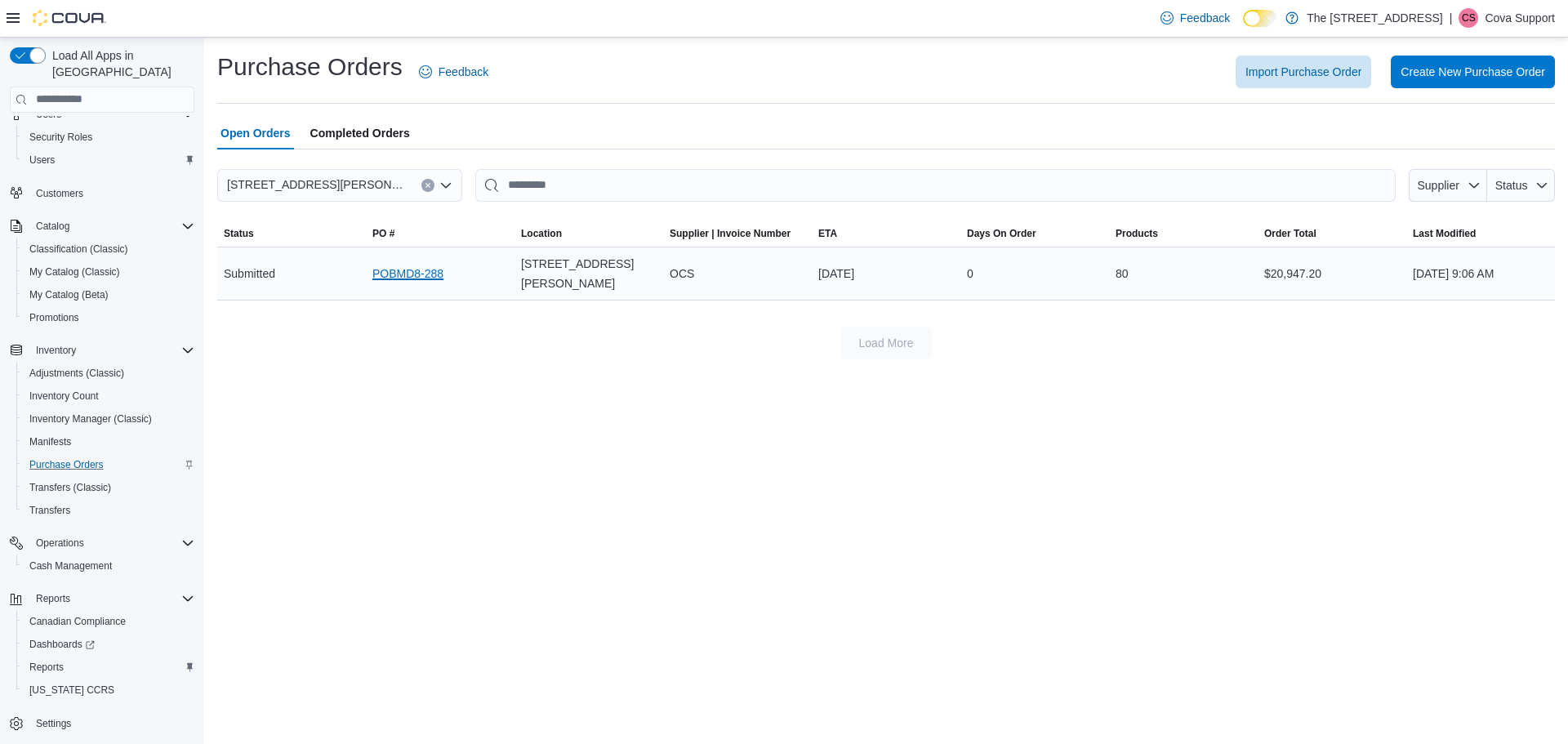
click at [418, 267] on link "POBMD8-288" at bounding box center [407, 273] width 71 height 19
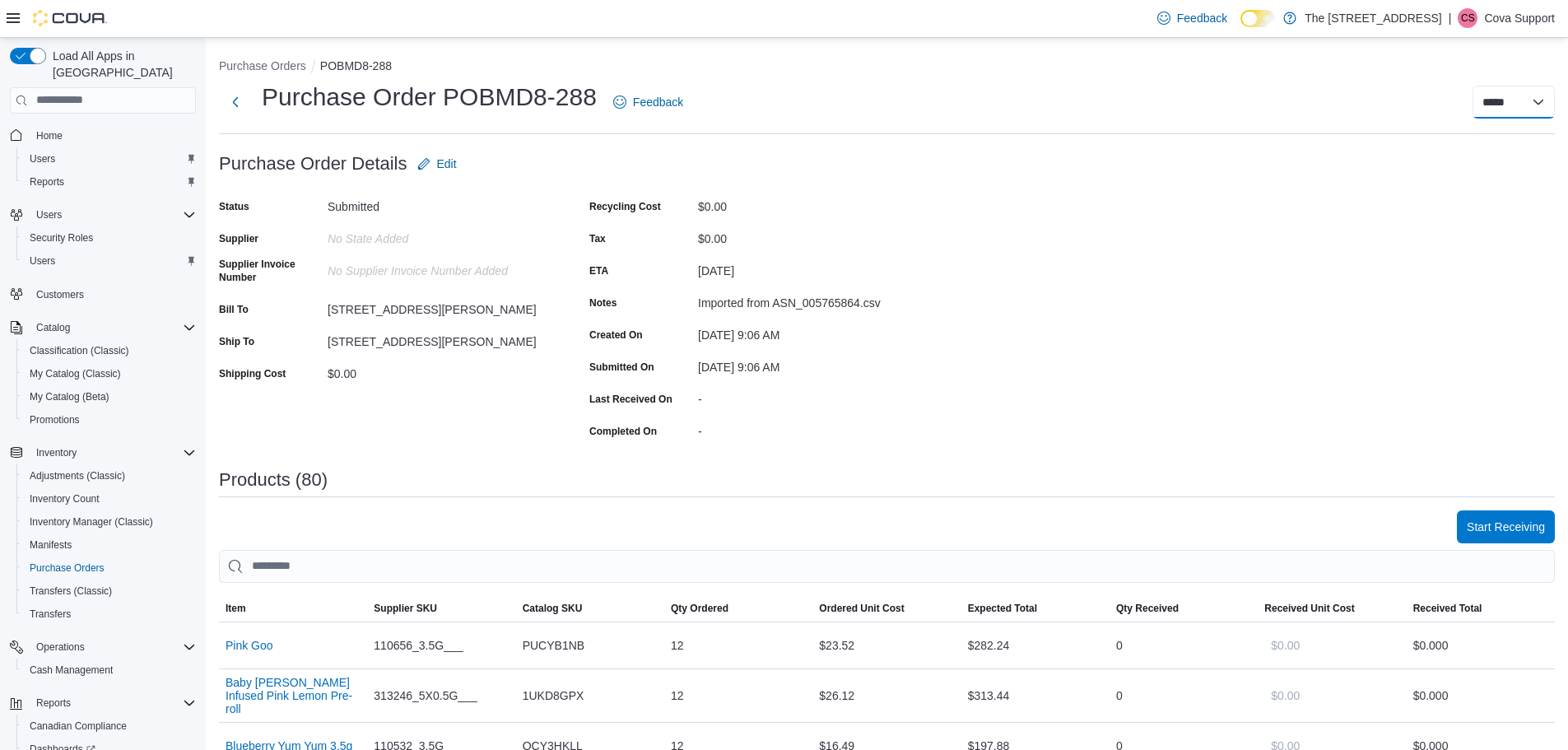
click at [1504, 89] on select "***** ***** ******" at bounding box center [1513, 102] width 82 height 33
click at [1159, 112] on div "***** ***** ******" at bounding box center [1129, 102] width 852 height 33
click at [1516, 99] on select "***** ***** ******" at bounding box center [1513, 102] width 82 height 33
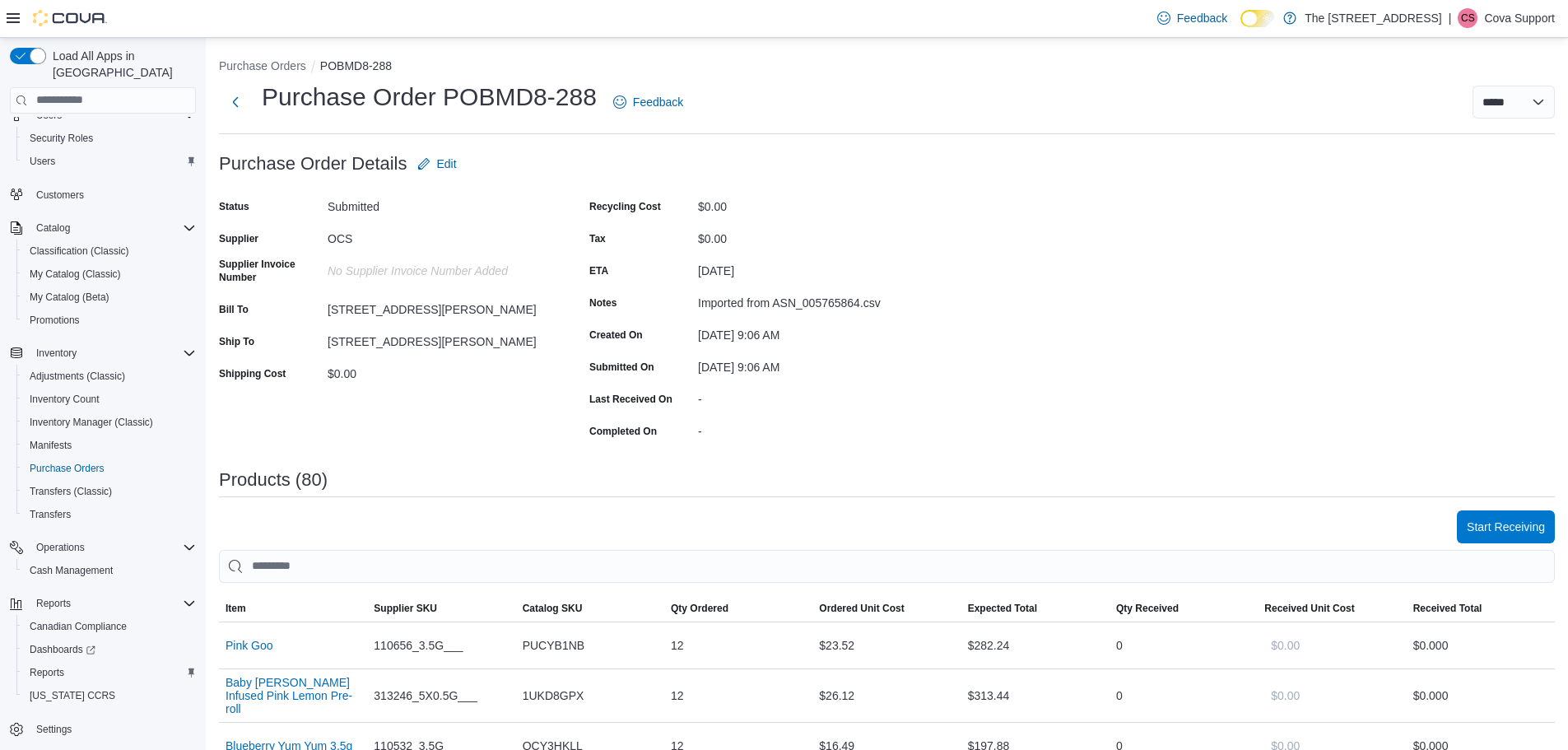
scroll to position [577, 0]
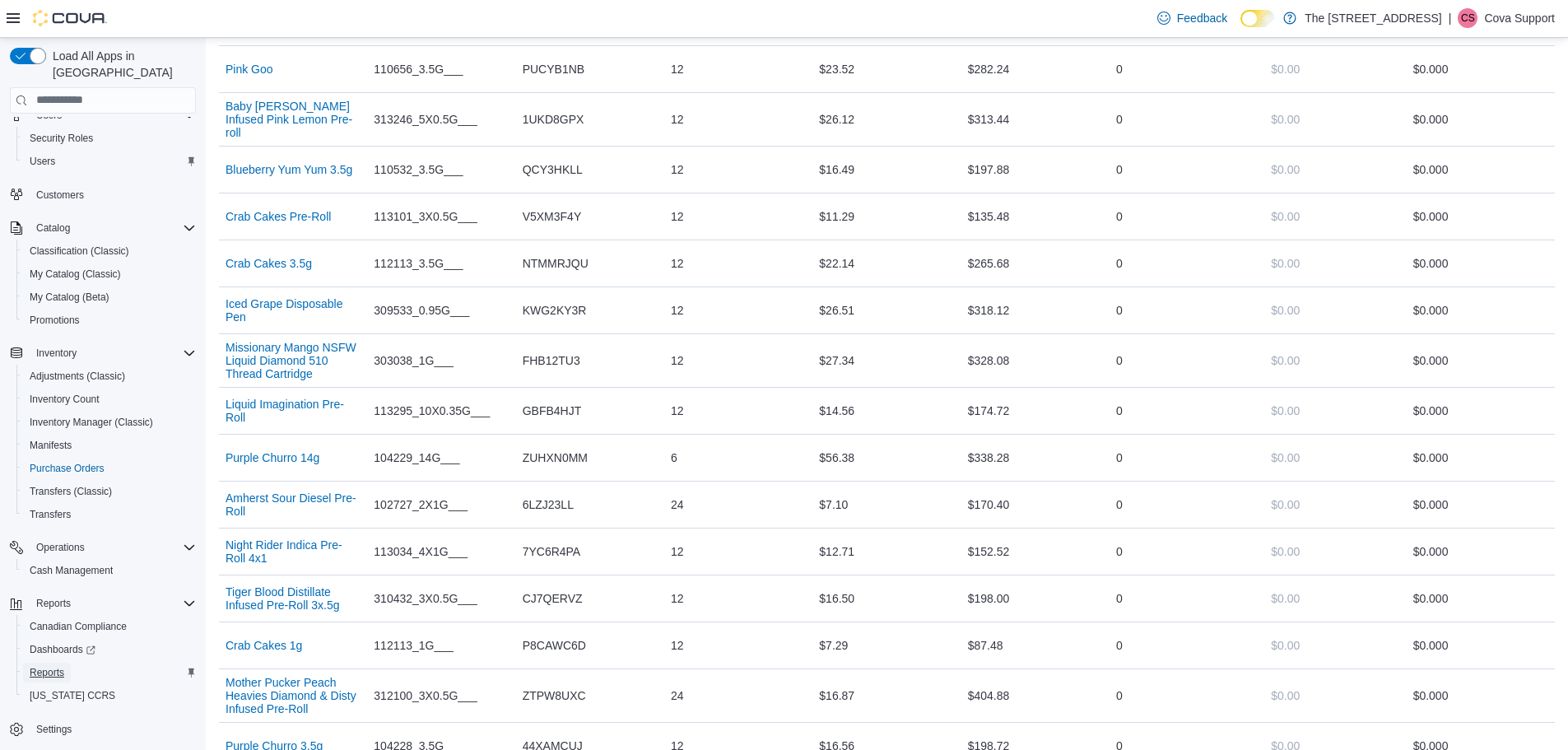
drag, startPoint x: 58, startPoint y: 648, endPoint x: 1099, endPoint y: 417, distance: 1066.3
click at [58, 666] on span "Reports" at bounding box center [47, 673] width 34 height 13
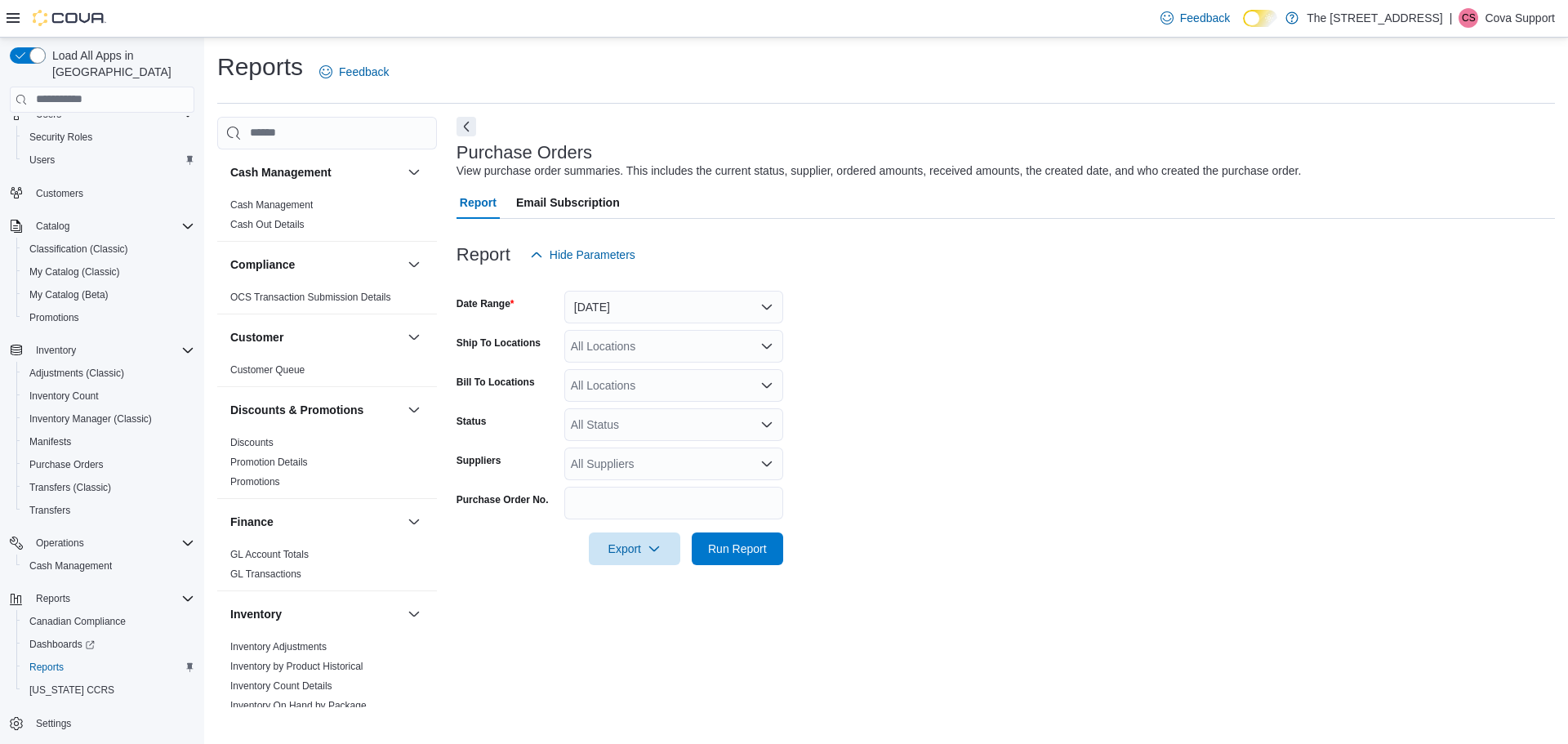
click at [1513, 18] on p "Cova Support" at bounding box center [1520, 18] width 70 height 19
click at [1451, 165] on span "Sign Out" at bounding box center [1450, 159] width 44 height 17
